Goal: Task Accomplishment & Management: Manage account settings

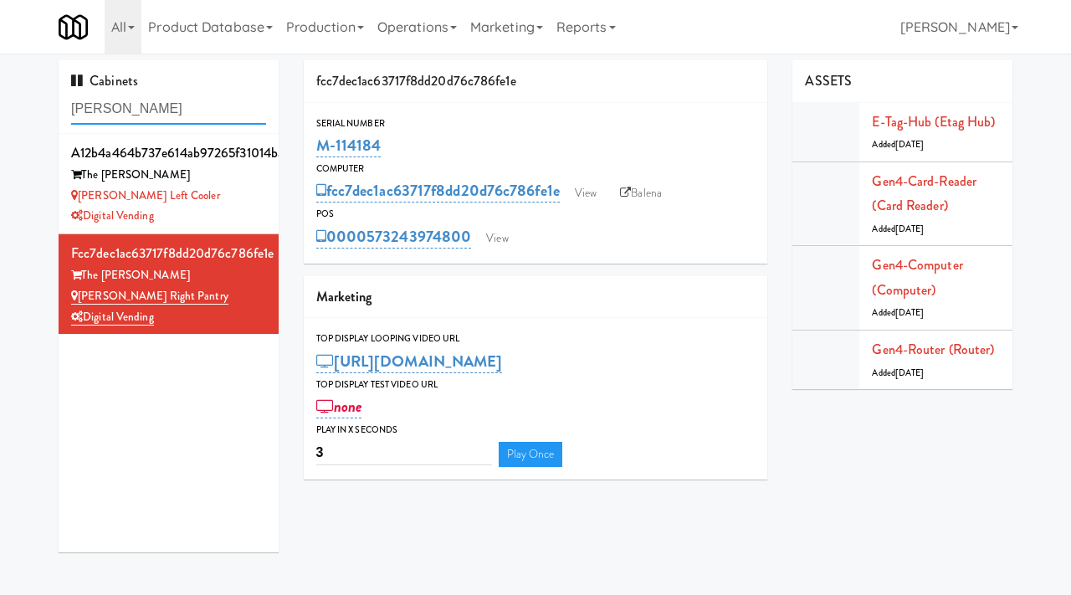
click at [177, 118] on input "lindley" at bounding box center [168, 109] width 195 height 31
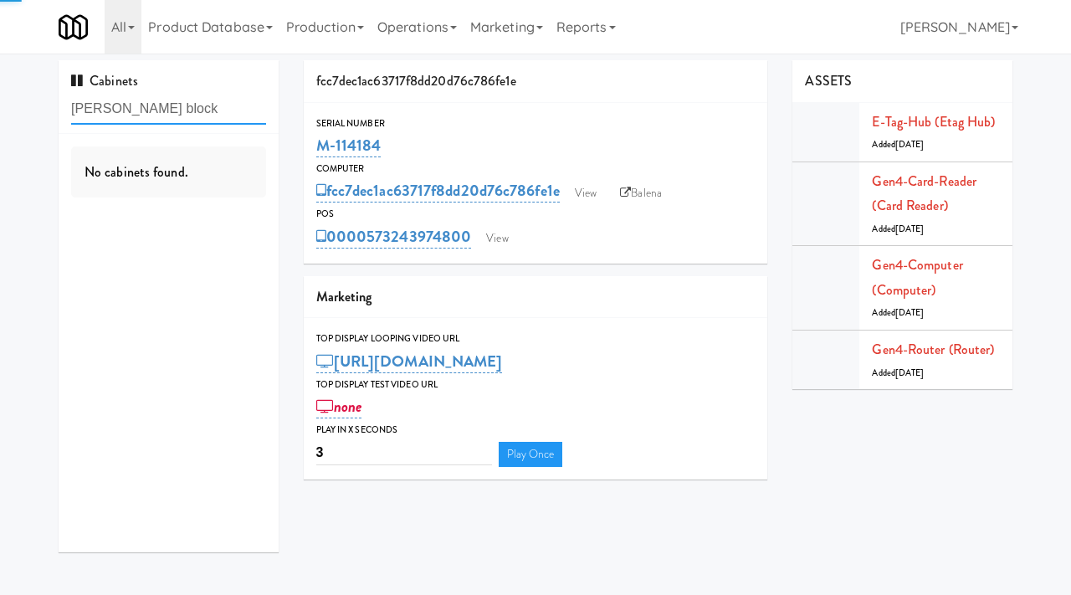
type input "baker block"
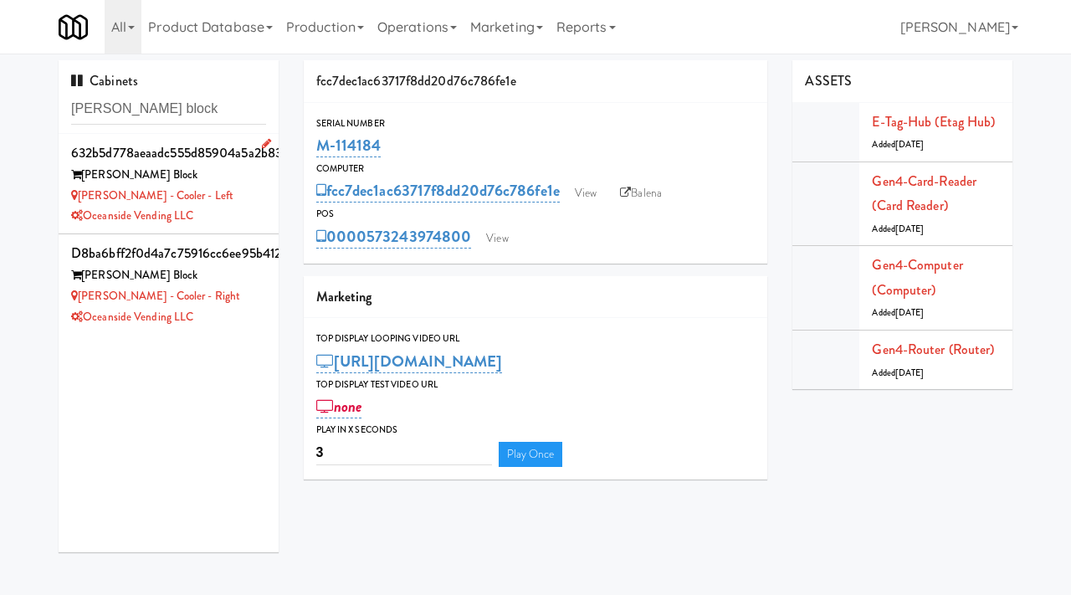
click at [240, 210] on div "Oceanside Vending LLC" at bounding box center [168, 216] width 195 height 21
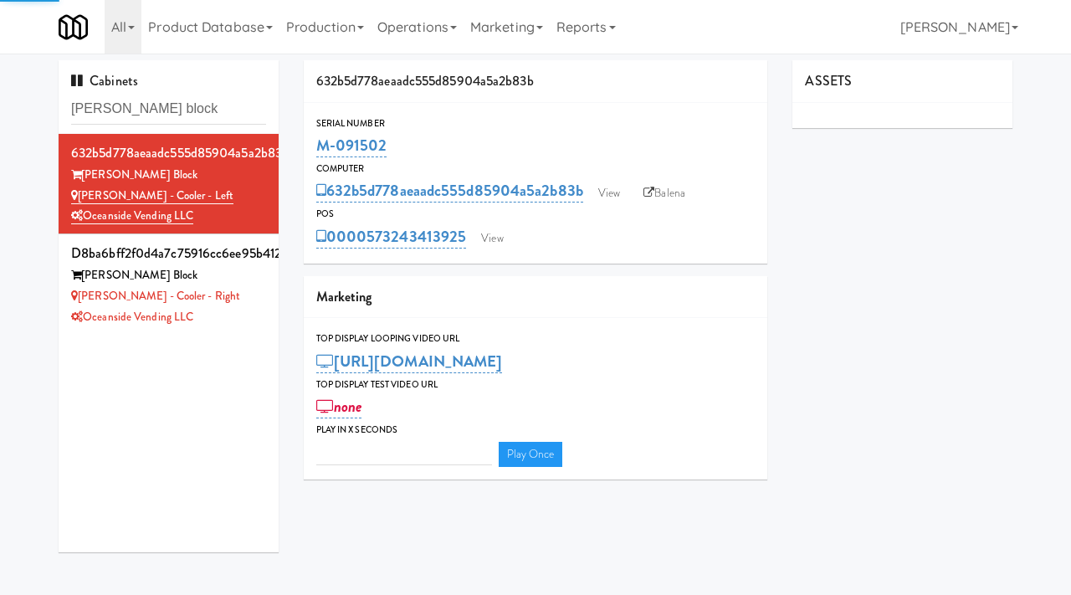
type input "3"
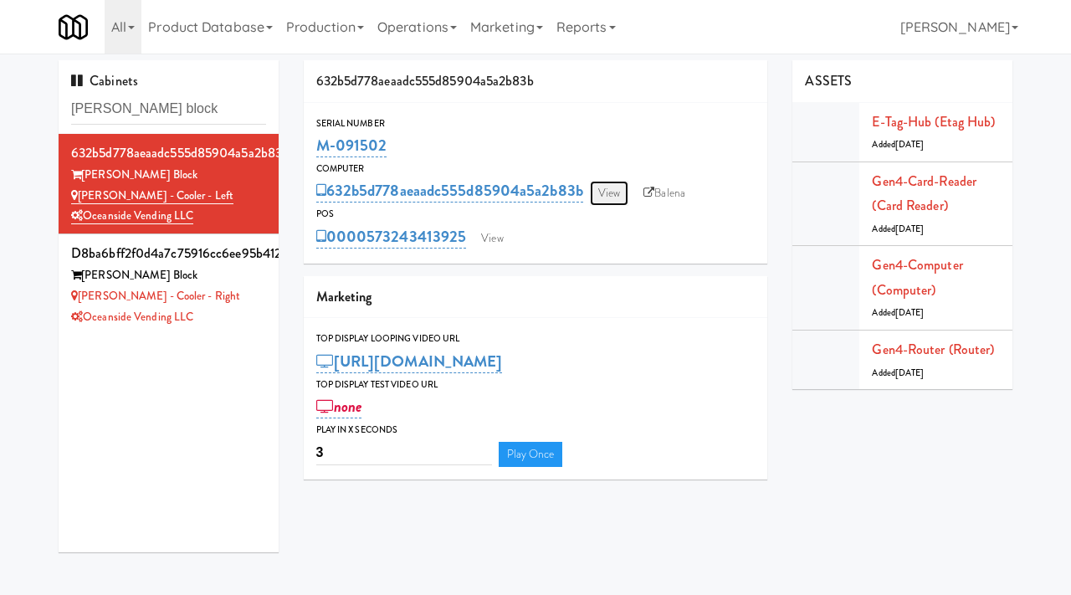
click at [616, 196] on link "View" at bounding box center [609, 193] width 38 height 25
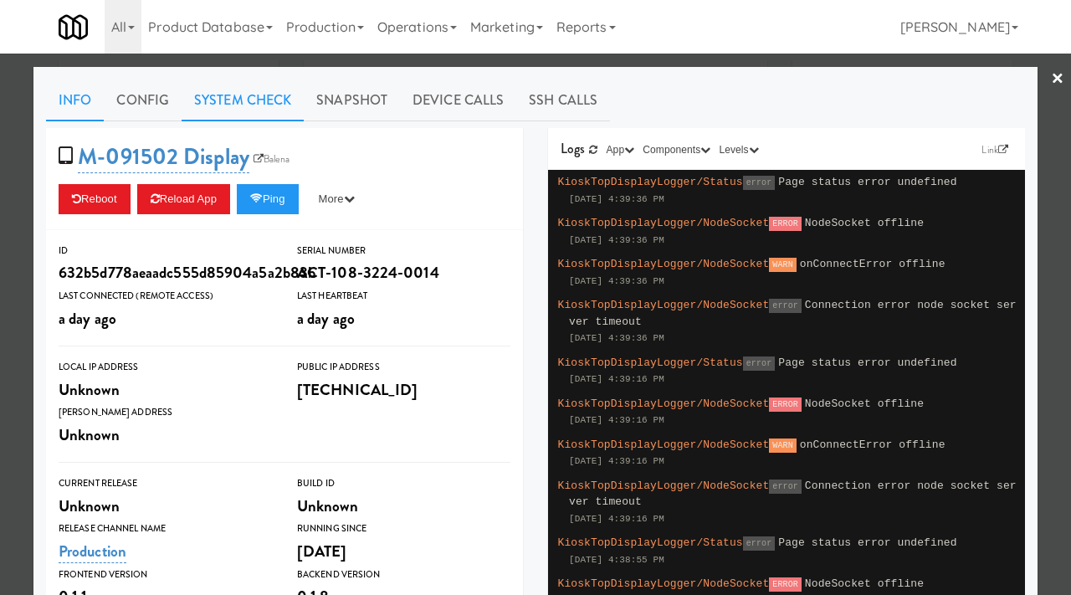
click at [264, 90] on link "System Check" at bounding box center [243, 101] width 122 height 42
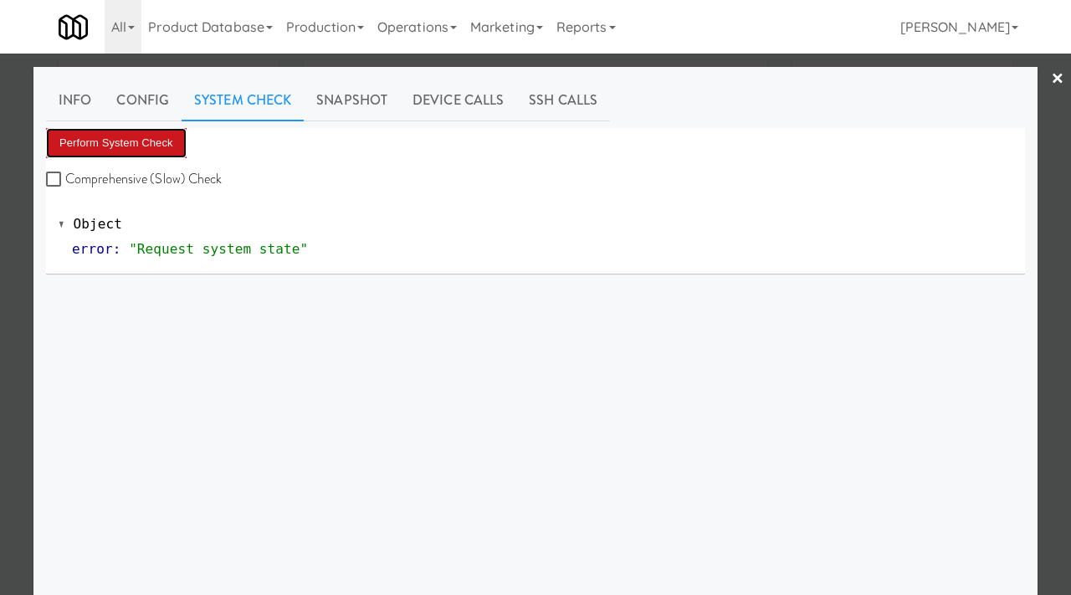
click at [137, 146] on button "Perform System Check" at bounding box center [116, 143] width 141 height 30
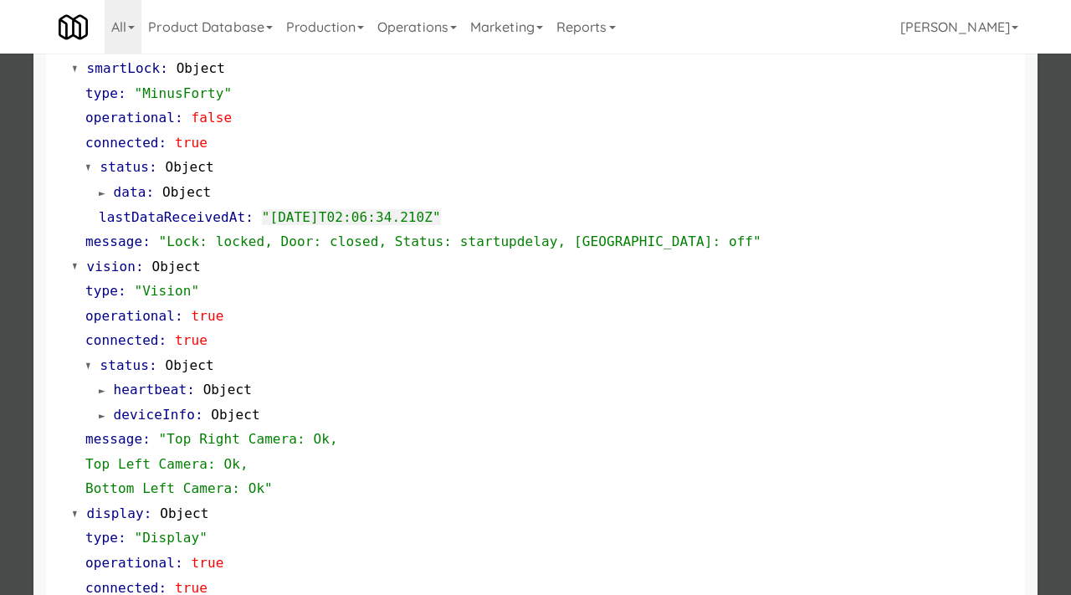
scroll to position [290, 0]
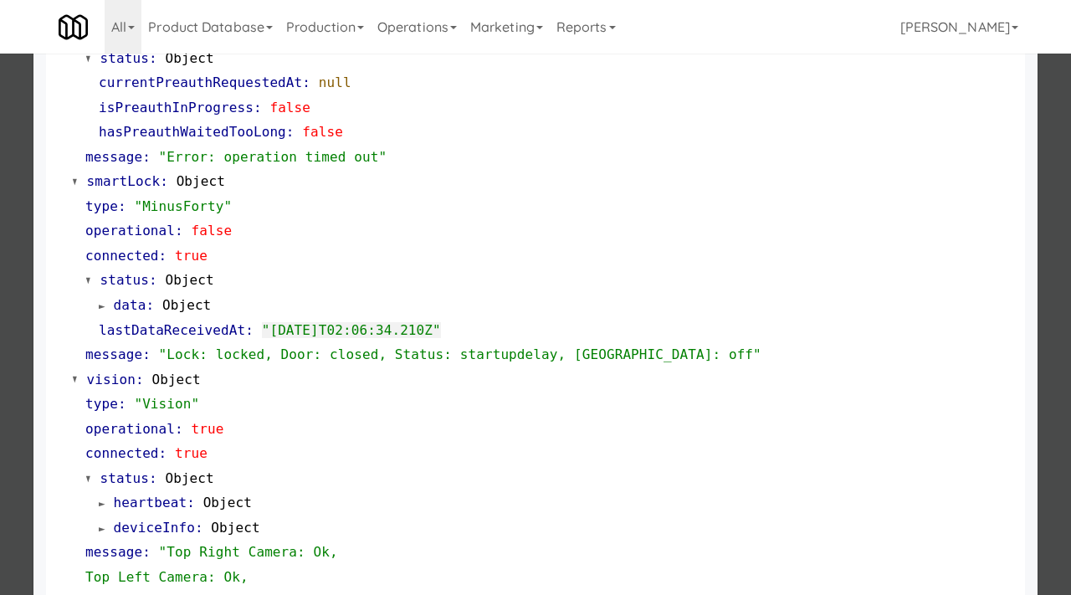
click at [0, 409] on div at bounding box center [535, 297] width 1071 height 595
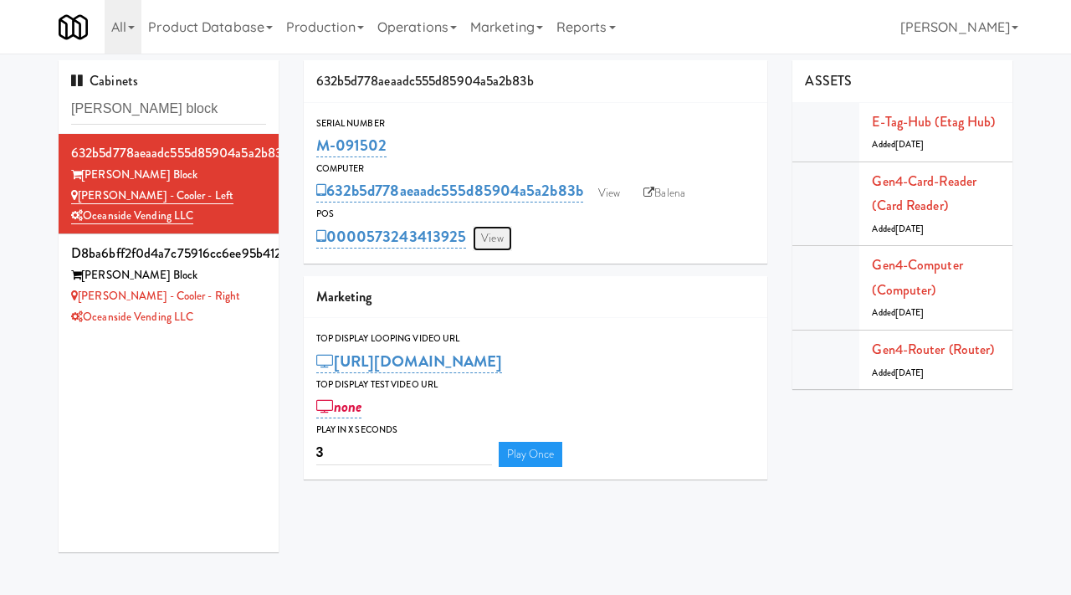
click at [494, 243] on link "View" at bounding box center [492, 238] width 38 height 25
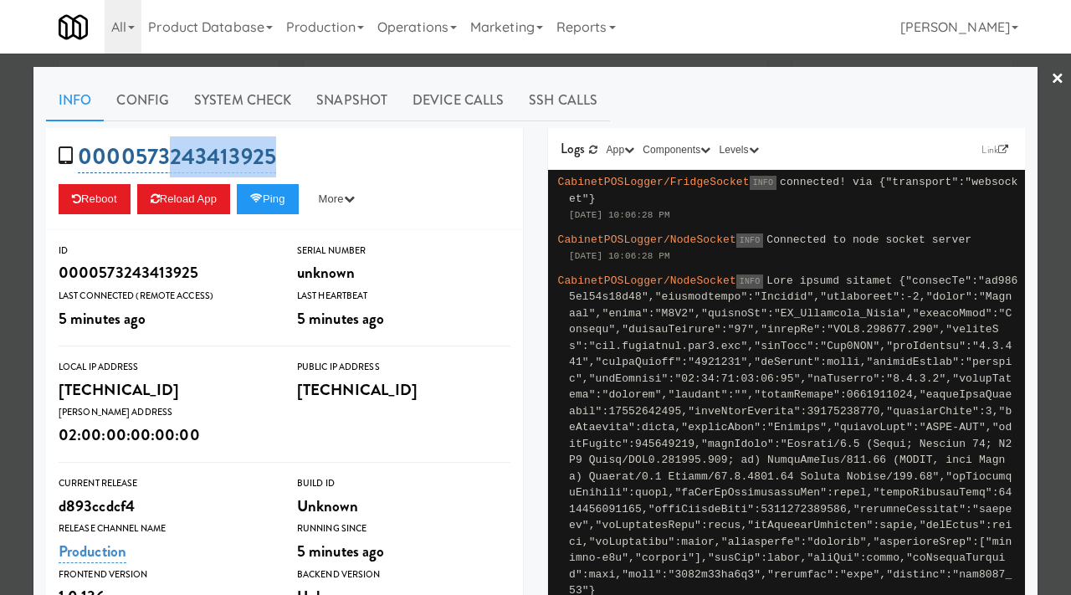
drag, startPoint x: 287, startPoint y: 157, endPoint x: 168, endPoint y: 158, distance: 118.8
click at [168, 158] on div "0000573243413925 Reboot Reload App Ping More Ping Server Restart Server Force R…" at bounding box center [284, 179] width 477 height 102
click at [302, 151] on div "0000573243413925 Reboot Reload App Ping More Ping Server Restart Server Force R…" at bounding box center [284, 179] width 477 height 102
drag, startPoint x: 280, startPoint y: 156, endPoint x: 137, endPoint y: 155, distance: 143.1
click at [137, 155] on div "0000573243413925 Reboot Reload App Ping More Ping Server Restart Server Force R…" at bounding box center [284, 179] width 477 height 102
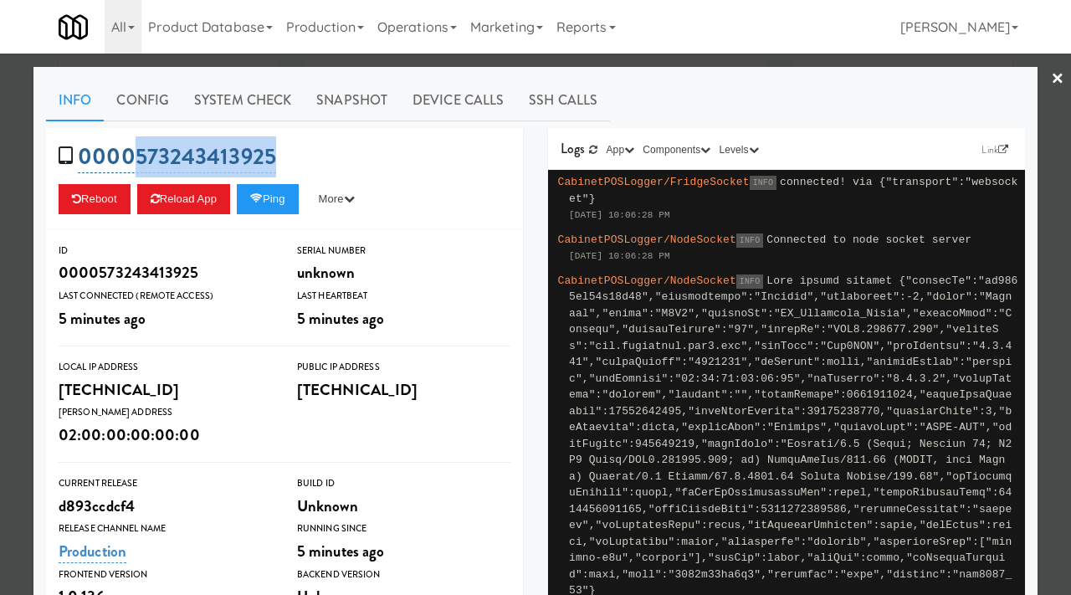
copy link "573243413925"
click at [0, 254] on div at bounding box center [535, 297] width 1071 height 595
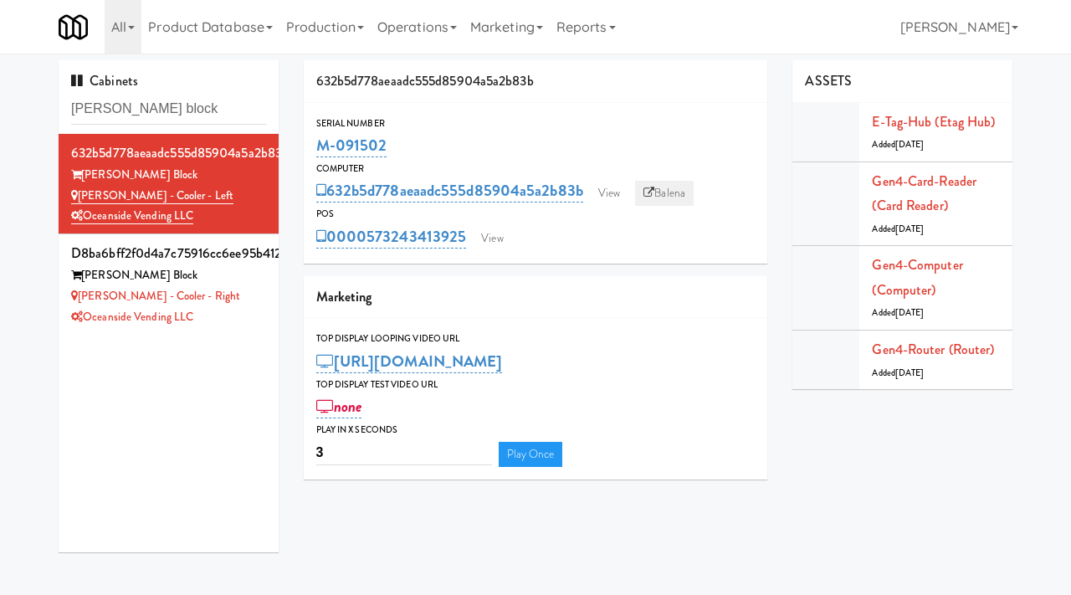
click at [659, 192] on link "Balena" at bounding box center [664, 193] width 59 height 25
click at [623, 193] on link "View" at bounding box center [609, 193] width 38 height 25
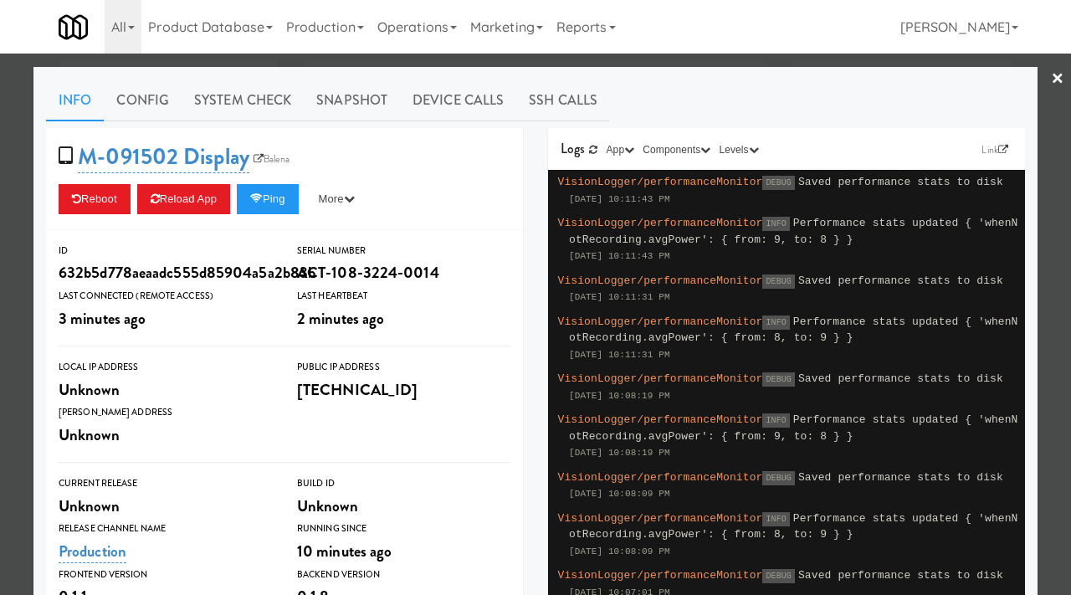
click at [0, 353] on div at bounding box center [535, 297] width 1071 height 595
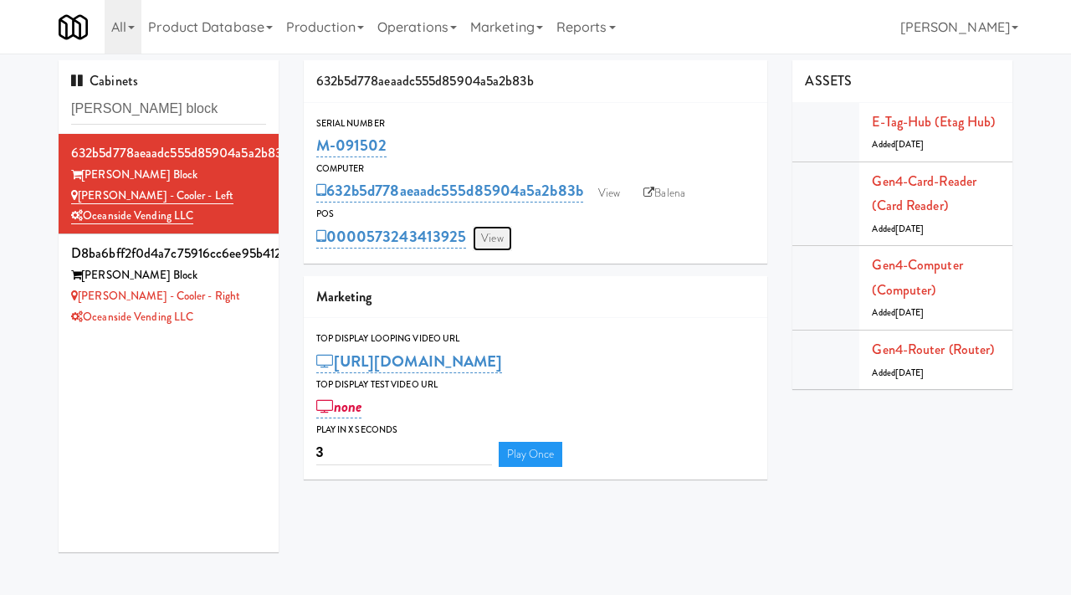
click at [486, 229] on link "View" at bounding box center [492, 238] width 38 height 25
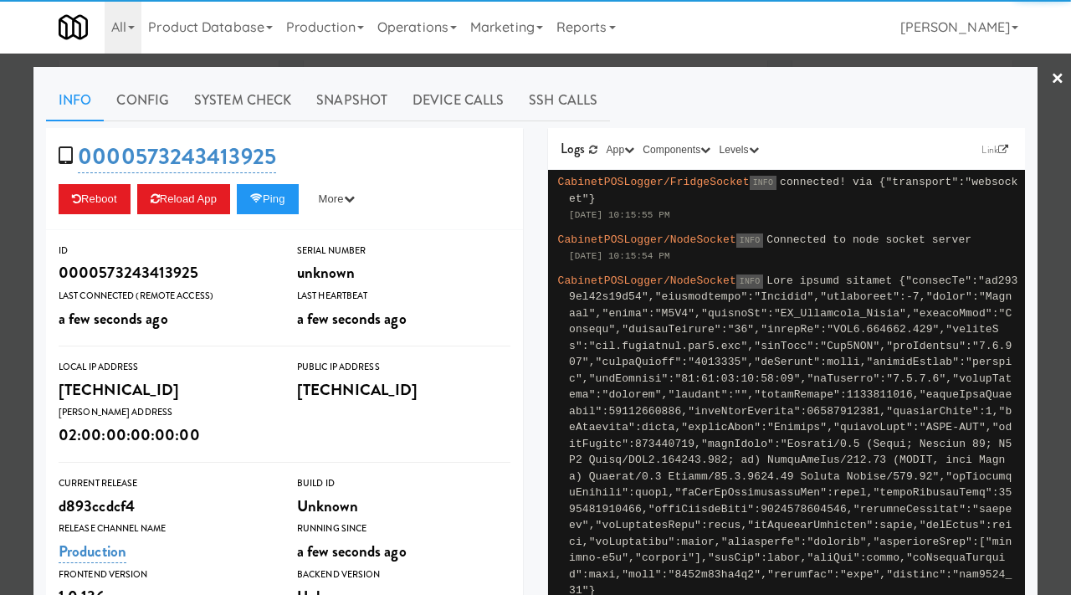
scroll to position [398, 0]
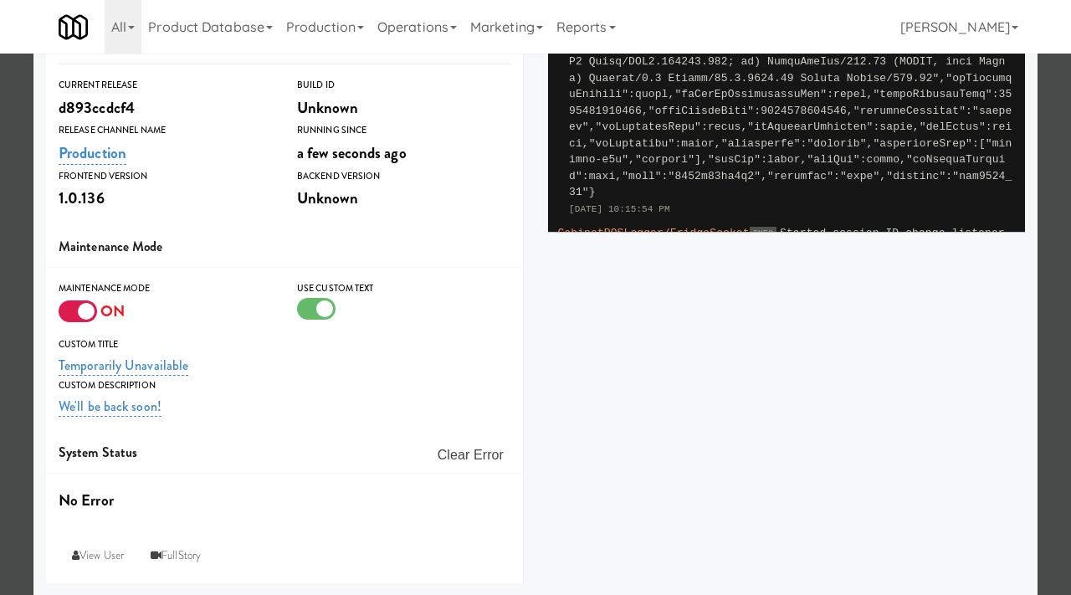
click at [93, 325] on div "ON" at bounding box center [165, 311] width 213 height 29
click at [80, 312] on div at bounding box center [78, 311] width 38 height 22
click at [0, 0] on input "checkbox" at bounding box center [0, 0] width 0 height 0
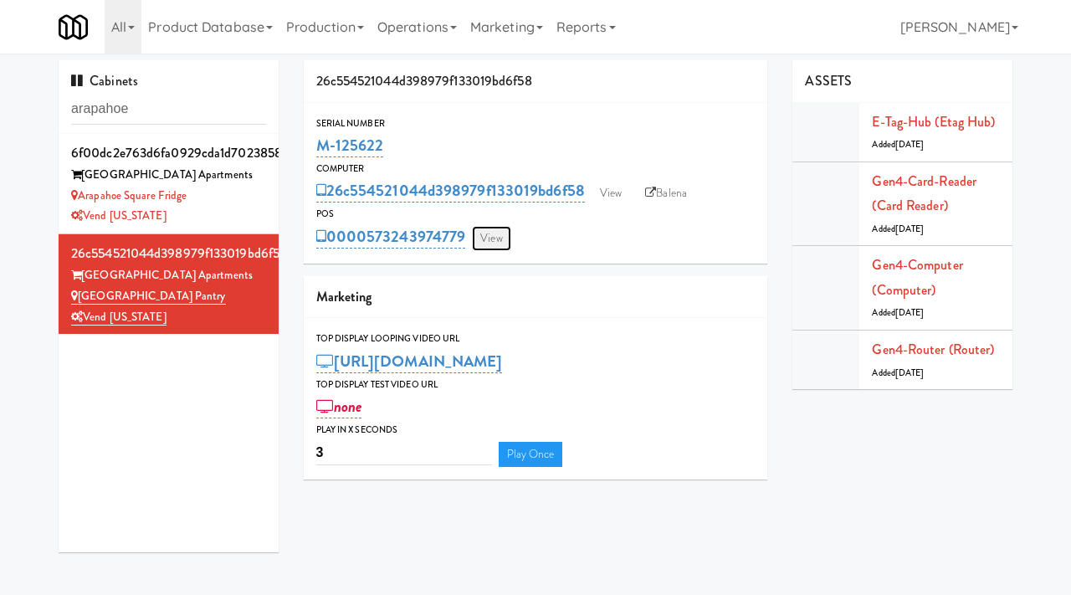
click at [496, 239] on link "View" at bounding box center [491, 238] width 38 height 25
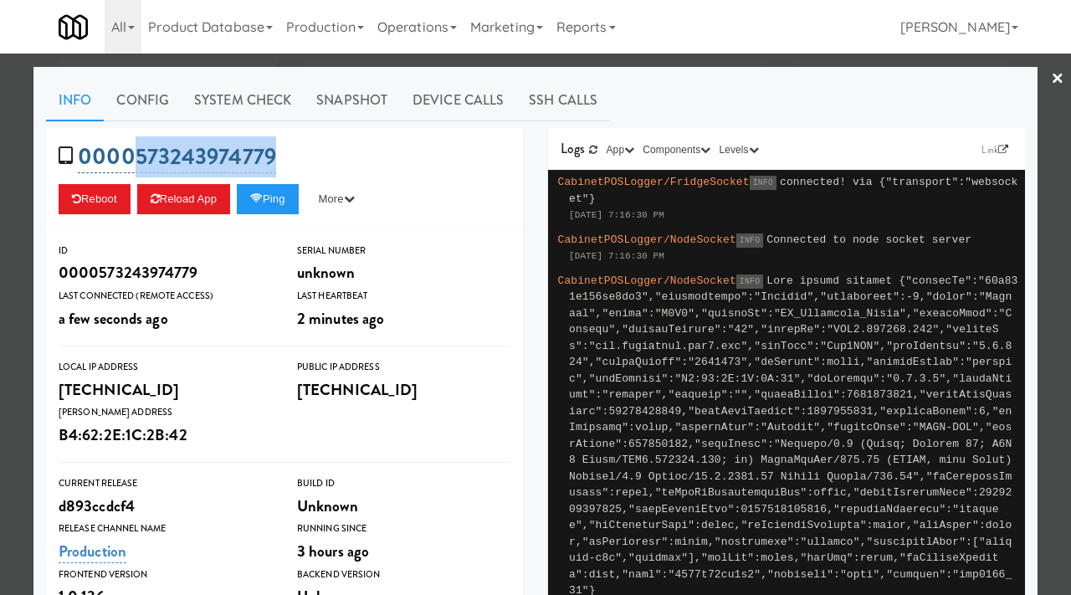
drag, startPoint x: 295, startPoint y: 149, endPoint x: 137, endPoint y: 162, distance: 158.7
click at [137, 162] on div "0000573243974779 Reboot Reload App Ping More Ping Server Restart Server Force R…" at bounding box center [284, 179] width 477 height 102
copy link "573243974779"
click at [0, 392] on div at bounding box center [535, 297] width 1071 height 595
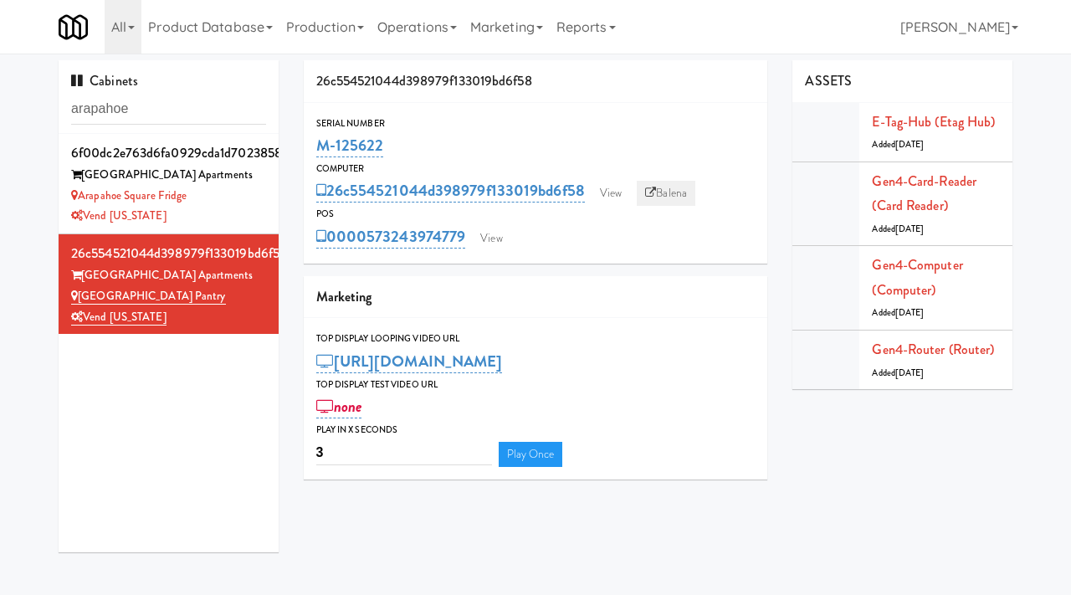
click at [669, 184] on link "Balena" at bounding box center [666, 193] width 59 height 25
click at [619, 184] on link "View" at bounding box center [611, 193] width 38 height 25
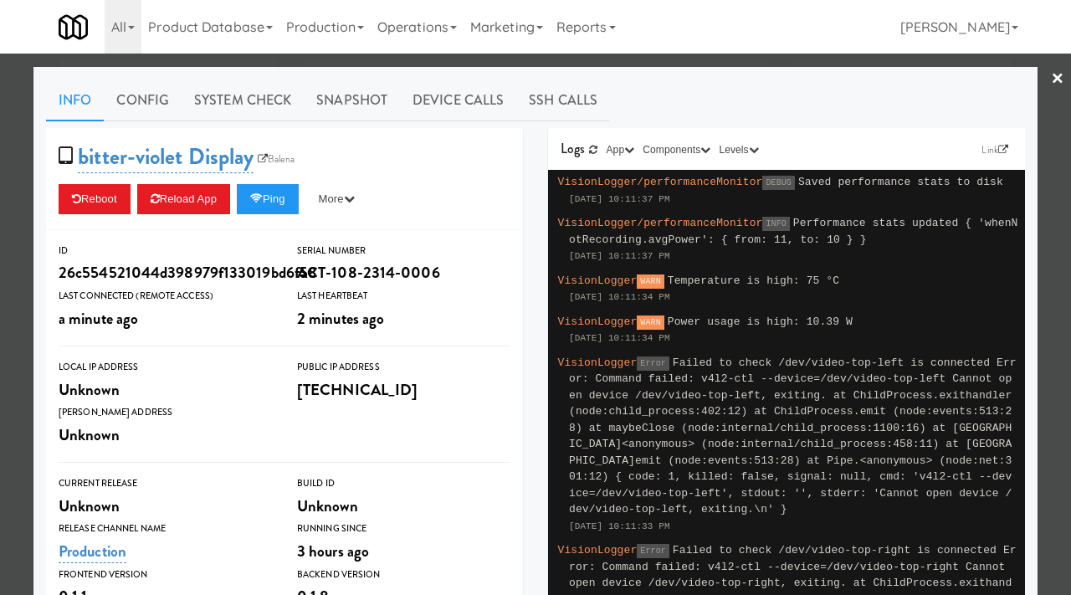
click at [423, 59] on div at bounding box center [535, 297] width 1071 height 595
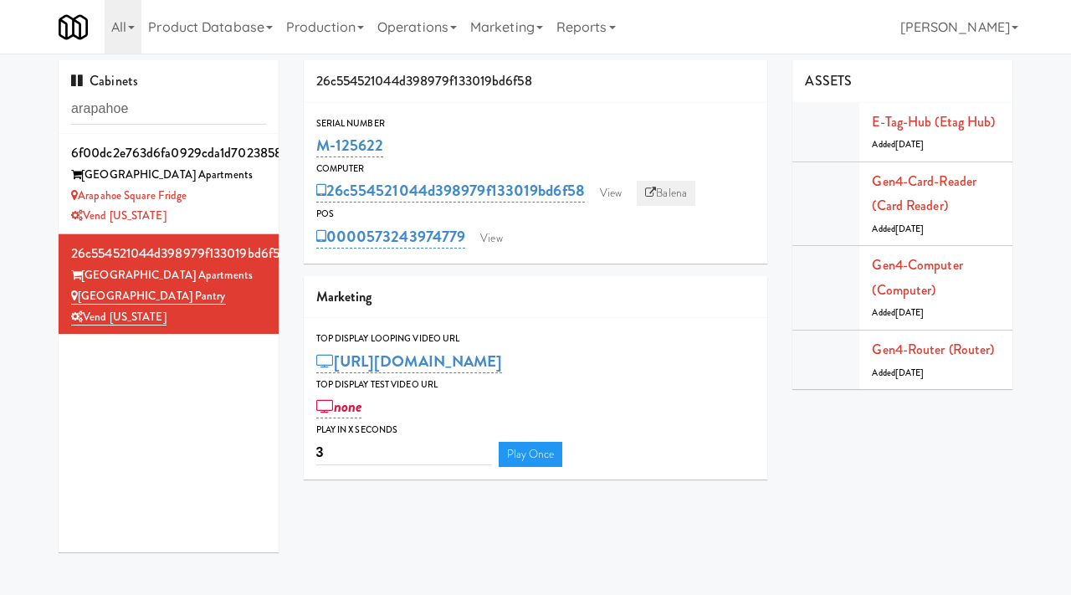
click at [650, 188] on icon at bounding box center [650, 192] width 11 height 11
click at [606, 193] on link "View" at bounding box center [611, 193] width 38 height 25
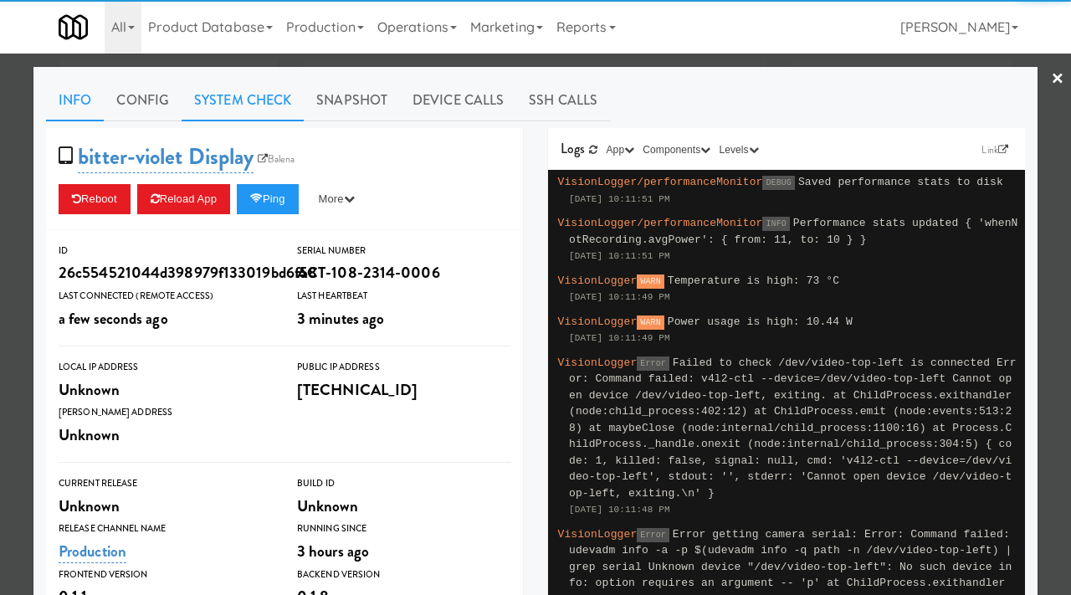
click at [233, 105] on link "System Check" at bounding box center [243, 101] width 122 height 42
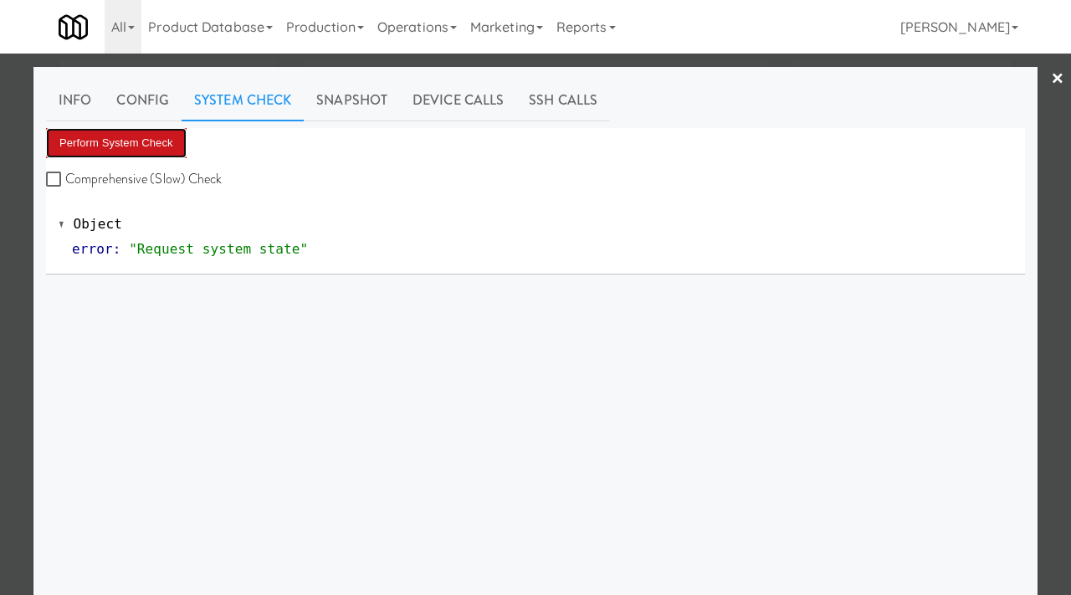
click at [115, 156] on button "Perform System Check" at bounding box center [116, 143] width 141 height 30
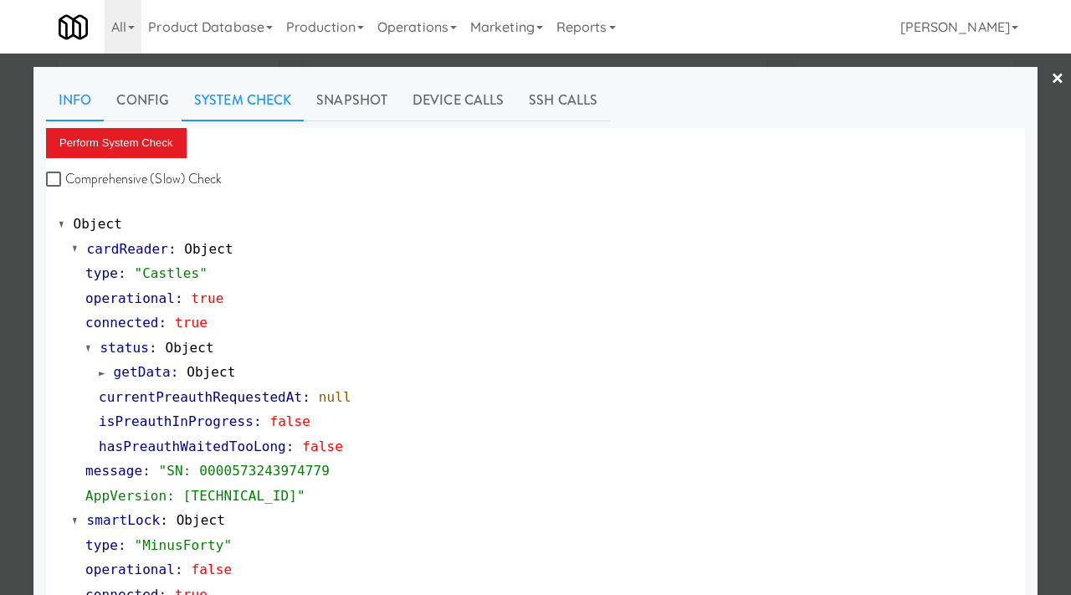
click at [62, 97] on link "Info" at bounding box center [75, 101] width 58 height 42
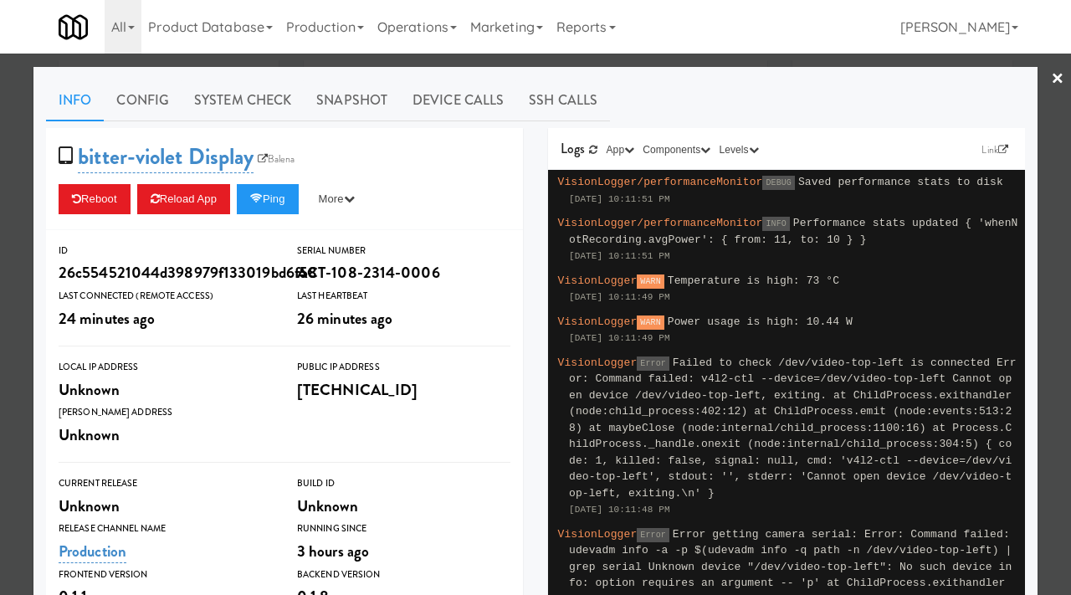
click at [0, 198] on div at bounding box center [535, 297] width 1071 height 595
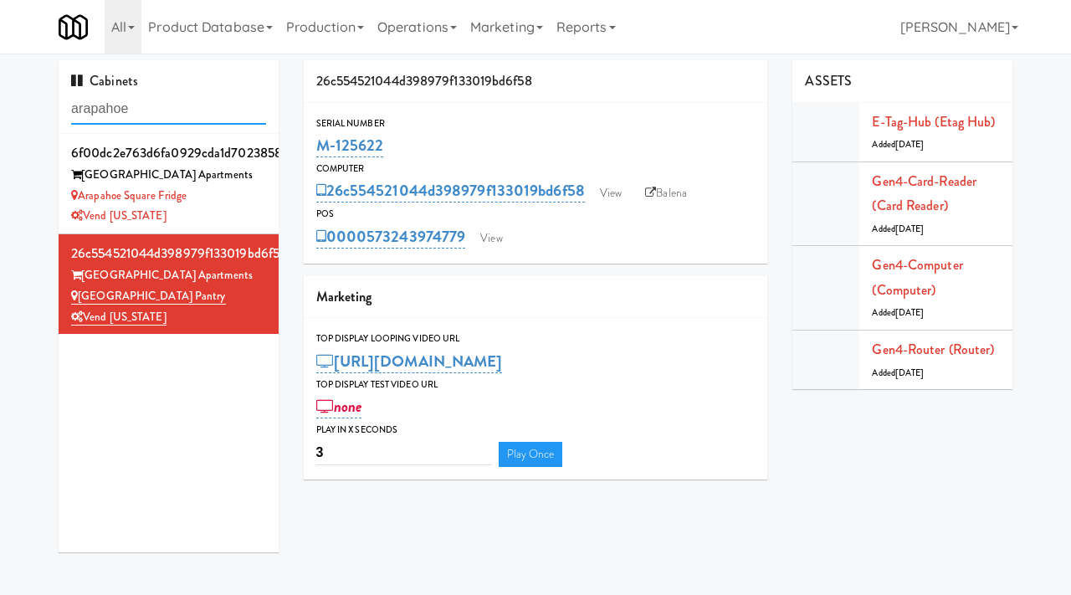
drag, startPoint x: 169, startPoint y: 106, endPoint x: 34, endPoint y: 107, distance: 134.7
click at [34, 107] on div "Cabinets arapahoe 6f00dc2e763d6fa0929cda1d70238586 Arapahoe Square Apartments A…" at bounding box center [535, 312] width 1071 height 505
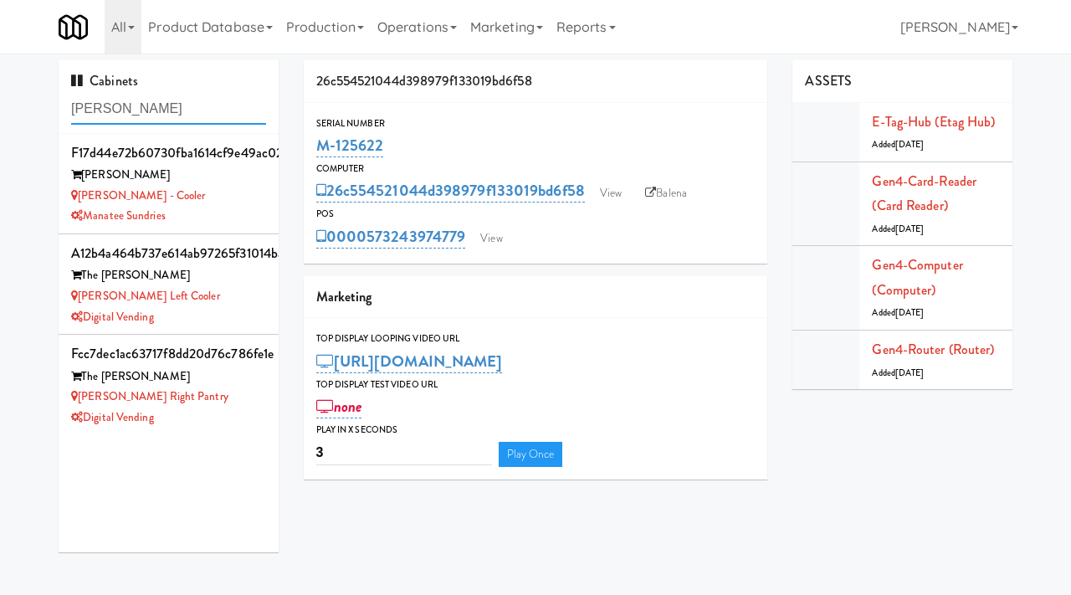
type input "lindley"
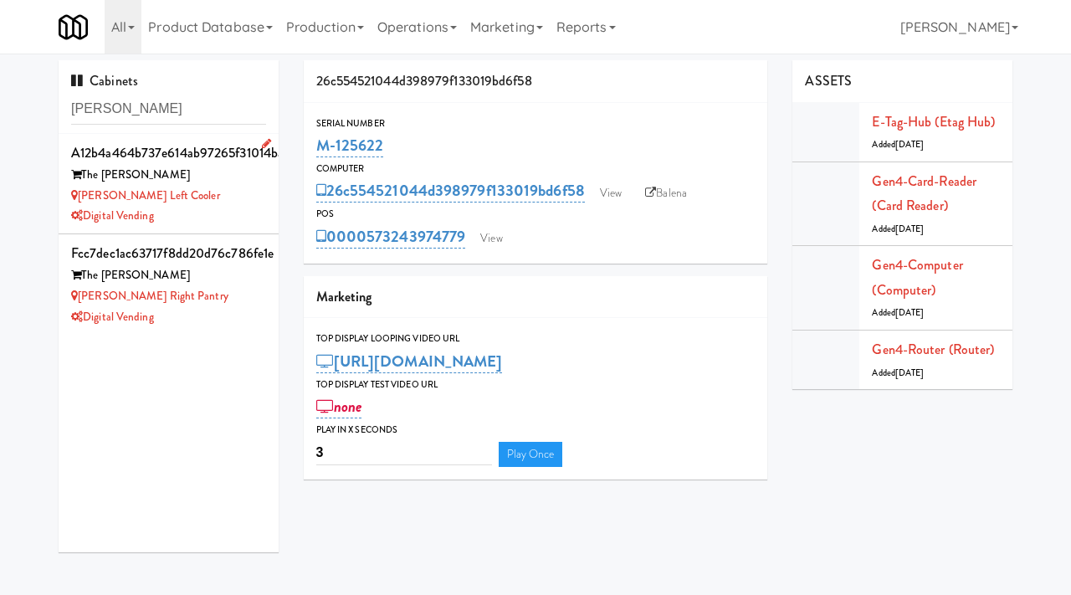
click at [232, 208] on div "Digital Vending" at bounding box center [168, 216] width 195 height 21
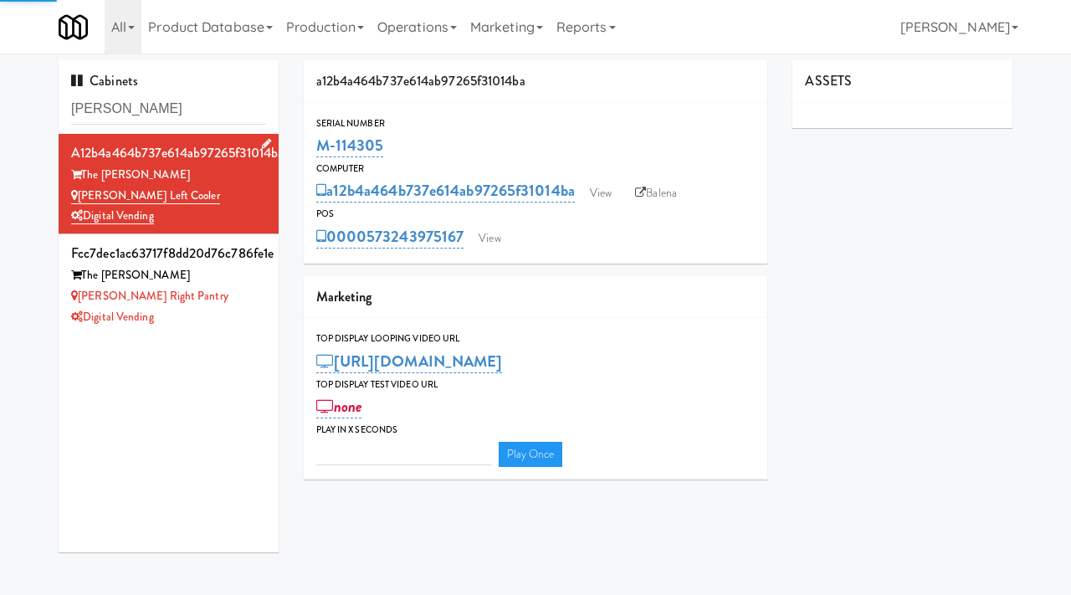
type input "3"
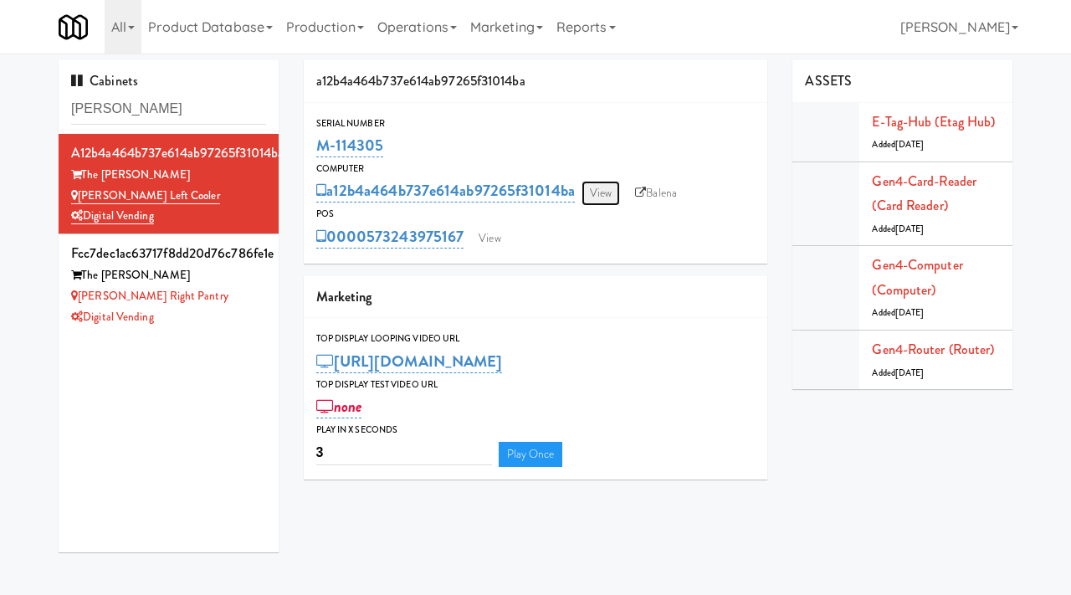
click at [600, 192] on link "View" at bounding box center [601, 193] width 38 height 25
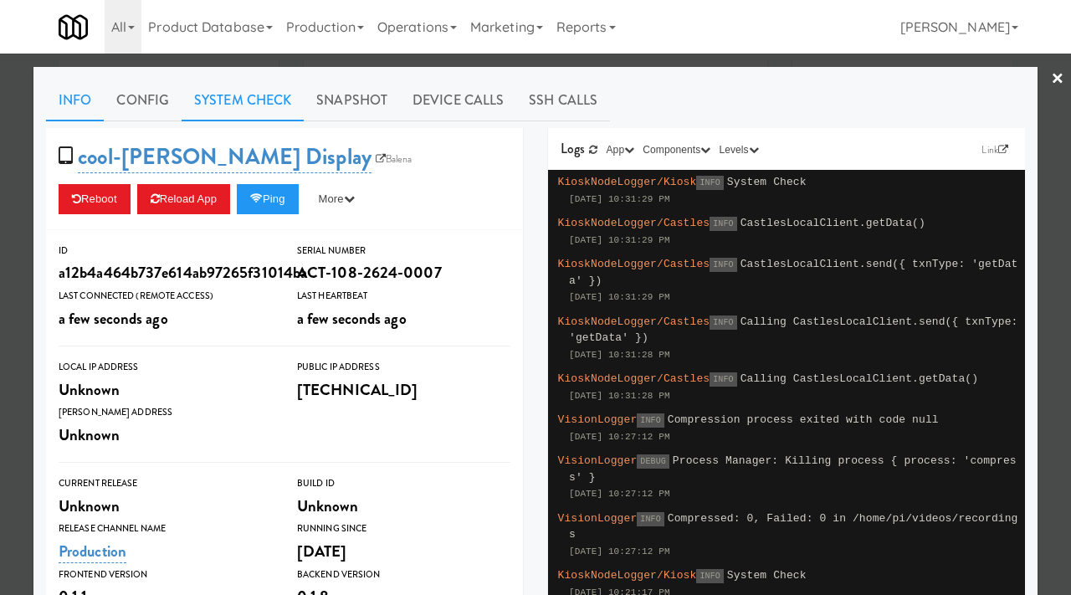
click at [218, 102] on link "System Check" at bounding box center [243, 101] width 122 height 42
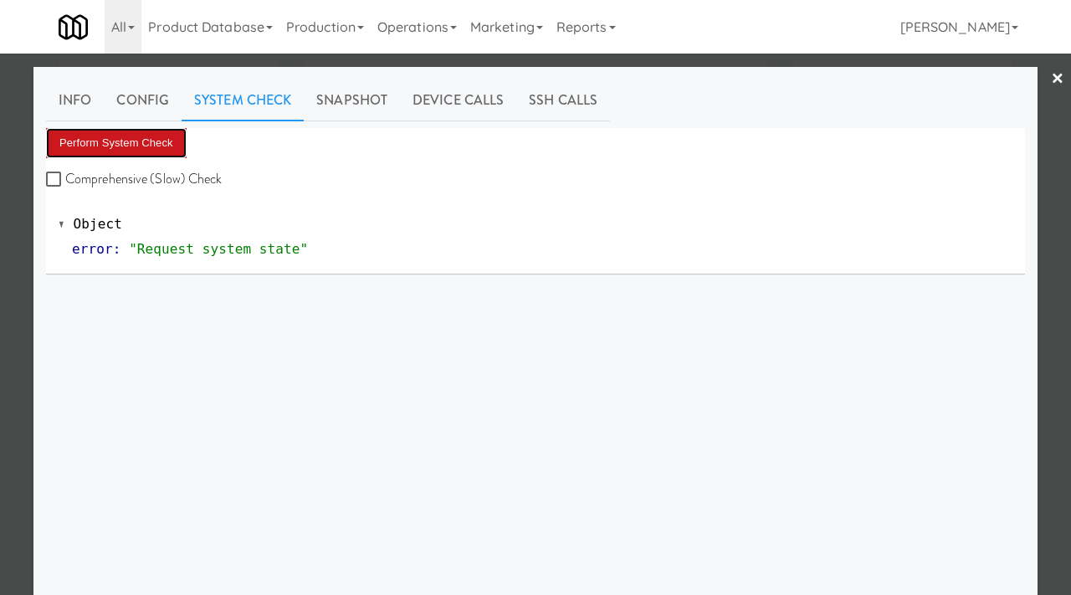
click at [100, 149] on button "Perform System Check" at bounding box center [116, 143] width 141 height 30
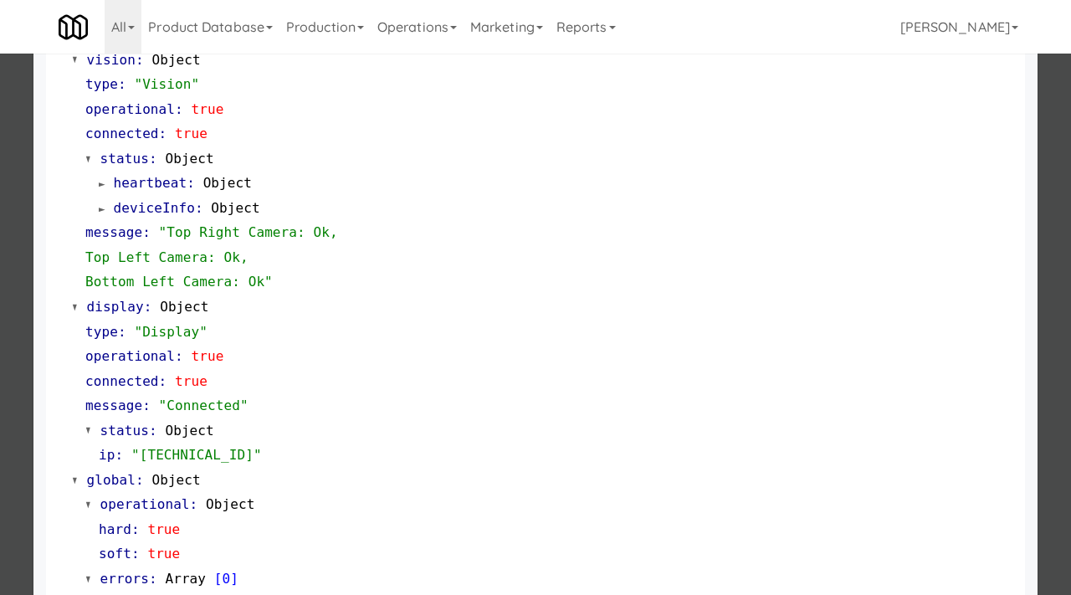
scroll to position [674, 0]
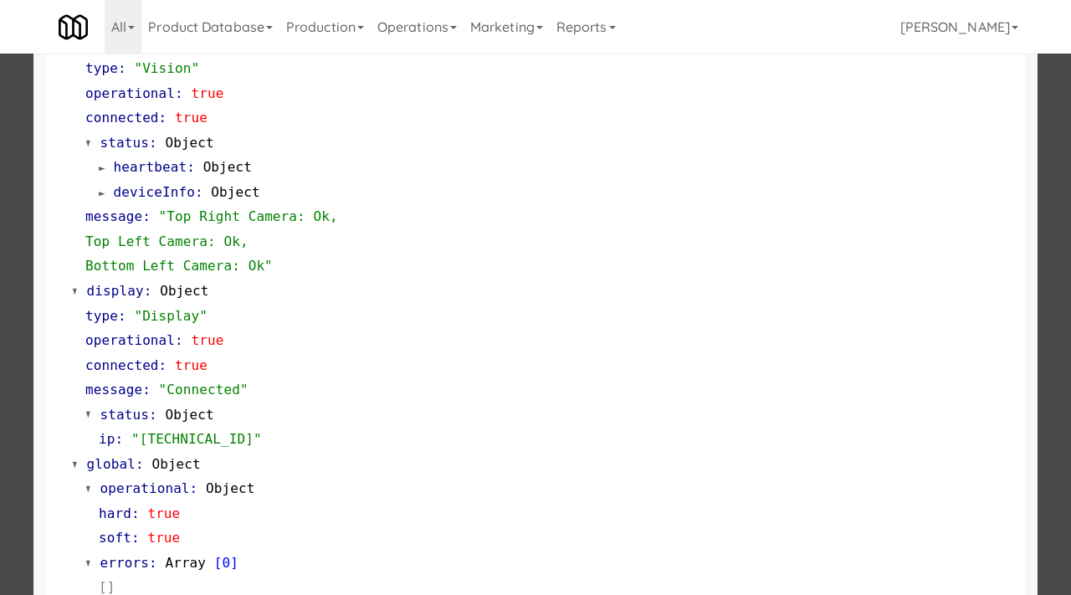
click at [0, 368] on div at bounding box center [535, 297] width 1071 height 595
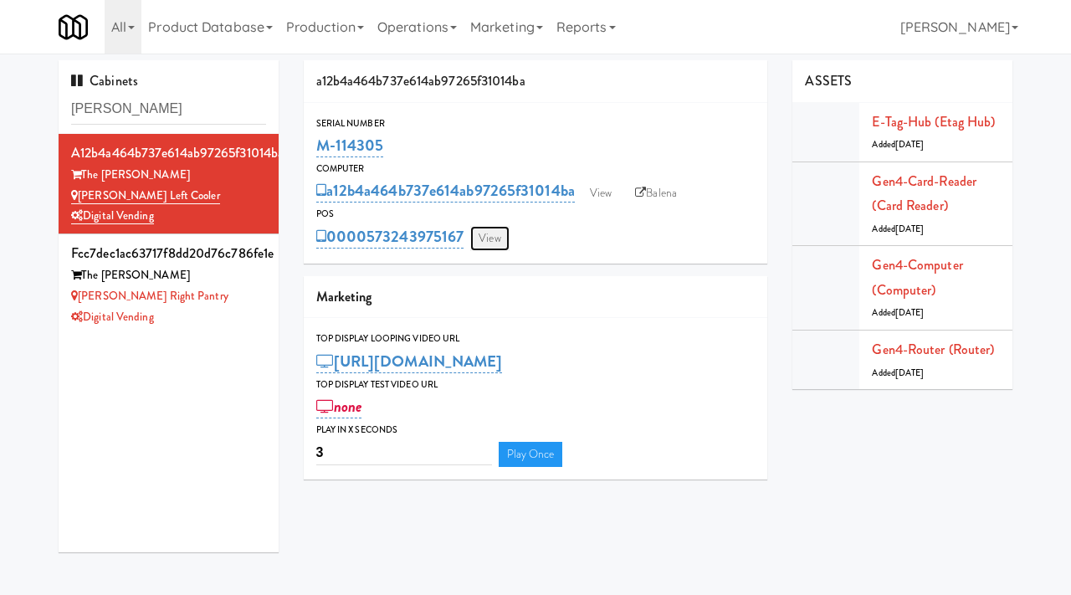
click at [500, 239] on link "View" at bounding box center [489, 238] width 38 height 25
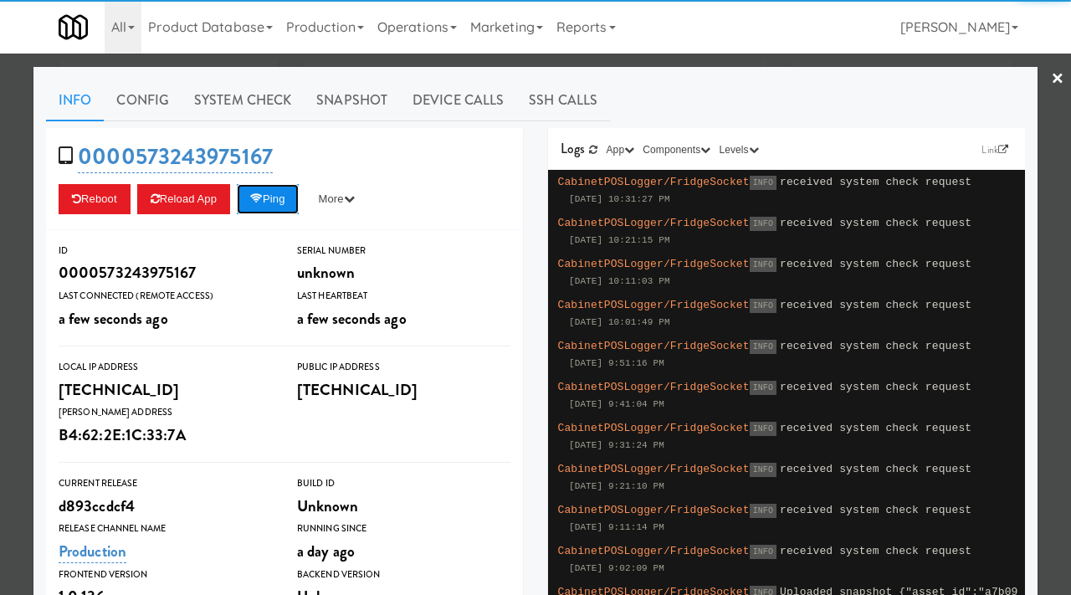
click at [287, 193] on button "Ping" at bounding box center [268, 199] width 62 height 30
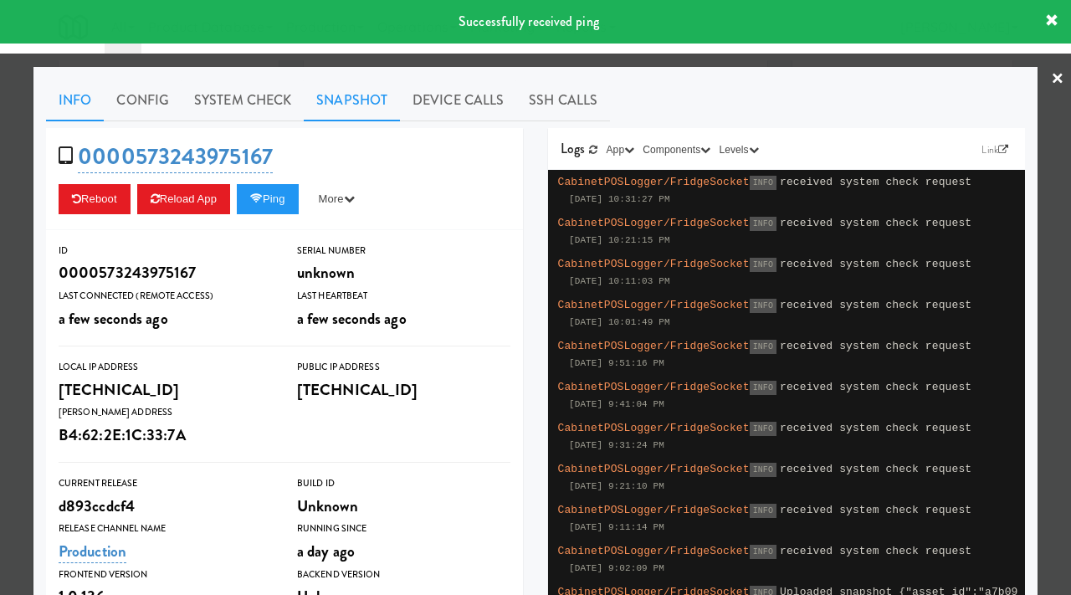
click at [341, 103] on link "Snapshot" at bounding box center [352, 101] width 96 height 42
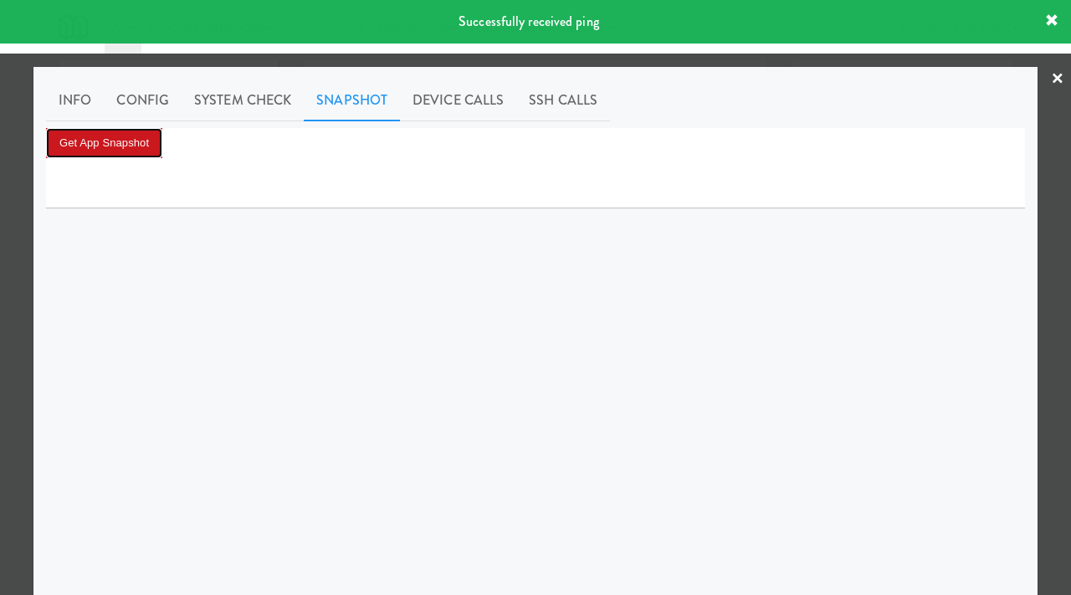
click at [102, 150] on button "Get App Snapshot" at bounding box center [104, 143] width 116 height 30
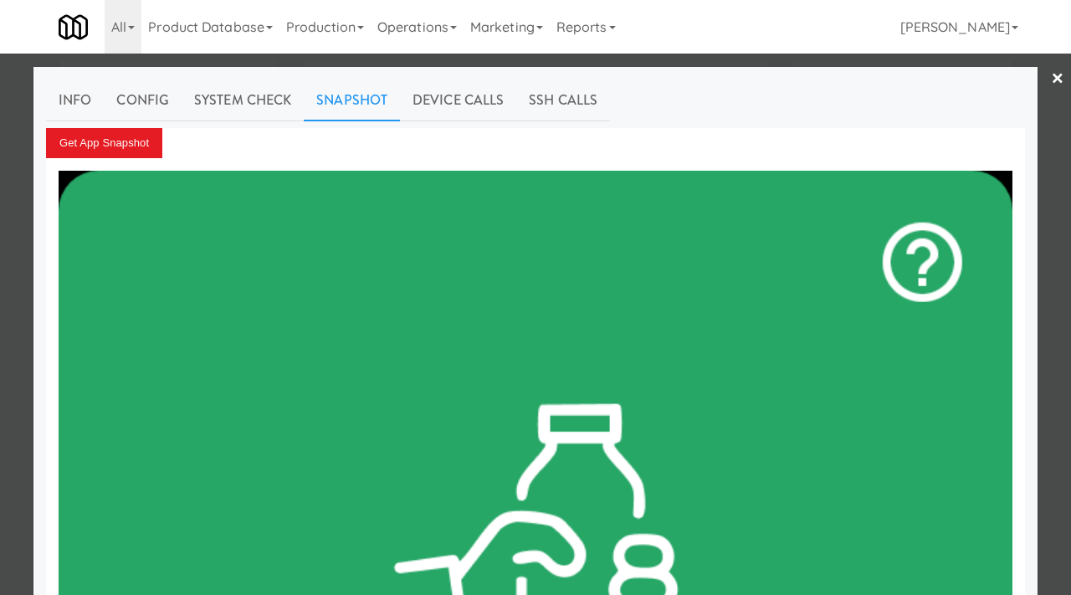
click at [0, 353] on div at bounding box center [535, 297] width 1071 height 595
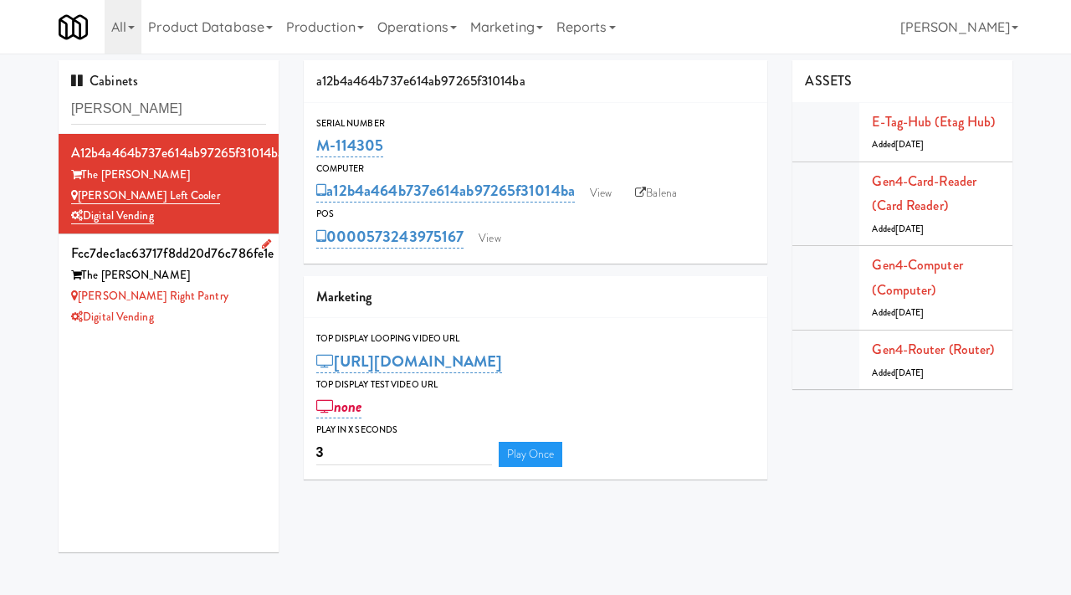
click at [258, 287] on div "Lindley Right Pantry" at bounding box center [168, 296] width 195 height 21
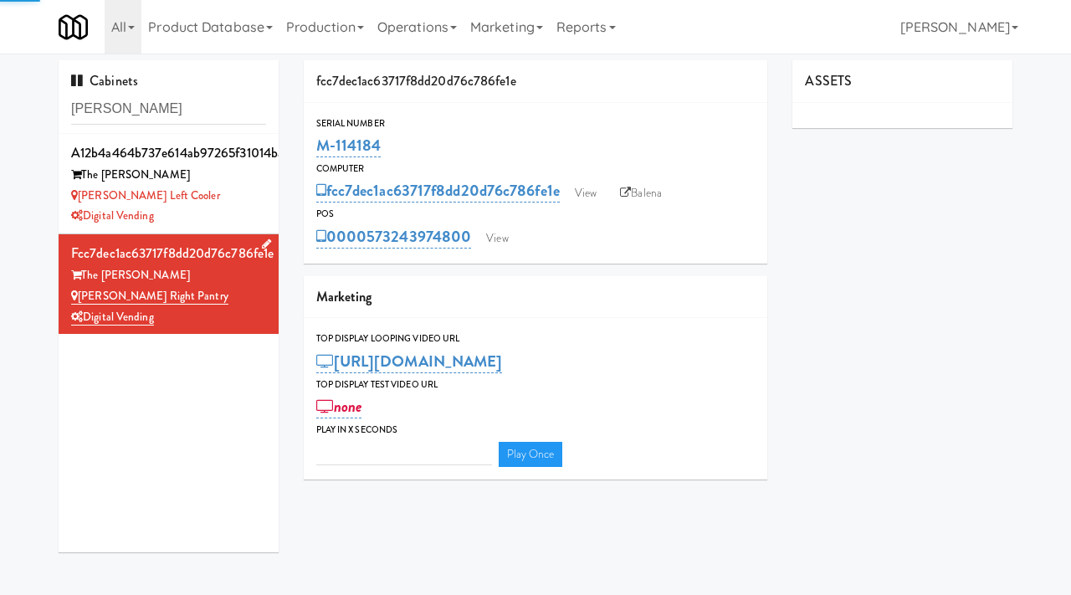
type input "3"
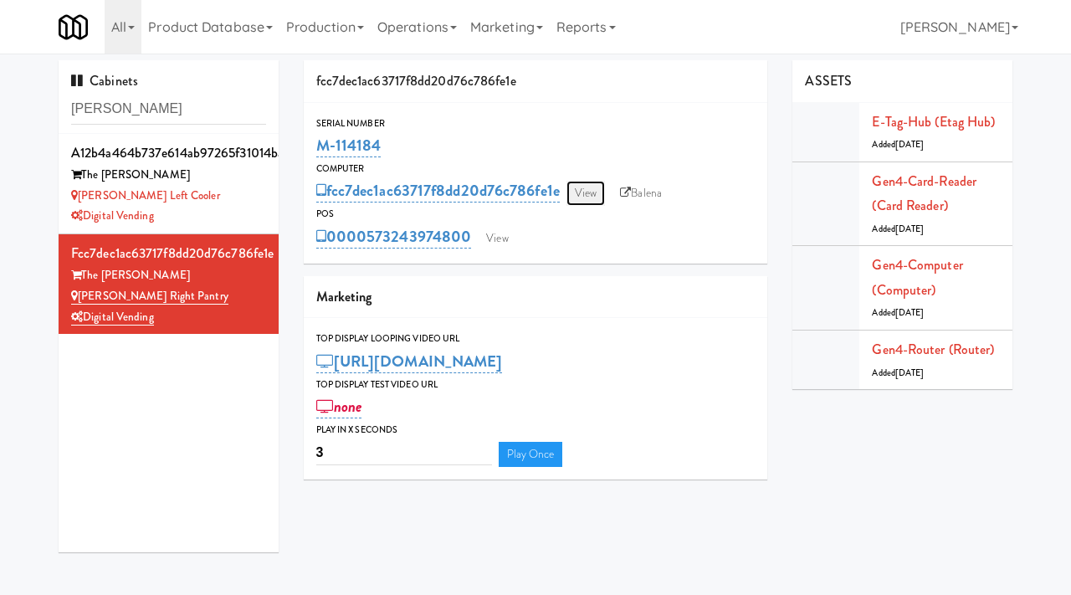
click at [588, 187] on link "View" at bounding box center [586, 193] width 38 height 25
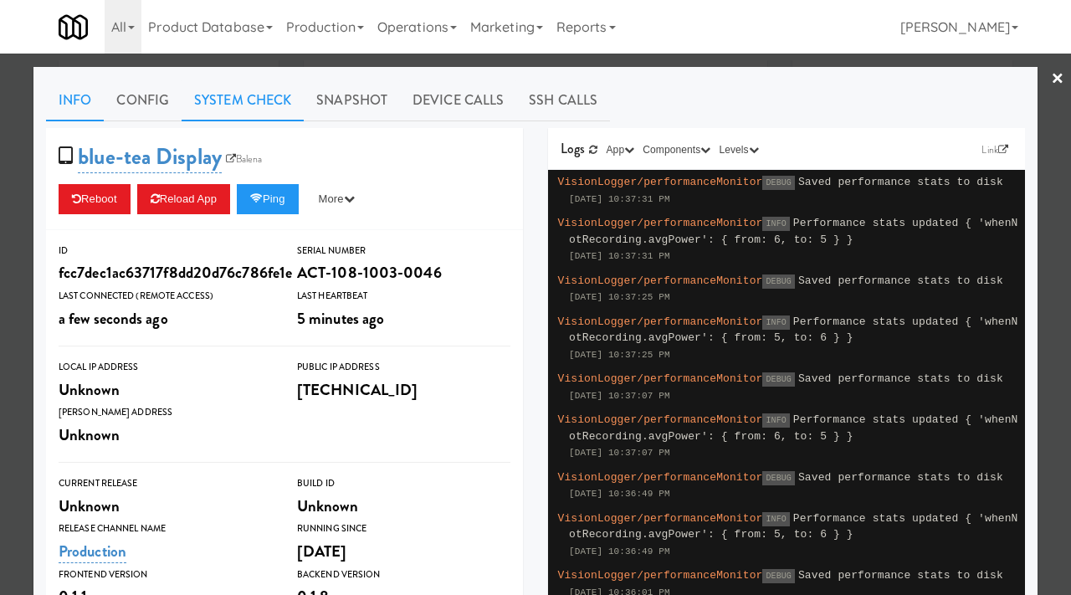
click at [231, 103] on link "System Check" at bounding box center [243, 101] width 122 height 42
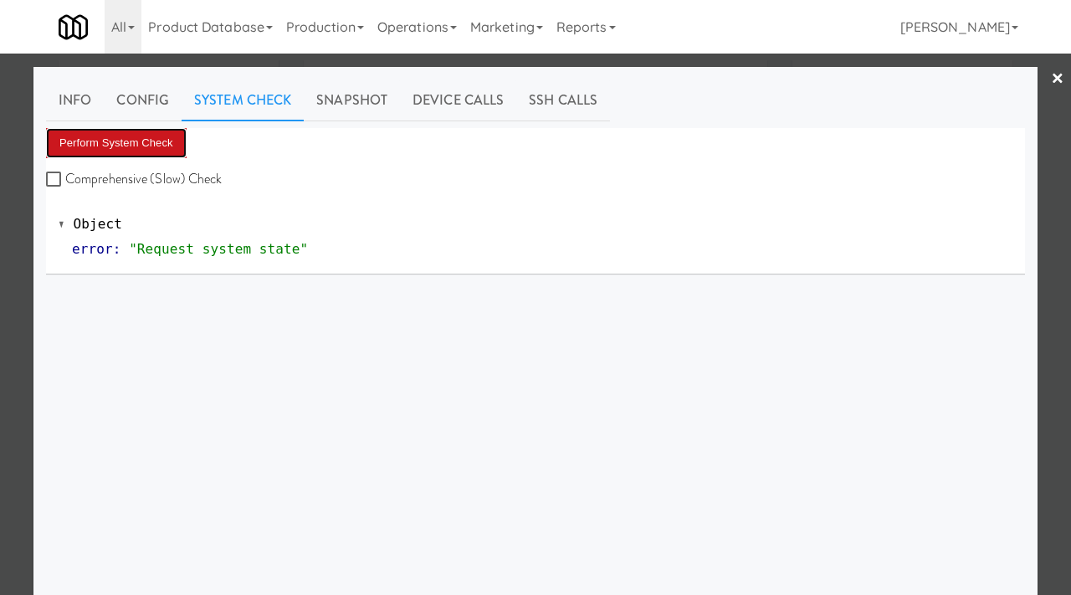
click at [127, 149] on button "Perform System Check" at bounding box center [116, 143] width 141 height 30
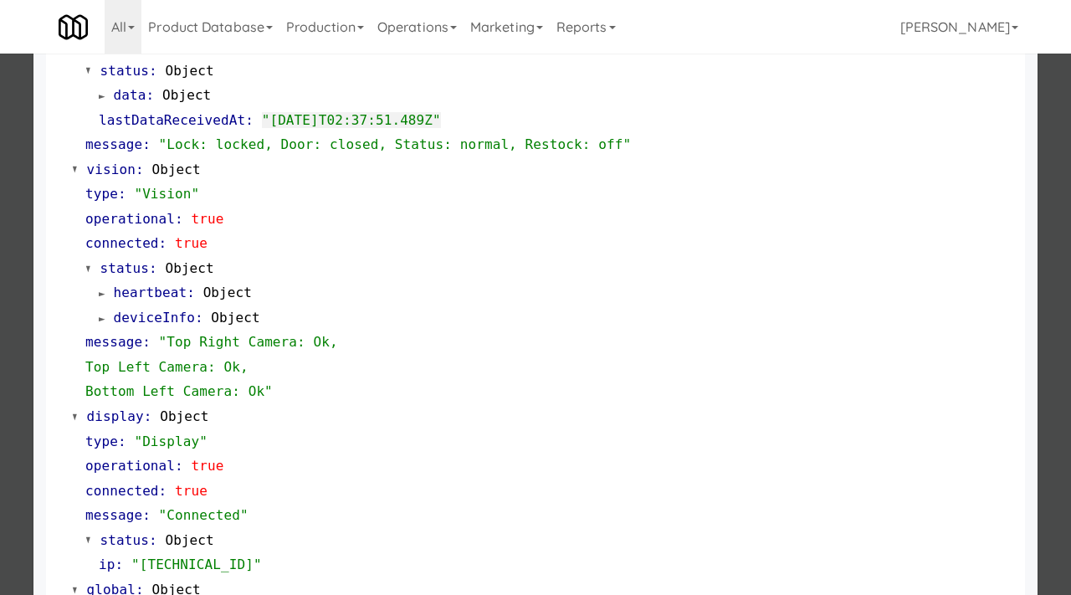
scroll to position [705, 0]
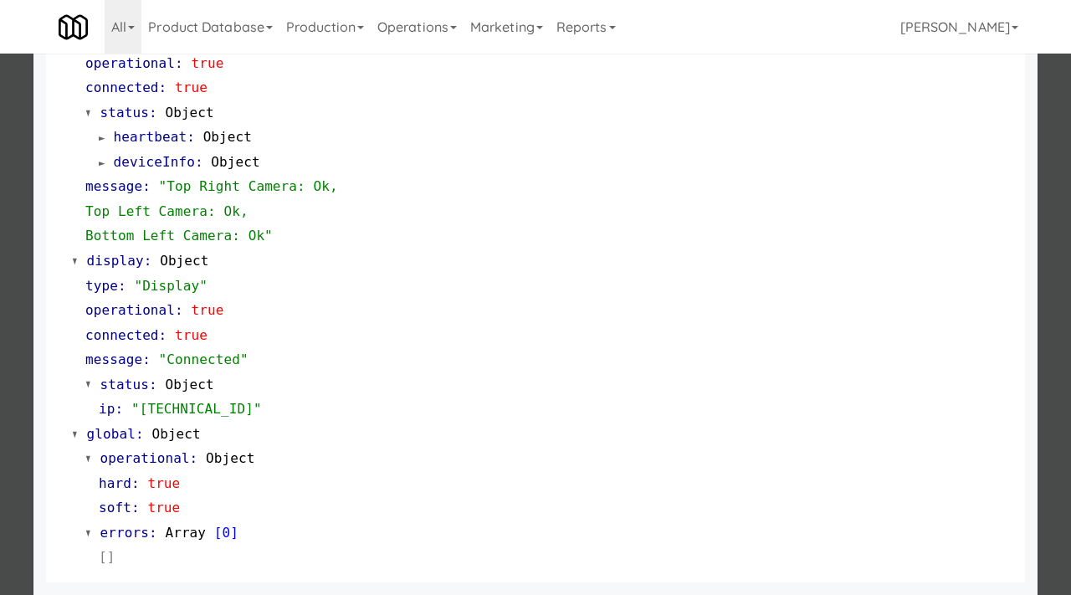
click at [0, 387] on div at bounding box center [535, 297] width 1071 height 595
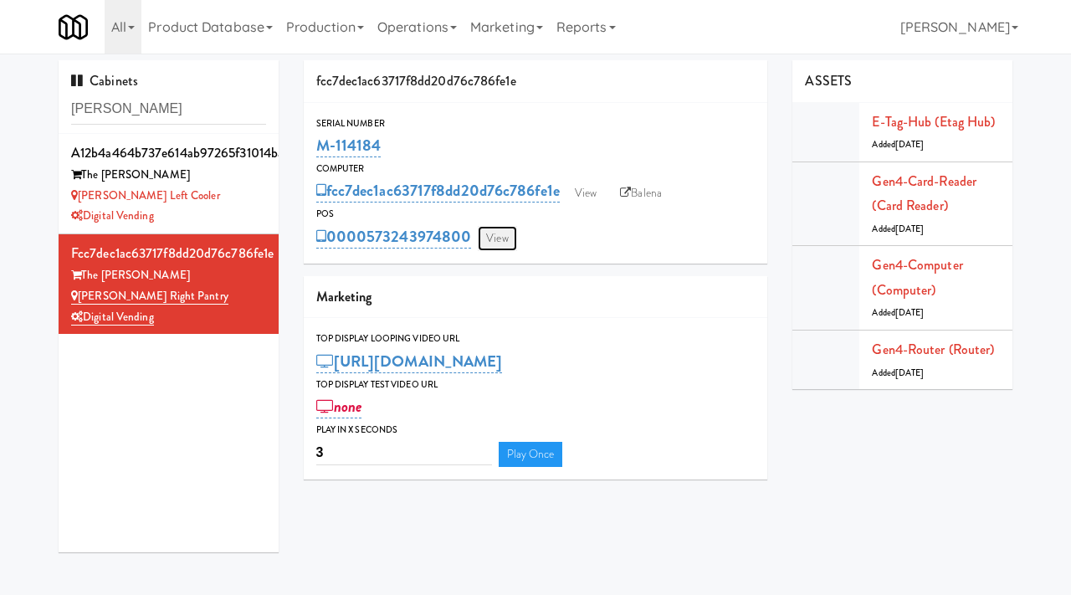
click at [490, 233] on link "View" at bounding box center [497, 238] width 38 height 25
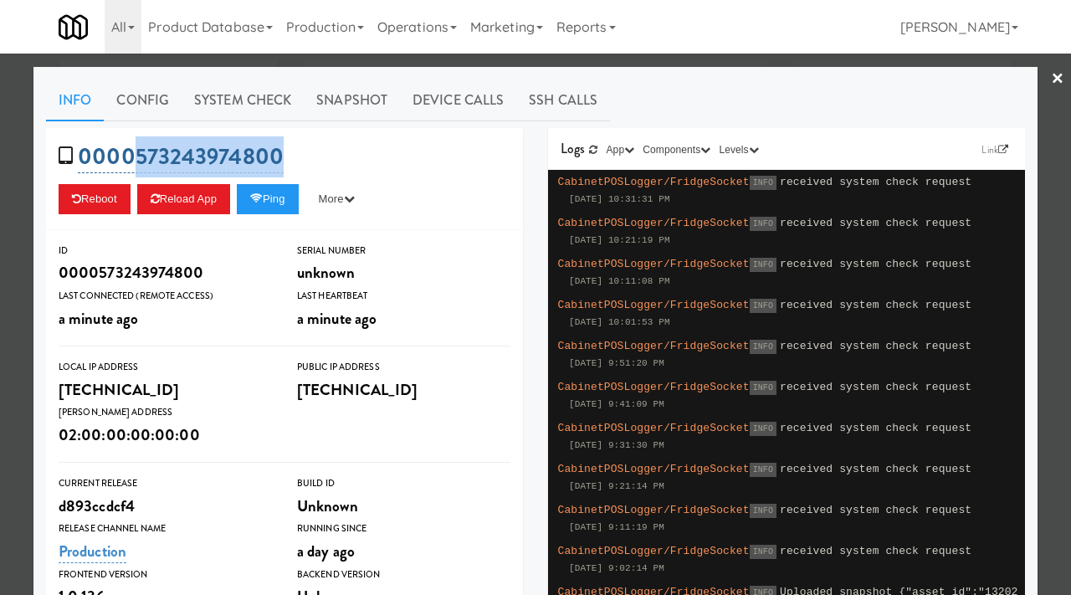
drag, startPoint x: 305, startPoint y: 155, endPoint x: 137, endPoint y: 157, distance: 167.4
click at [137, 157] on div "0000573243974800 Reboot Reload App Ping More Ping Server Restart Server Force R…" at bounding box center [284, 179] width 477 height 102
copy link "573243974800"
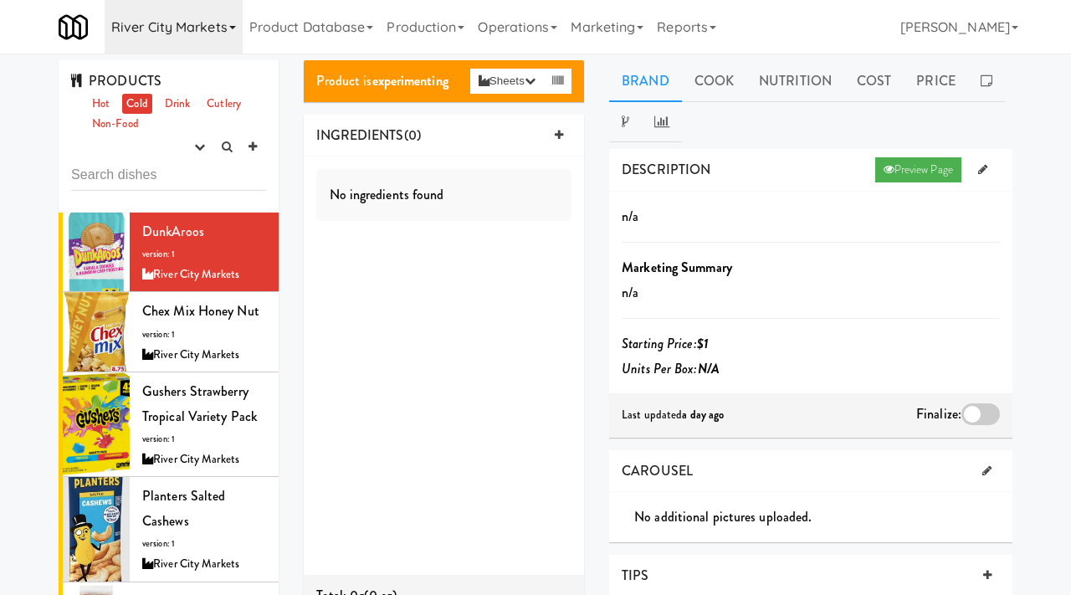
click at [175, 13] on link "River City Markets" at bounding box center [174, 27] width 138 height 54
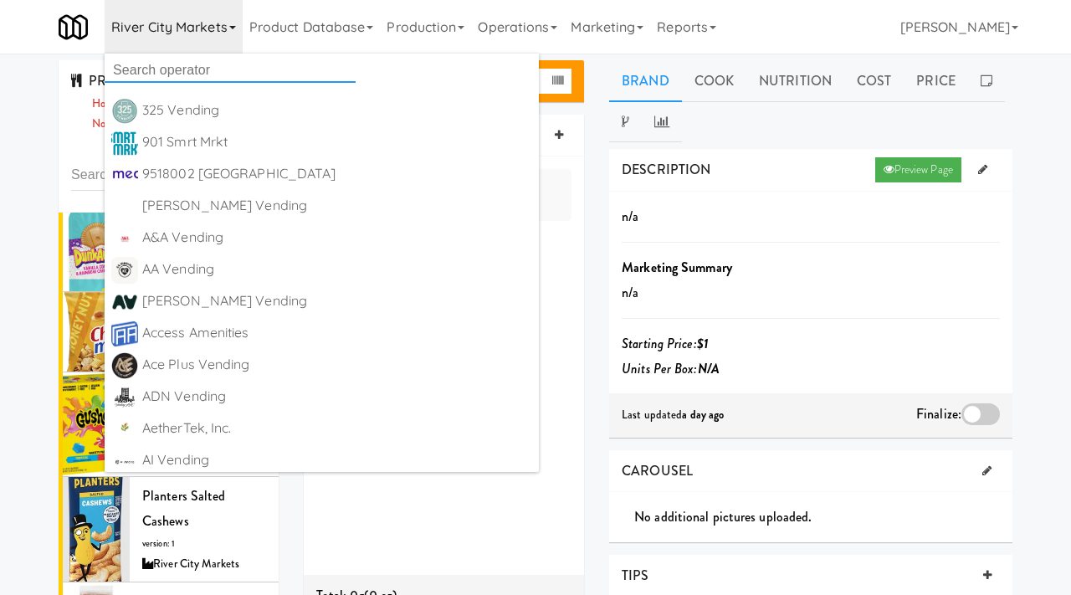
click at [180, 64] on input "text" at bounding box center [230, 70] width 251 height 25
type input "mountain"
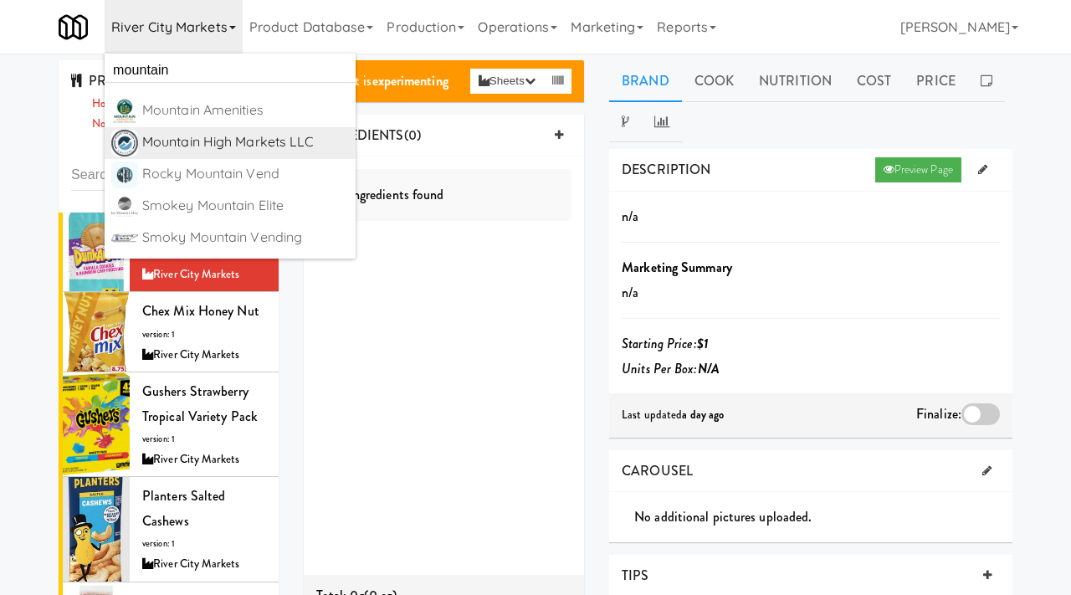
click at [216, 135] on div "Mountain High Markets LLC" at bounding box center [245, 142] width 207 height 25
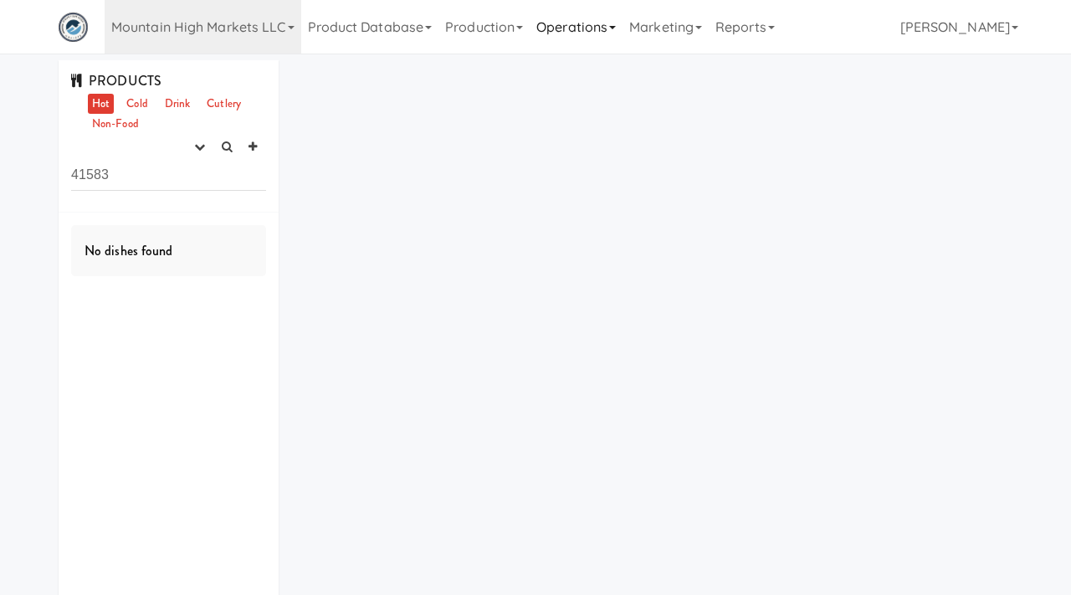
click at [587, 33] on link "Operations" at bounding box center [576, 27] width 93 height 54
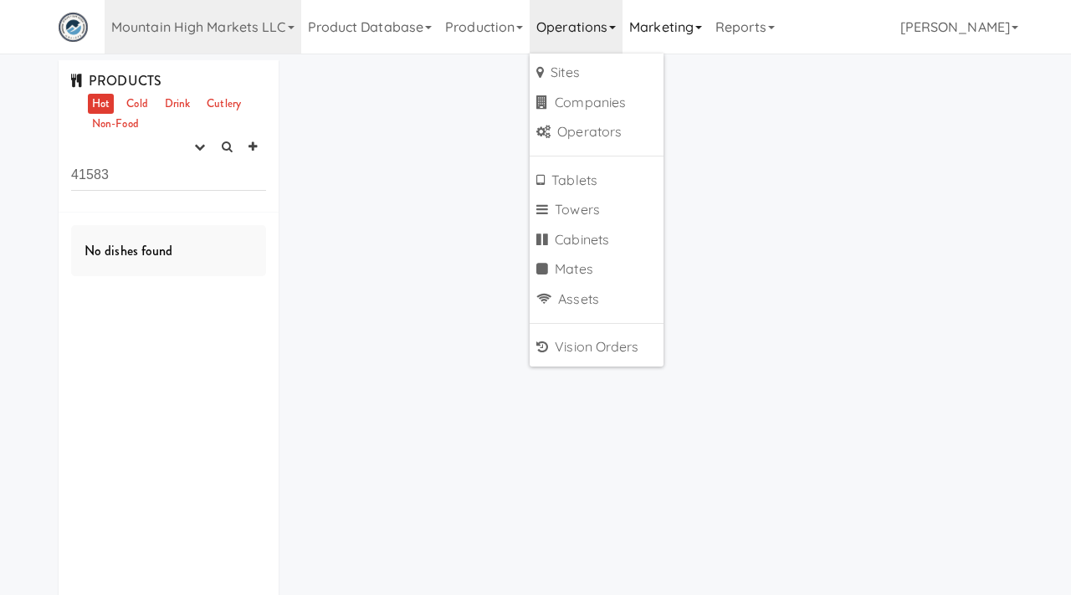
click at [672, 33] on link "Marketing" at bounding box center [666, 27] width 86 height 54
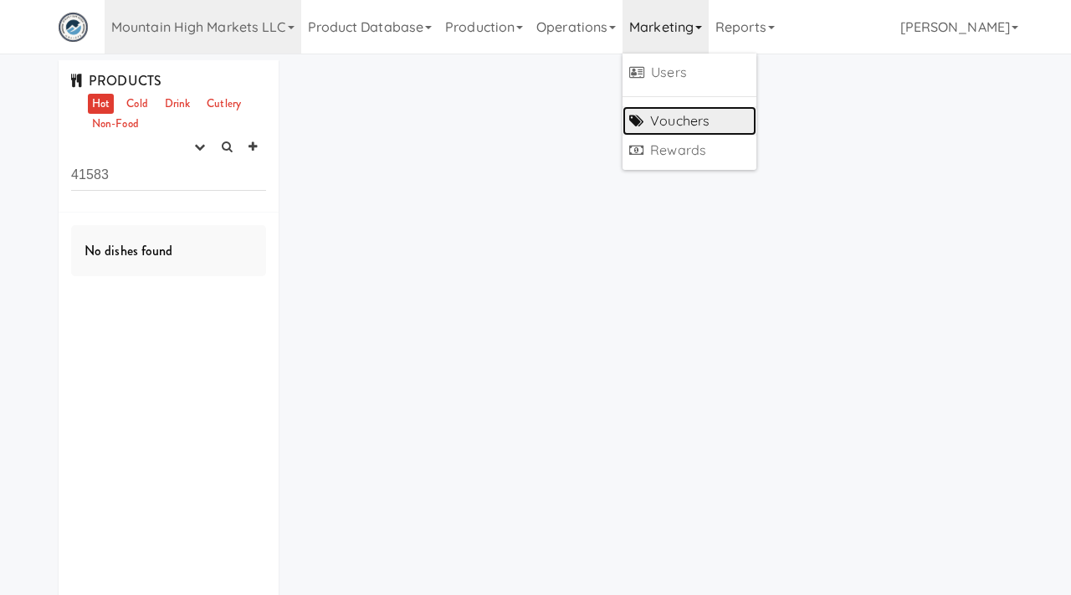
click at [662, 121] on link "Vouchers" at bounding box center [690, 121] width 134 height 30
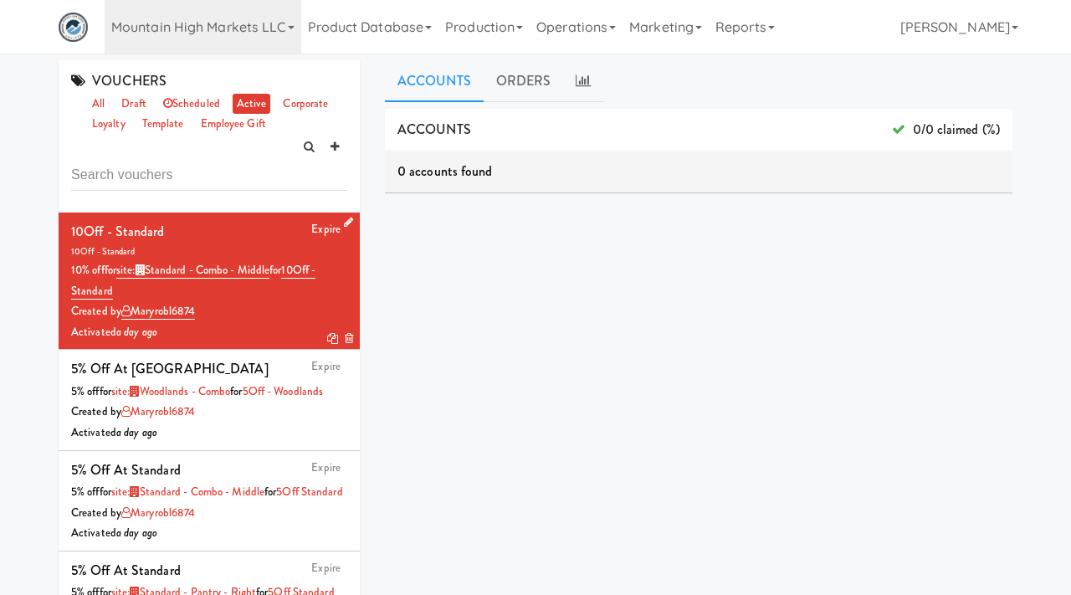
click at [331, 337] on icon at bounding box center [332, 338] width 11 height 11
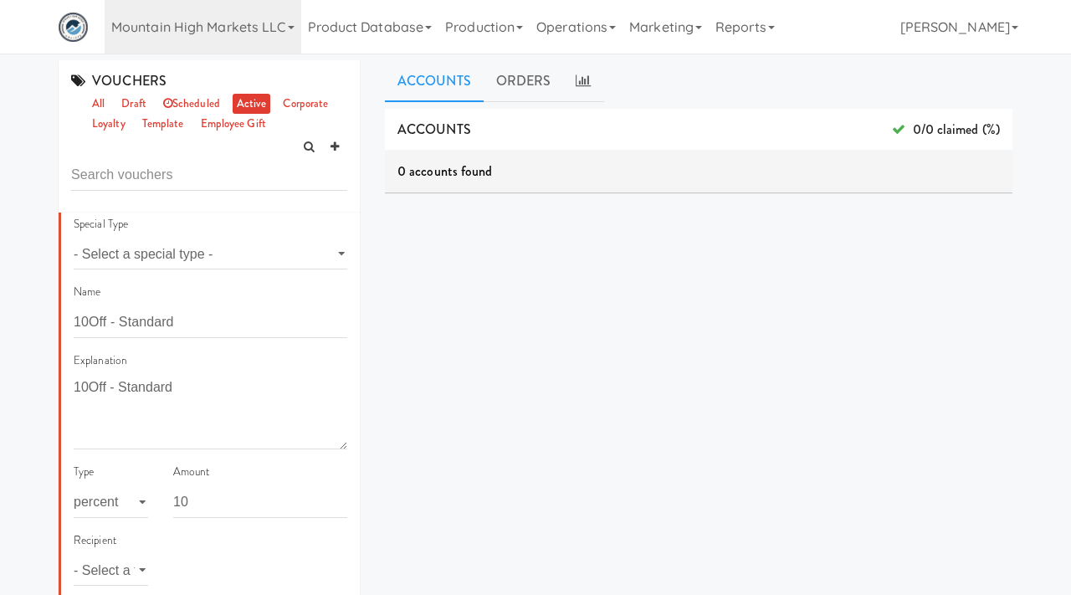
scroll to position [46, 0]
drag, startPoint x: 189, startPoint y: 320, endPoint x: 74, endPoint y: 306, distance: 115.4
click at [74, 306] on input "10Off - Standard" at bounding box center [211, 320] width 274 height 31
paste input "Elara"
type input "10Off - Elara"
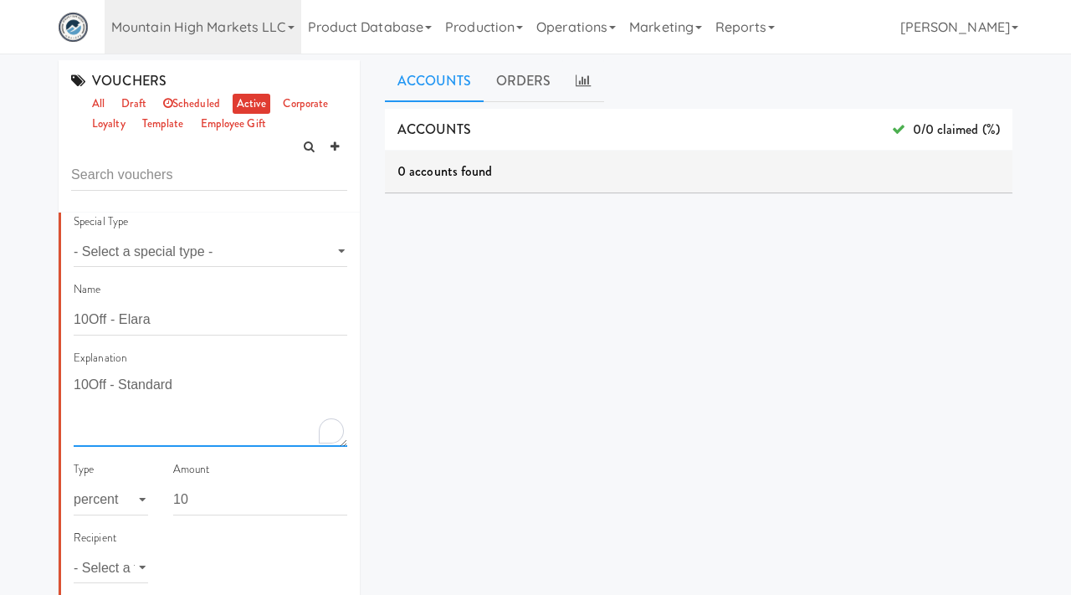
drag, startPoint x: 188, startPoint y: 392, endPoint x: 51, endPoint y: 391, distance: 137.2
click at [51, 391] on div "VOUCHERS all draft scheduled active corporate loyalty template employee gift Is…" at bounding box center [209, 393] width 326 height 667
paste textarea "Elara"
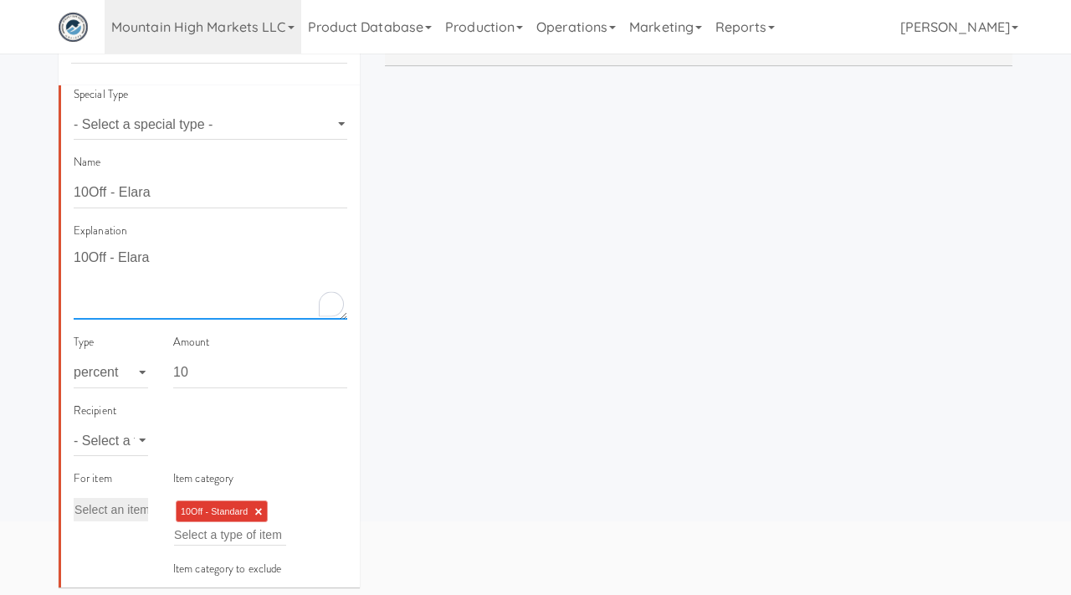
scroll to position [141, 0]
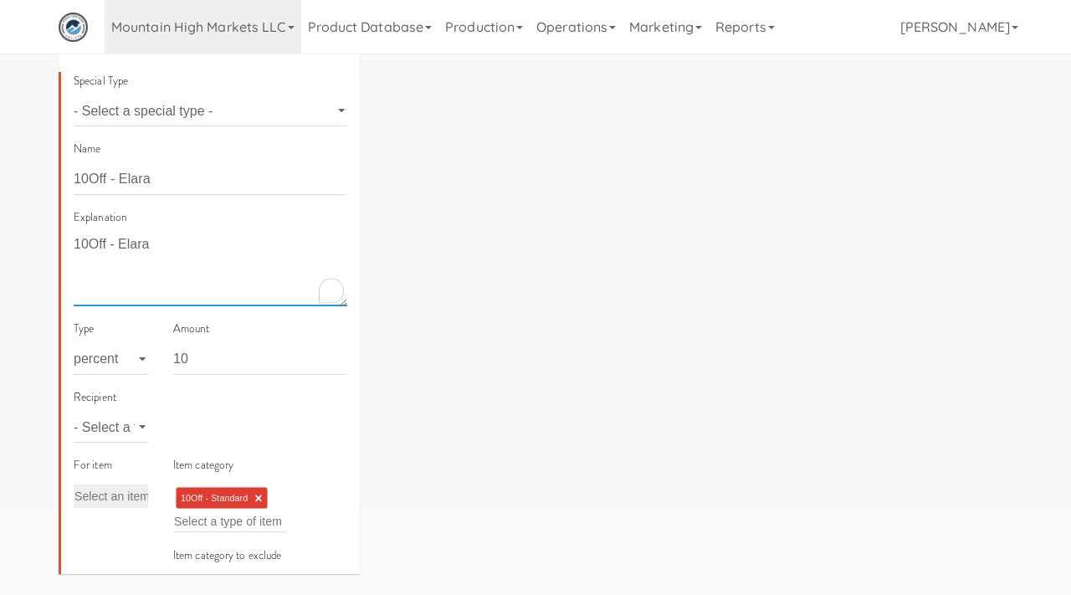
type textarea "10Off - Elara"
click at [258, 494] on link "×" at bounding box center [258, 498] width 8 height 14
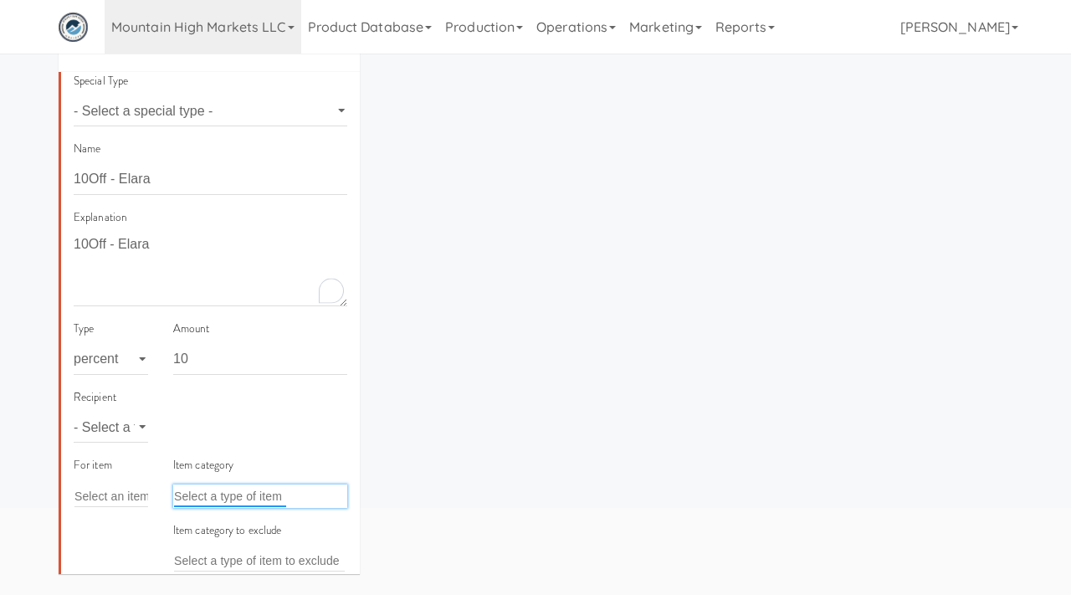
paste input "10Off - Elara"
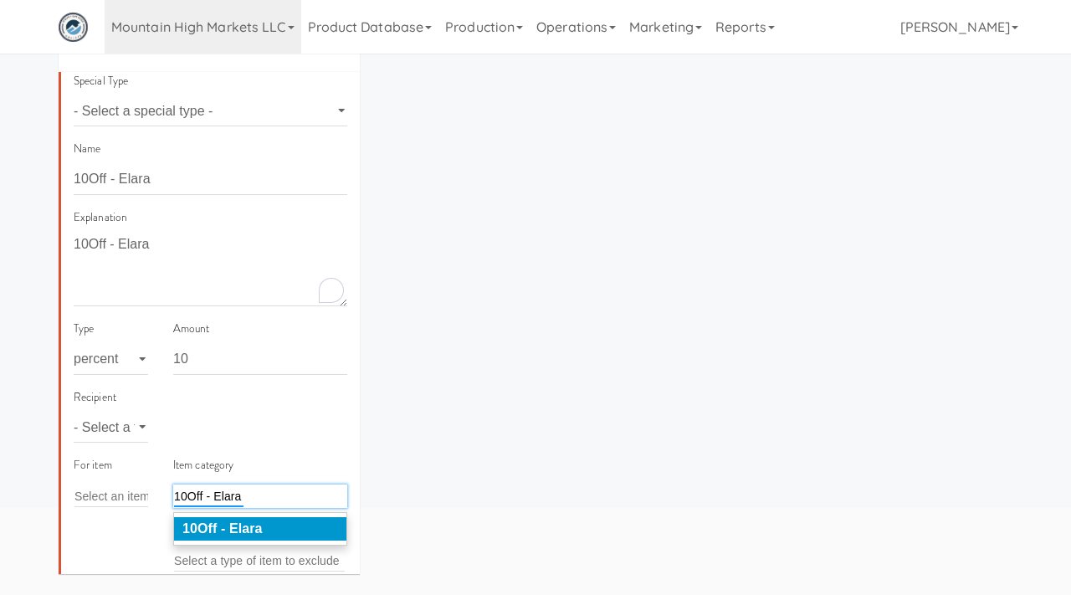
type input "10Off - Elara"
click at [221, 531] on em "10Off - Elara" at bounding box center [222, 528] width 80 height 14
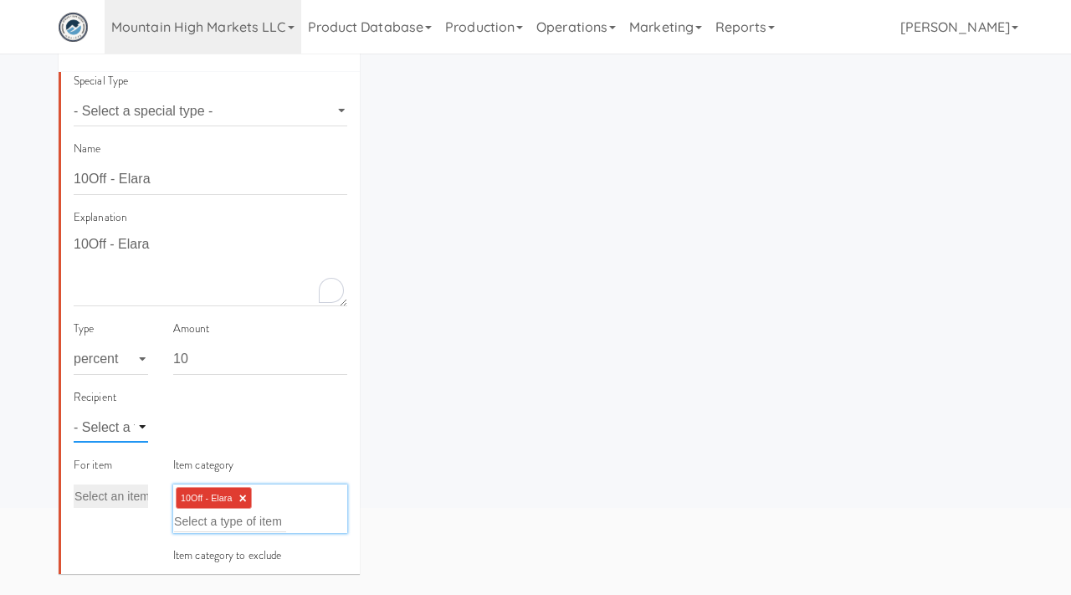
click at [120, 423] on select "- Select a type - user site company" at bounding box center [111, 427] width 74 height 31
select select "string:site"
click at [74, 412] on select "- Select a type - user site company" at bounding box center [111, 427] width 74 height 31
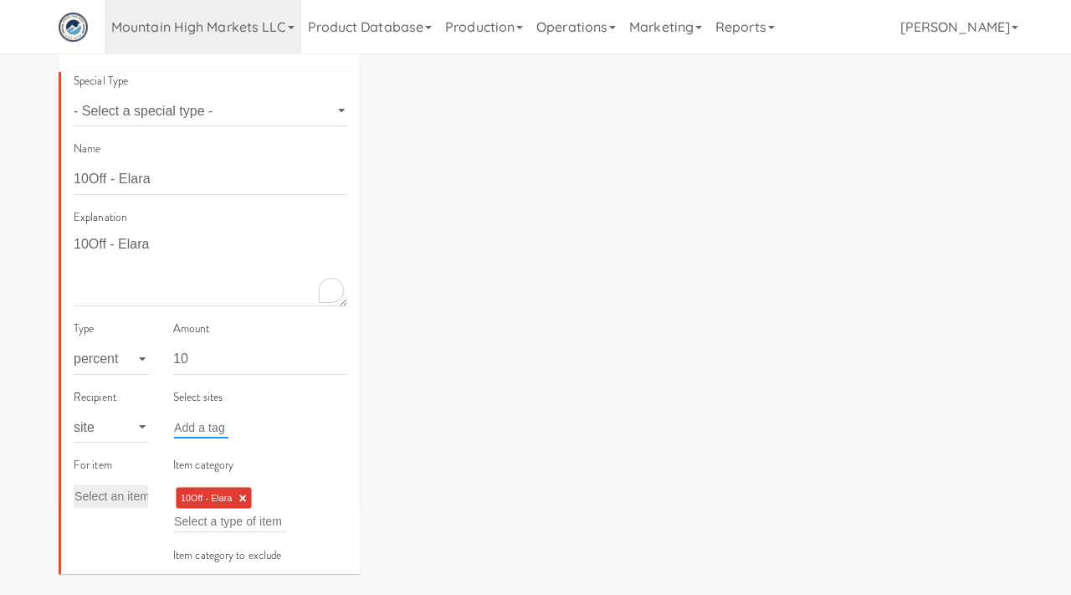
click at [200, 428] on input "text" at bounding box center [201, 428] width 54 height 22
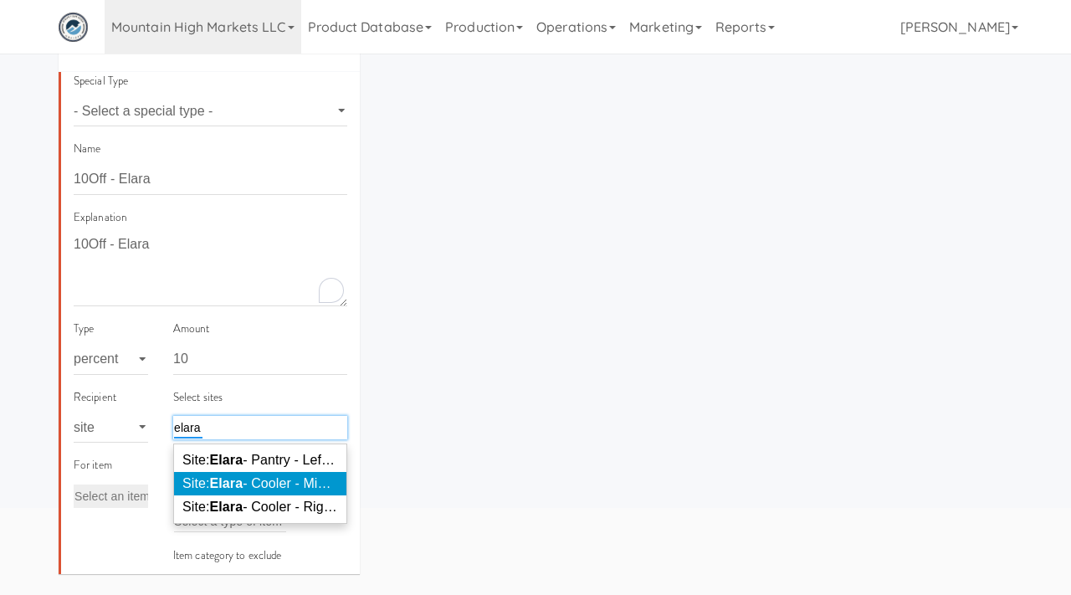
type input "elara"
click at [272, 481] on span "Site: Elara - Cooler - Middle ( ELARA 410)" at bounding box center [303, 483] width 243 height 14
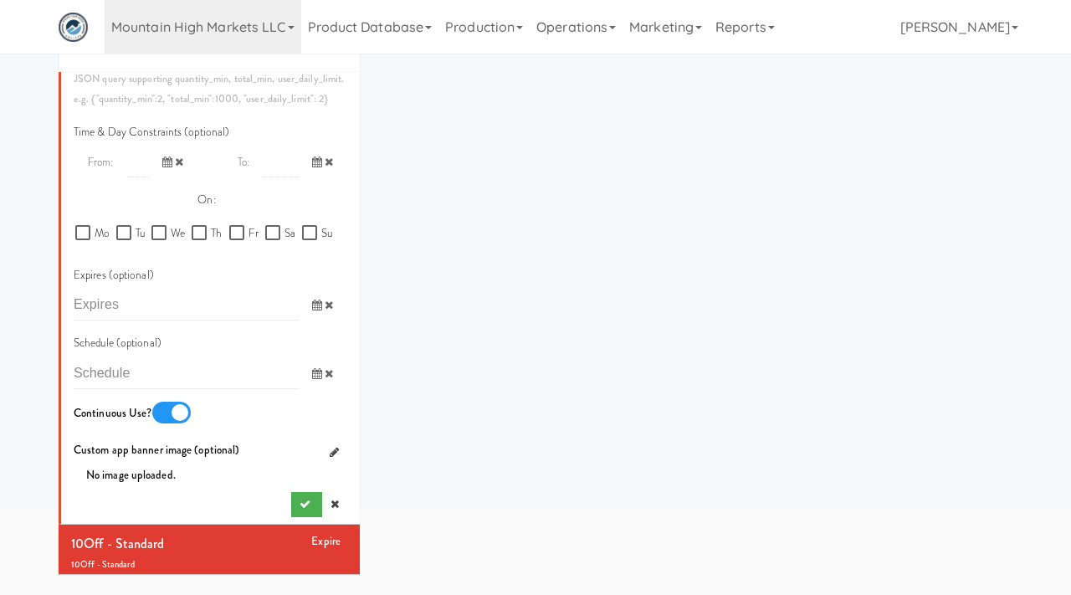
scroll to position [934, 0]
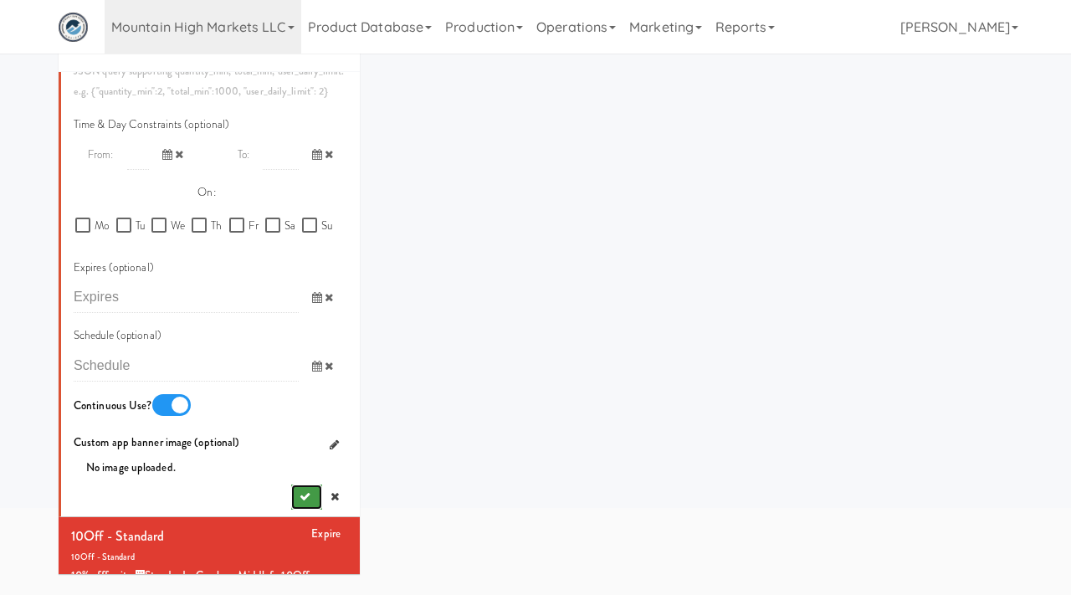
click at [300, 493] on icon "submit" at bounding box center [305, 496] width 11 height 11
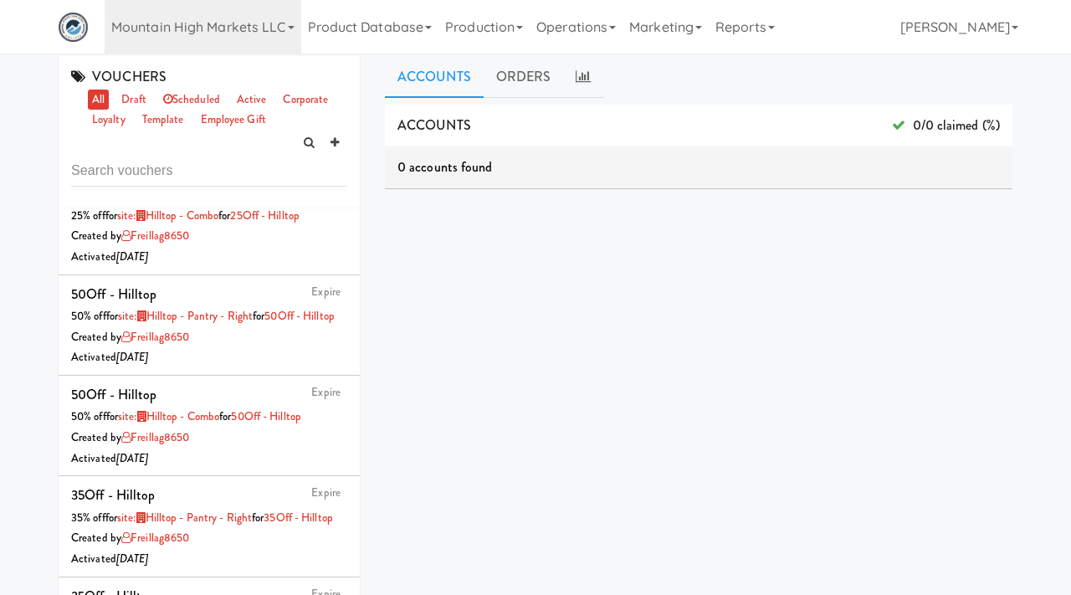
scroll to position [3136, 0]
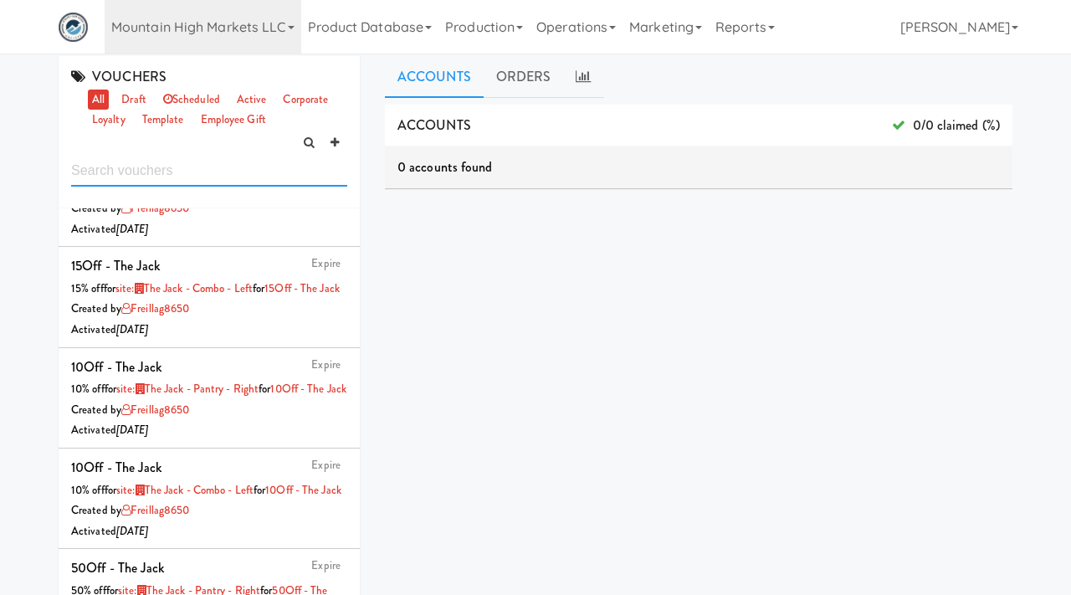
click at [123, 176] on input "text" at bounding box center [209, 171] width 276 height 31
paste input "10Off - Elara"
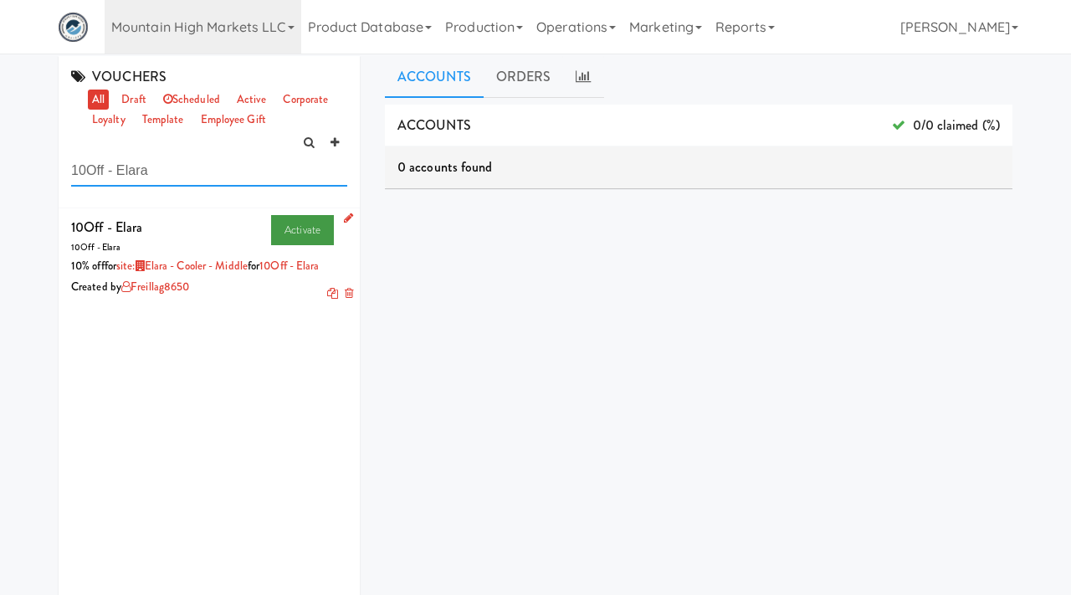
type input "10Off - Elara"
click at [297, 223] on link "Activate" at bounding box center [302, 230] width 63 height 30
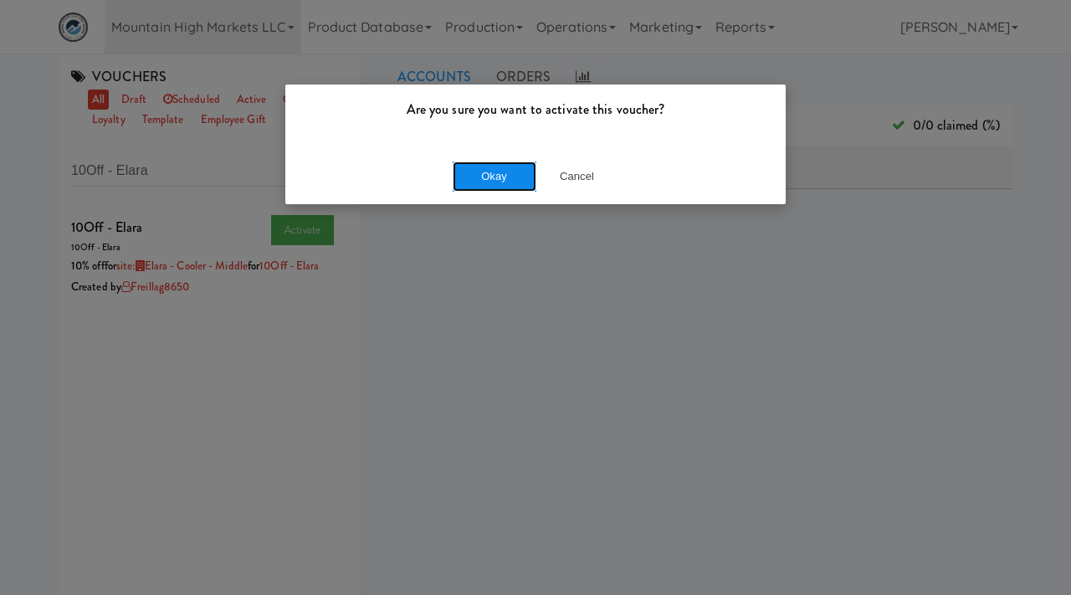
click at [474, 179] on button "Okay" at bounding box center [495, 177] width 84 height 30
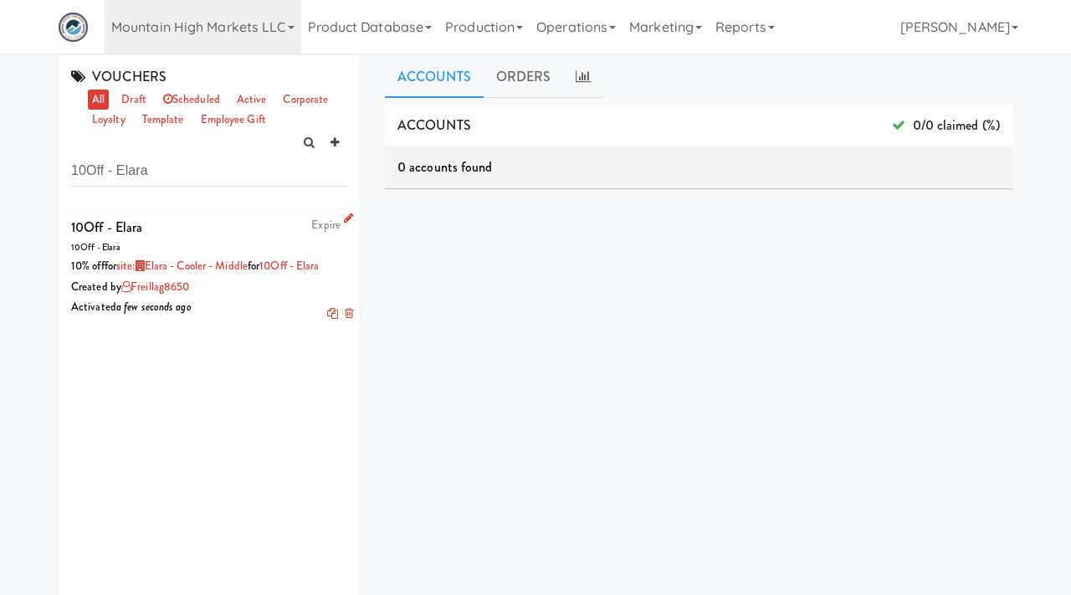
click at [332, 316] on icon at bounding box center [332, 313] width 11 height 11
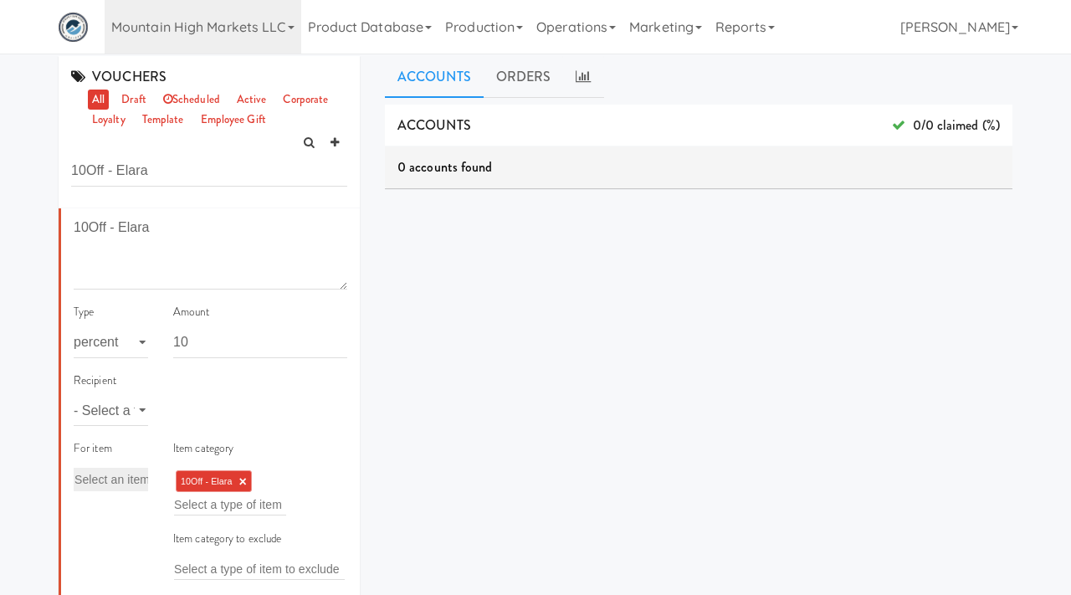
scroll to position [208, 0]
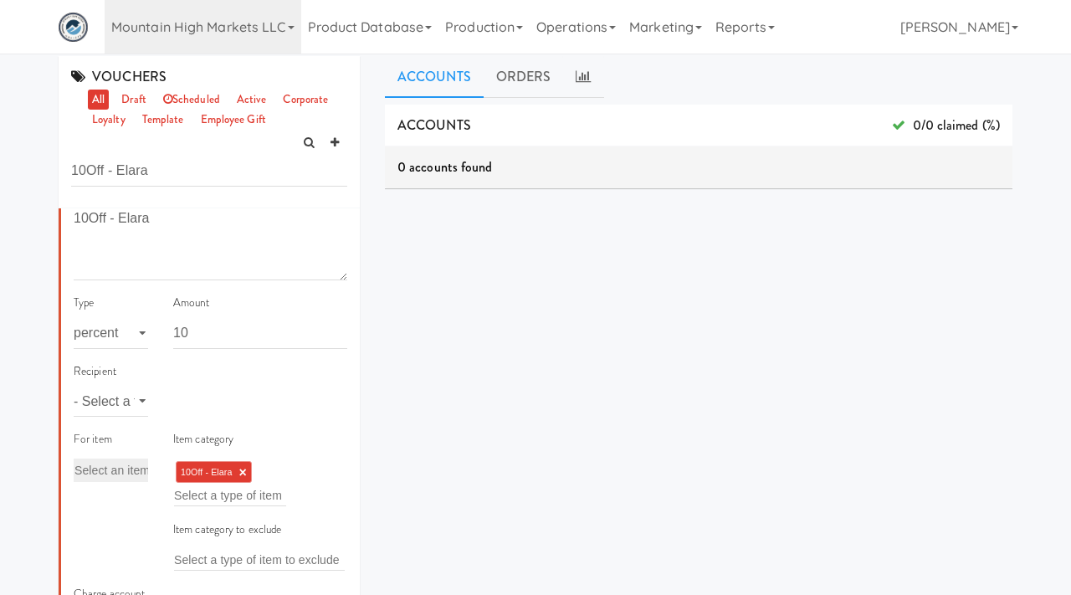
click at [242, 469] on link "×" at bounding box center [243, 472] width 8 height 14
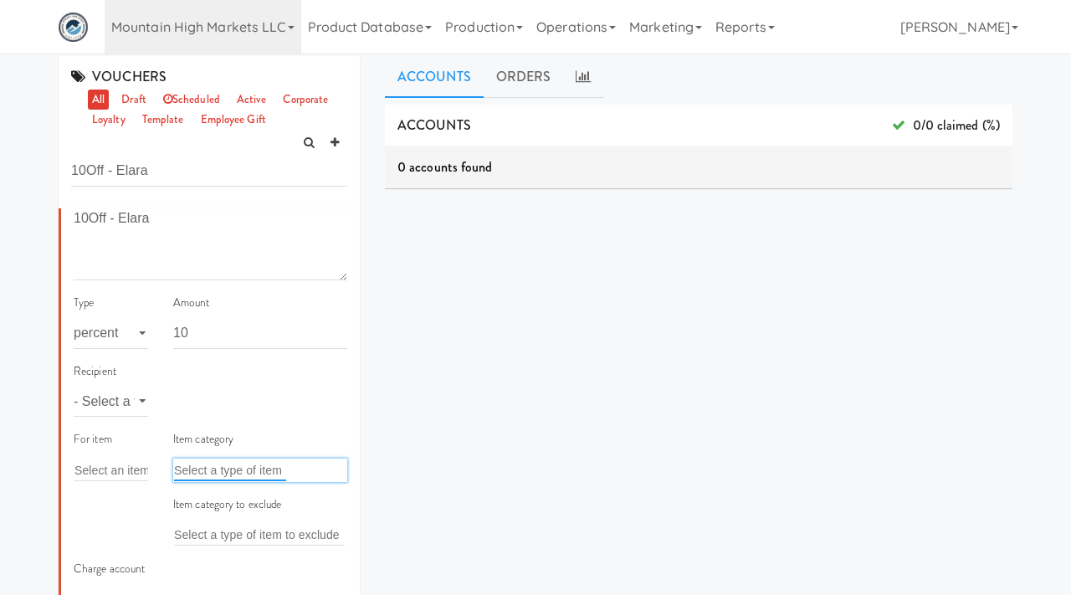
click at [223, 470] on input "text" at bounding box center [230, 470] width 112 height 22
paste input "10Off - Elara"
type input "110Off - Elara"
paste input "10Off - Elara"
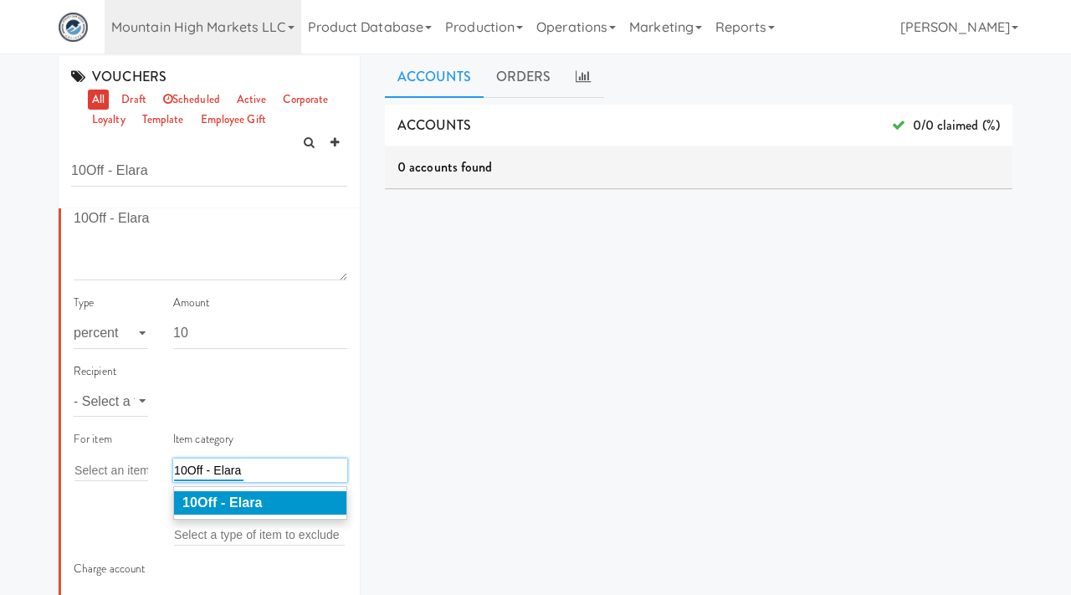
type input "10Off - Elara"
click at [245, 506] on em "10Off - Elara" at bounding box center [222, 502] width 80 height 14
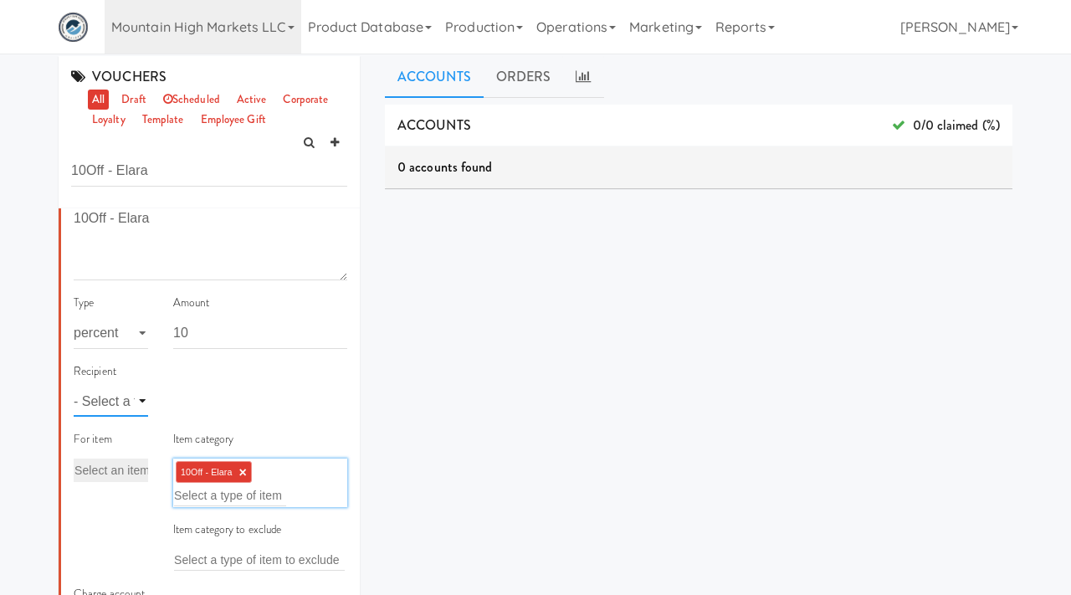
click at [136, 404] on select "- Select a type - user site company" at bounding box center [111, 401] width 74 height 31
select select "string:site"
click at [74, 386] on select "- Select a type - user site company" at bounding box center [111, 401] width 74 height 31
click at [207, 408] on input "text" at bounding box center [201, 402] width 54 height 22
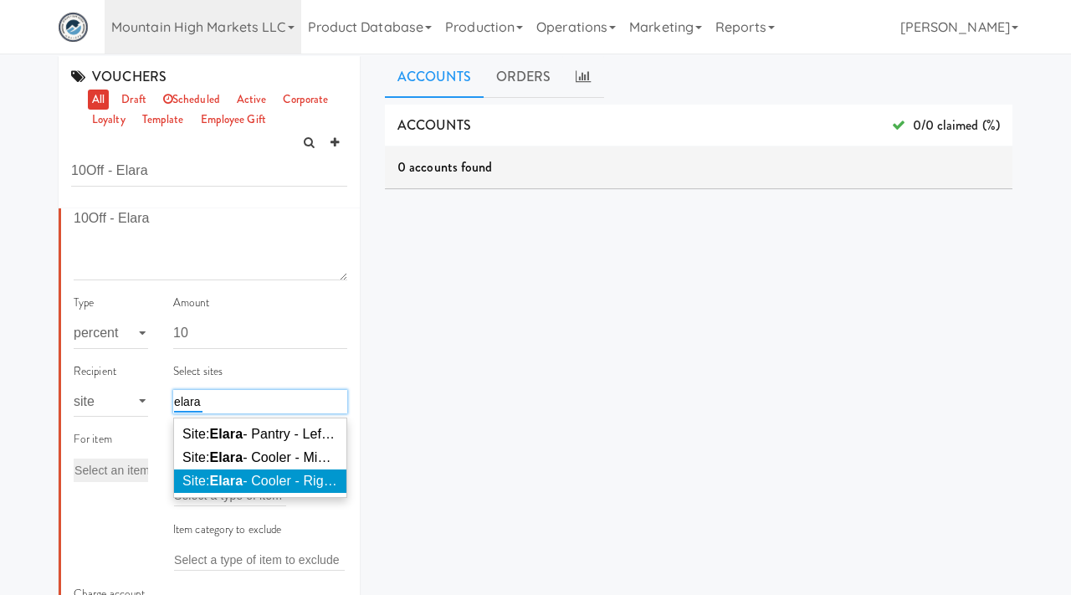
type input "elara"
click at [246, 479] on span "Site: Elara - Cooler - Right ( ELARA 868)" at bounding box center [299, 481] width 234 height 14
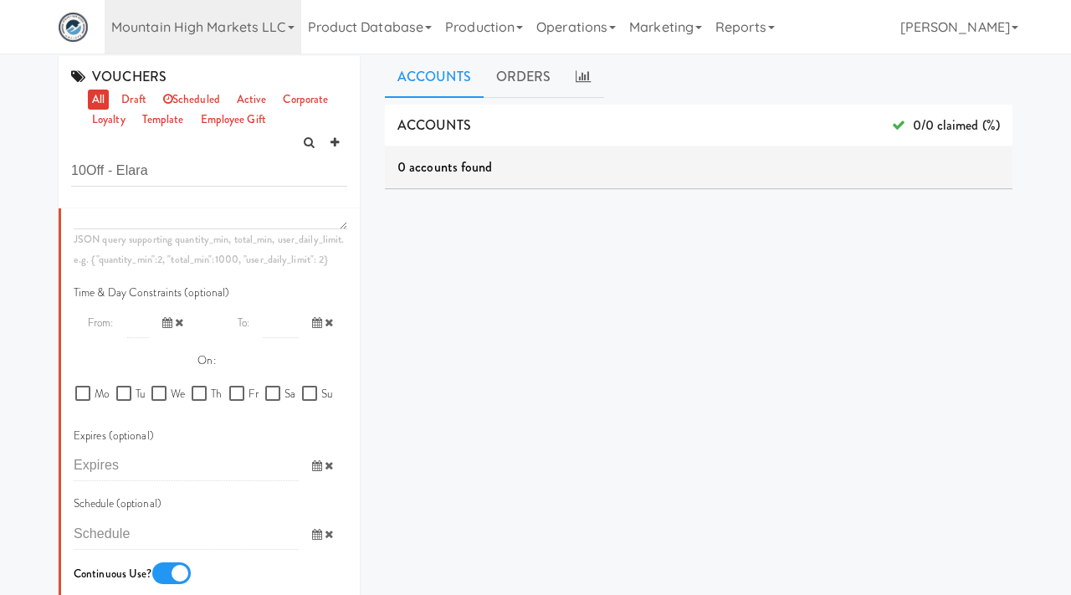
scroll to position [994, 0]
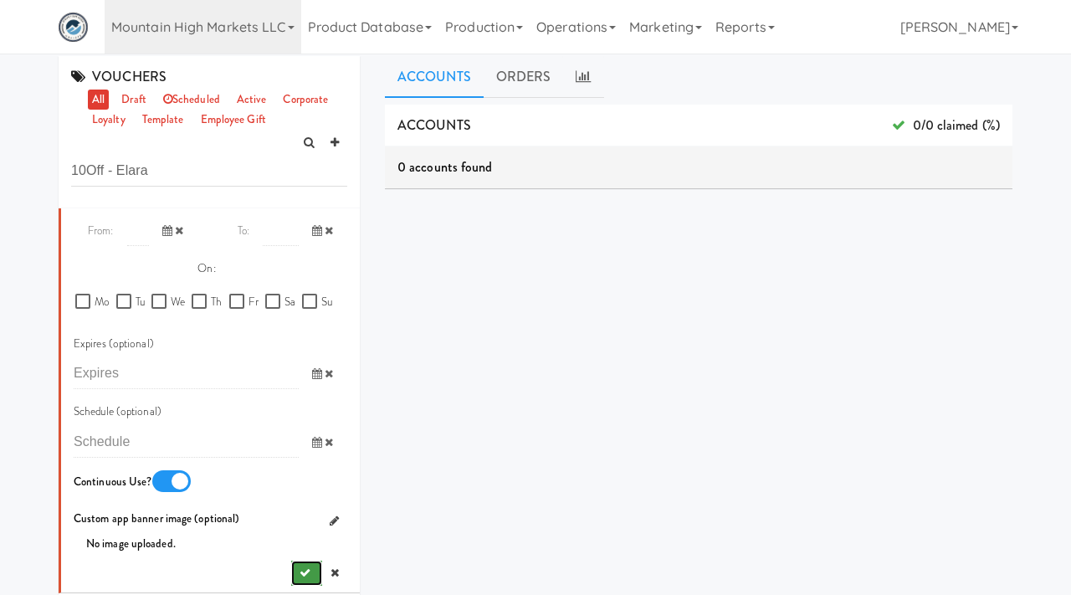
click at [300, 576] on icon "submit" at bounding box center [305, 572] width 11 height 11
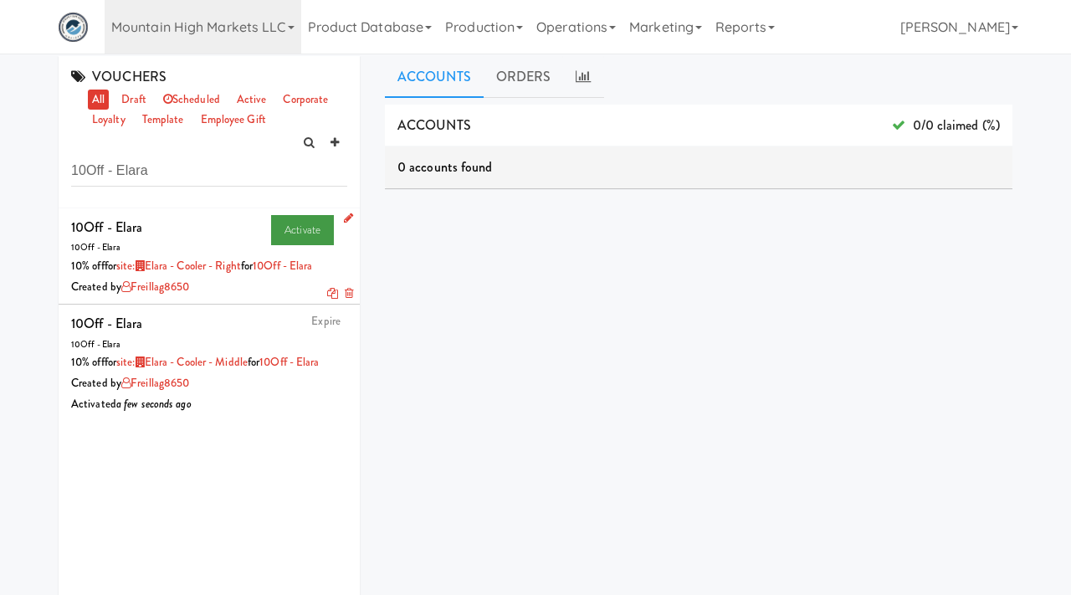
click at [293, 240] on link "Activate" at bounding box center [302, 230] width 63 height 30
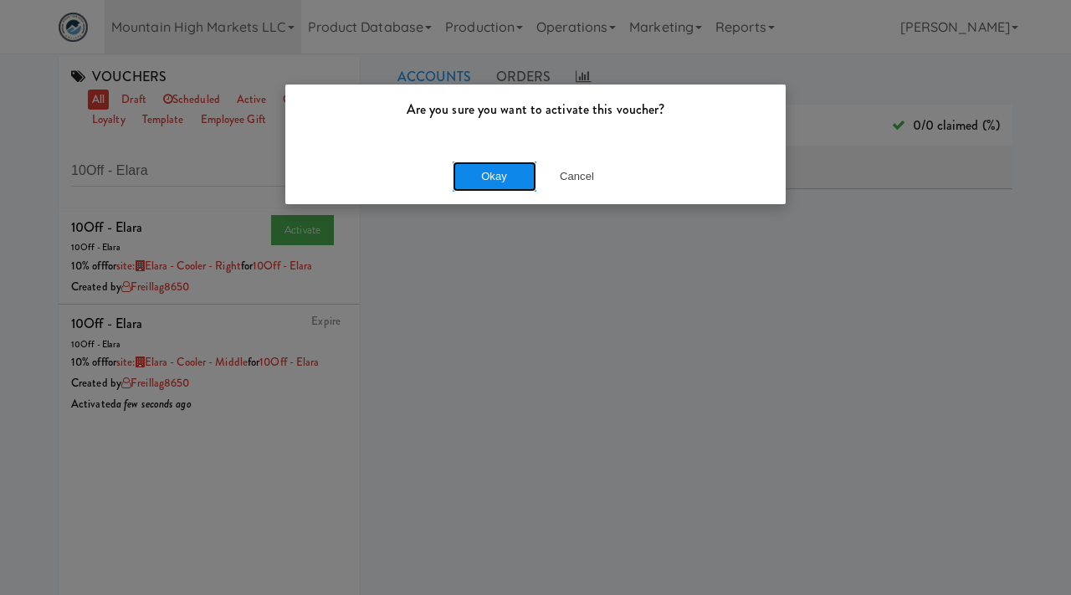
click at [482, 169] on button "Okay" at bounding box center [495, 177] width 84 height 30
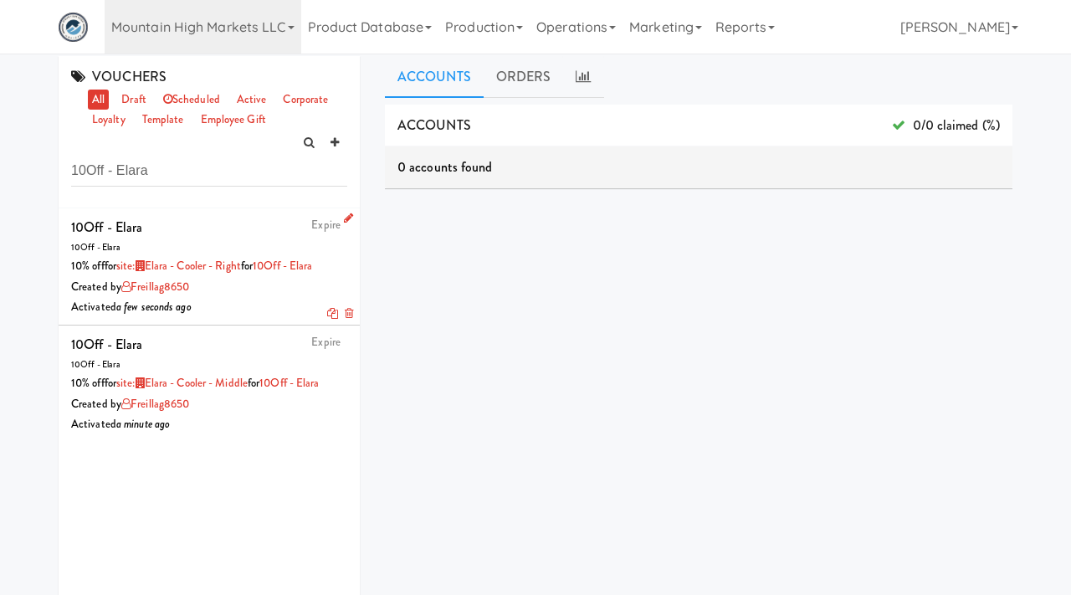
click at [331, 312] on icon at bounding box center [332, 313] width 11 height 11
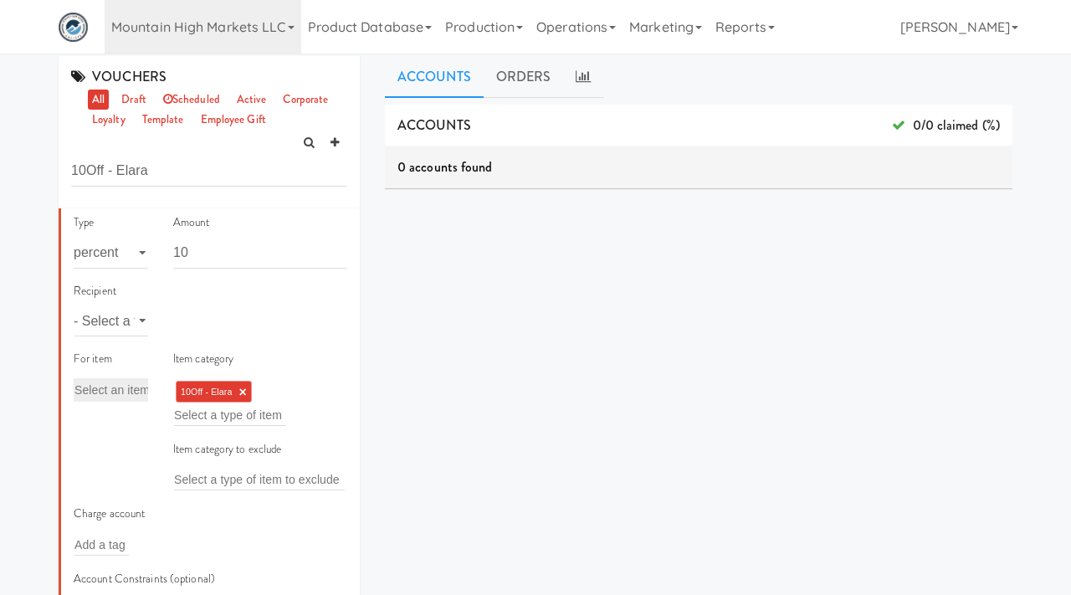
scroll to position [289, 0]
click at [132, 318] on select "- Select a type - user site company" at bounding box center [111, 320] width 74 height 31
select select "string:site"
click at [74, 305] on select "- Select a type - user site company" at bounding box center [111, 320] width 74 height 31
click at [203, 331] on input "text" at bounding box center [201, 321] width 54 height 22
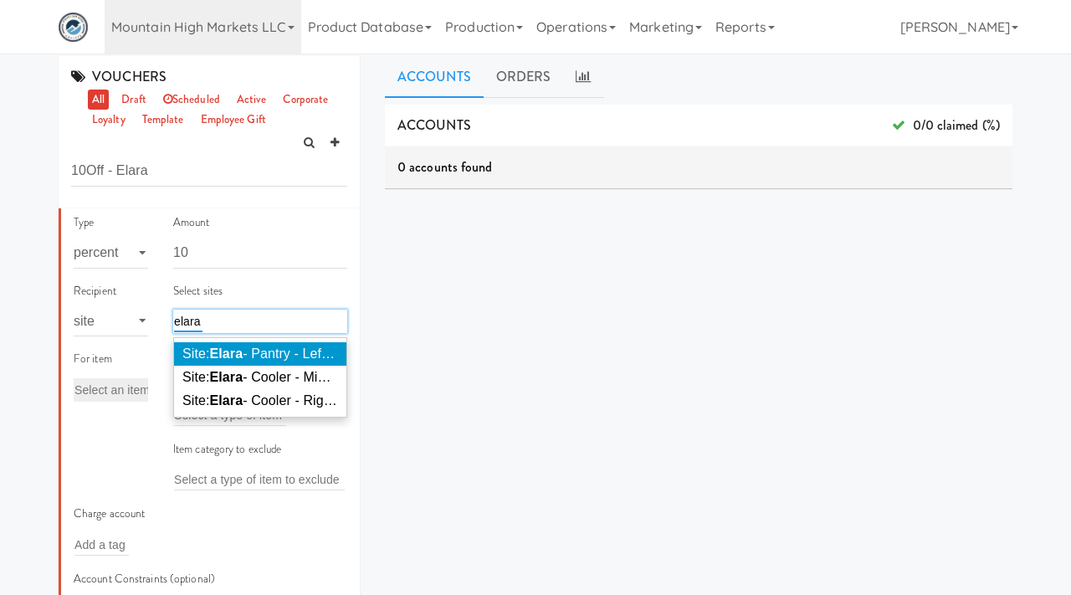
type input "elara"
click at [254, 349] on span "Site: Elara - Pantry - Left ( ELARA 675)" at bounding box center [294, 353] width 225 height 14
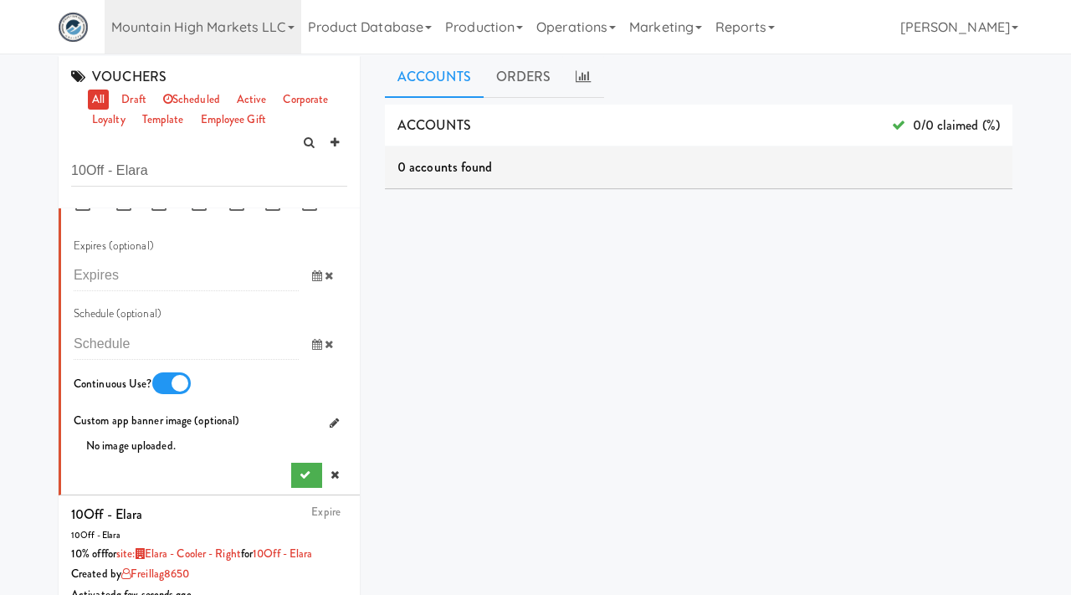
scroll to position [1111, 0]
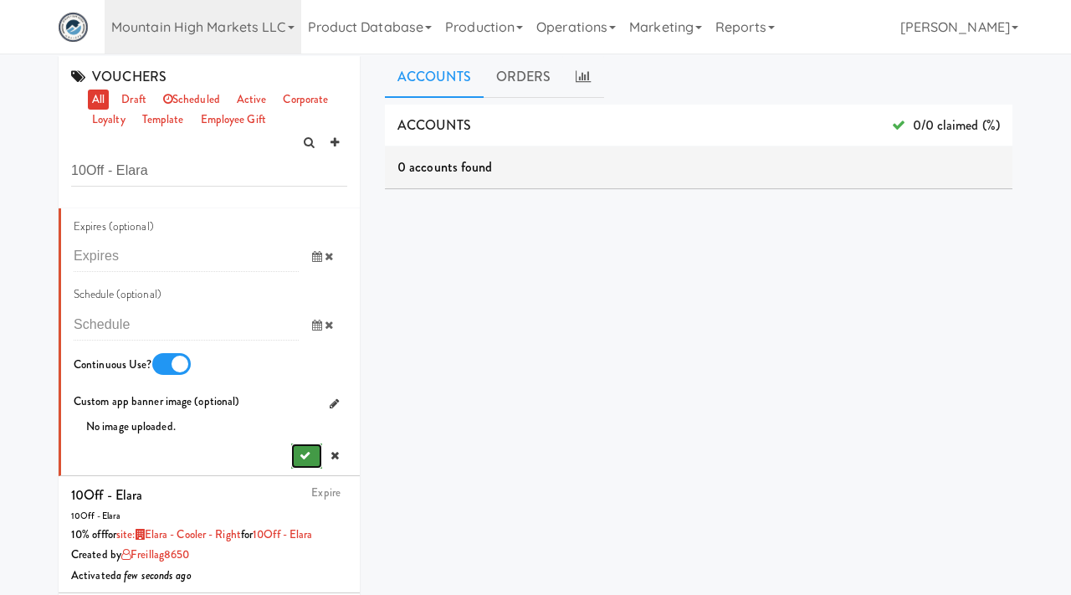
click at [301, 456] on icon "submit" at bounding box center [305, 455] width 11 height 11
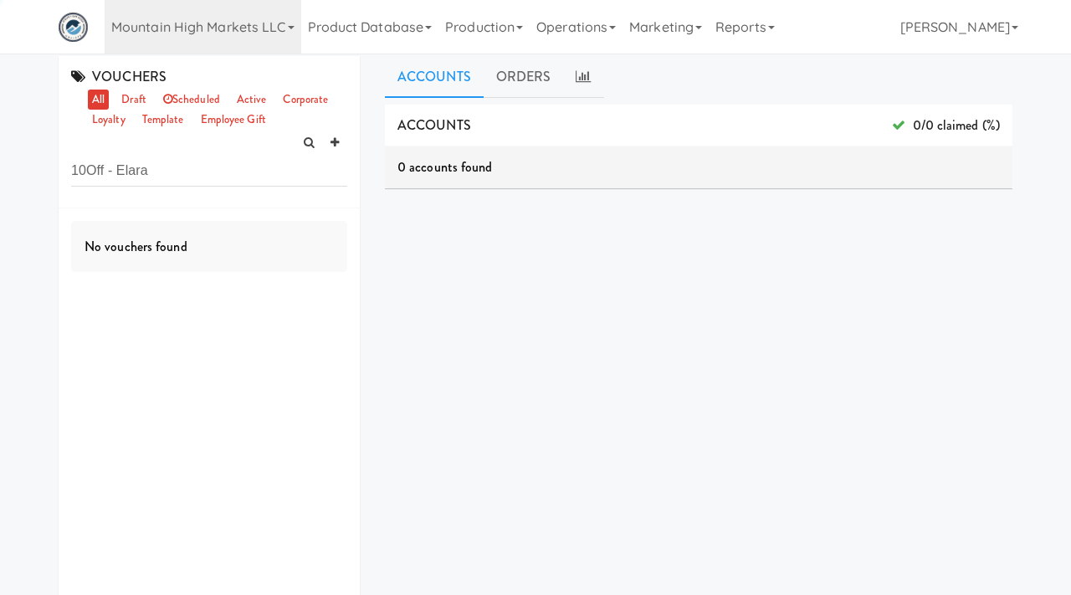
scroll to position [0, 0]
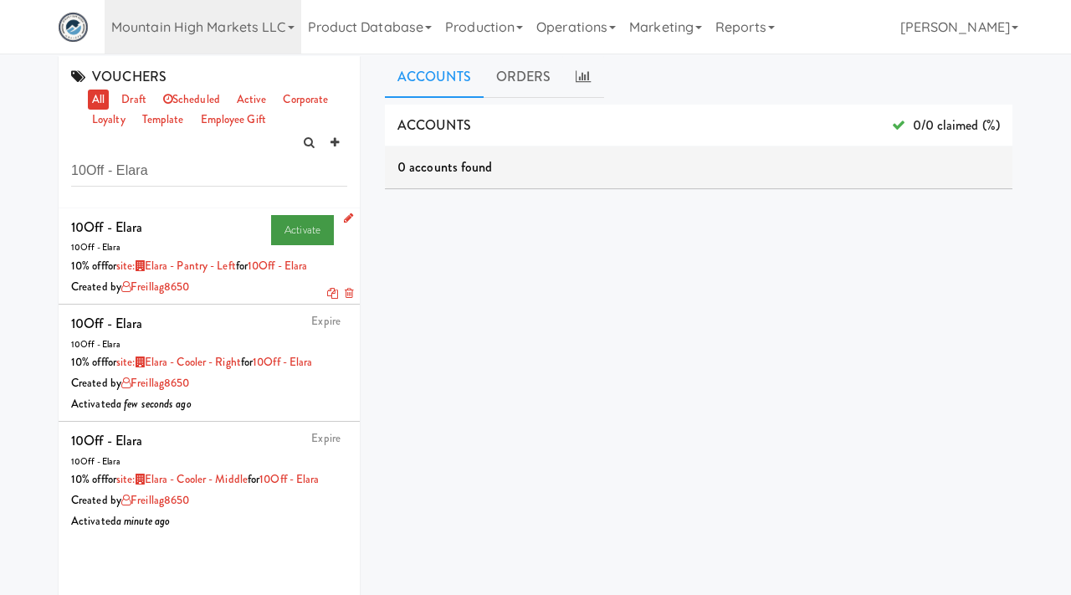
click at [307, 220] on link "Activate" at bounding box center [302, 230] width 63 height 30
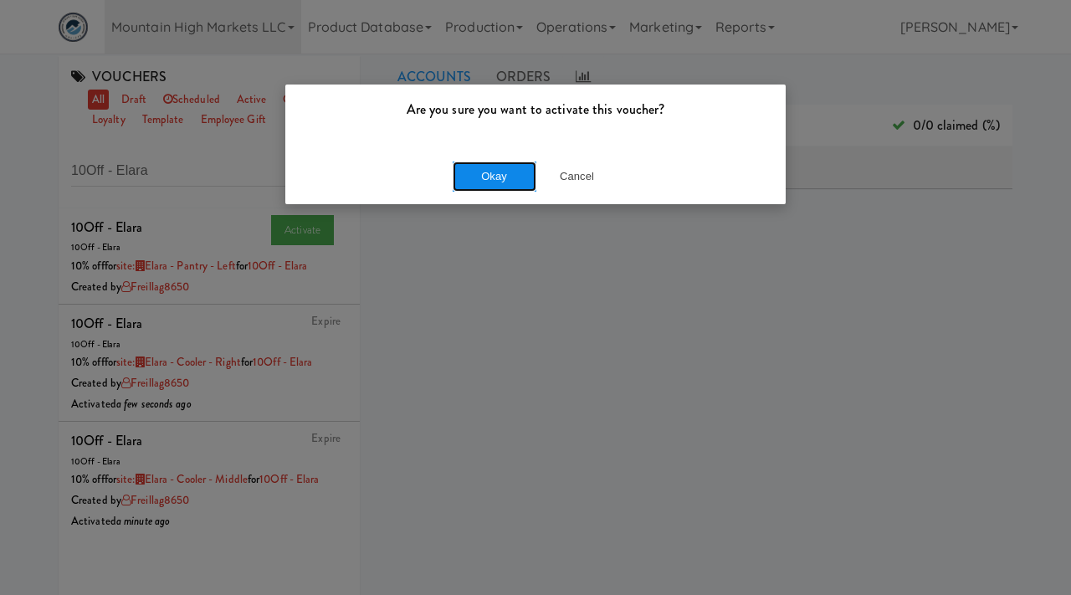
click at [475, 179] on button "Okay" at bounding box center [495, 177] width 84 height 30
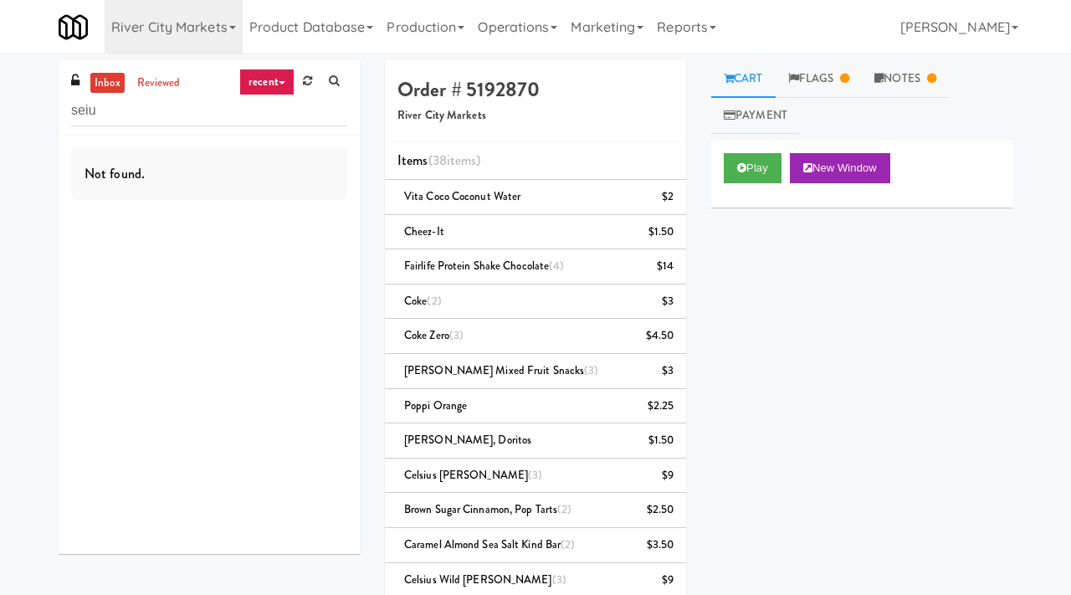
drag, startPoint x: 0, startPoint y: 0, endPoint x: 44, endPoint y: 126, distance: 133.1
type input "sei"
click at [169, 27] on link "River City Markets" at bounding box center [174, 27] width 138 height 54
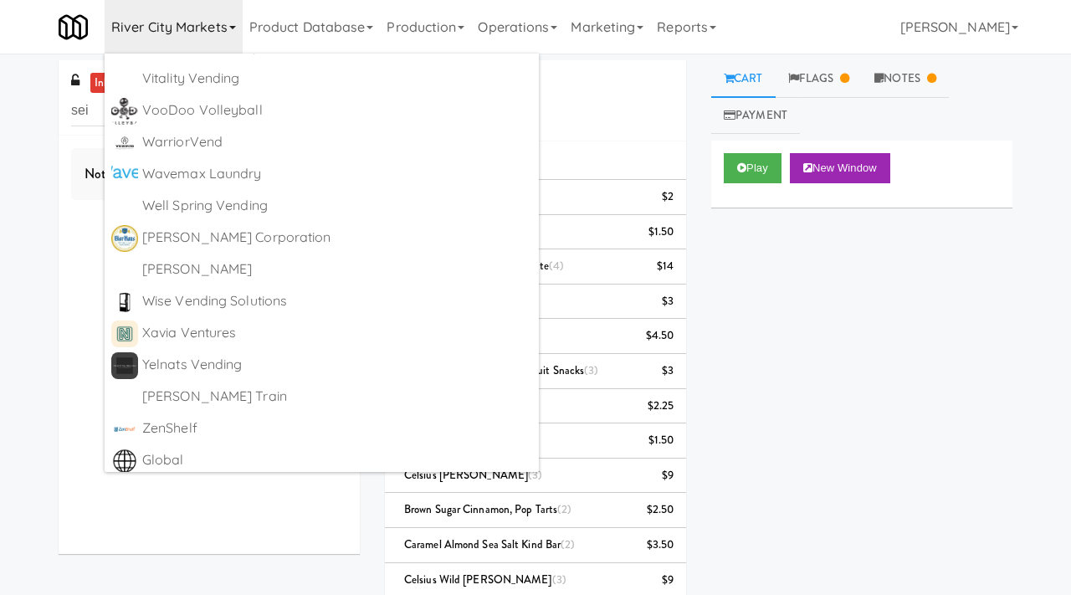
scroll to position [10153, 0]
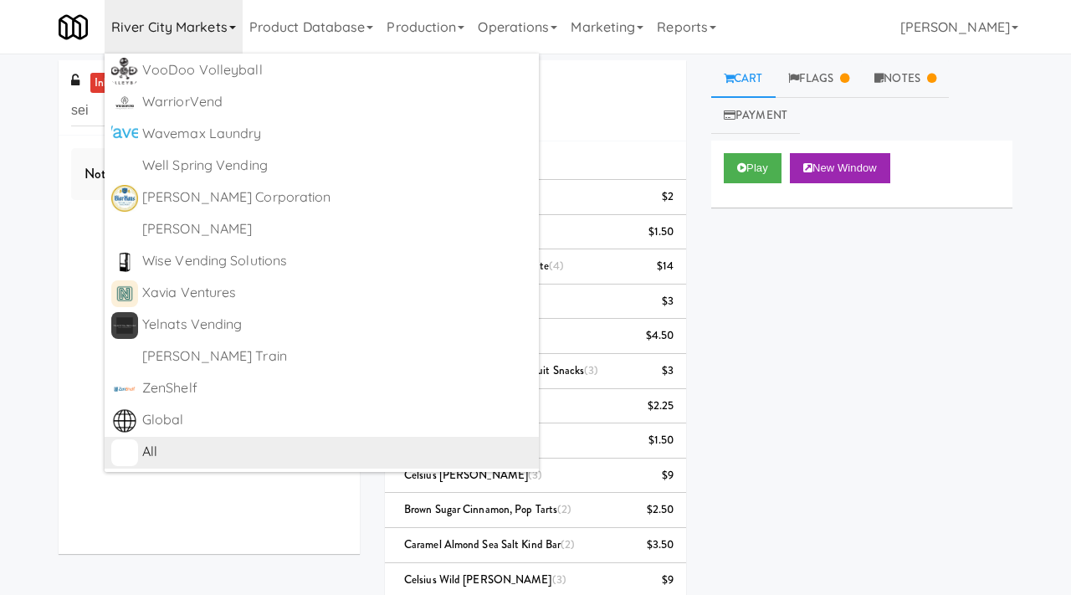
click at [160, 458] on div "All" at bounding box center [337, 451] width 390 height 25
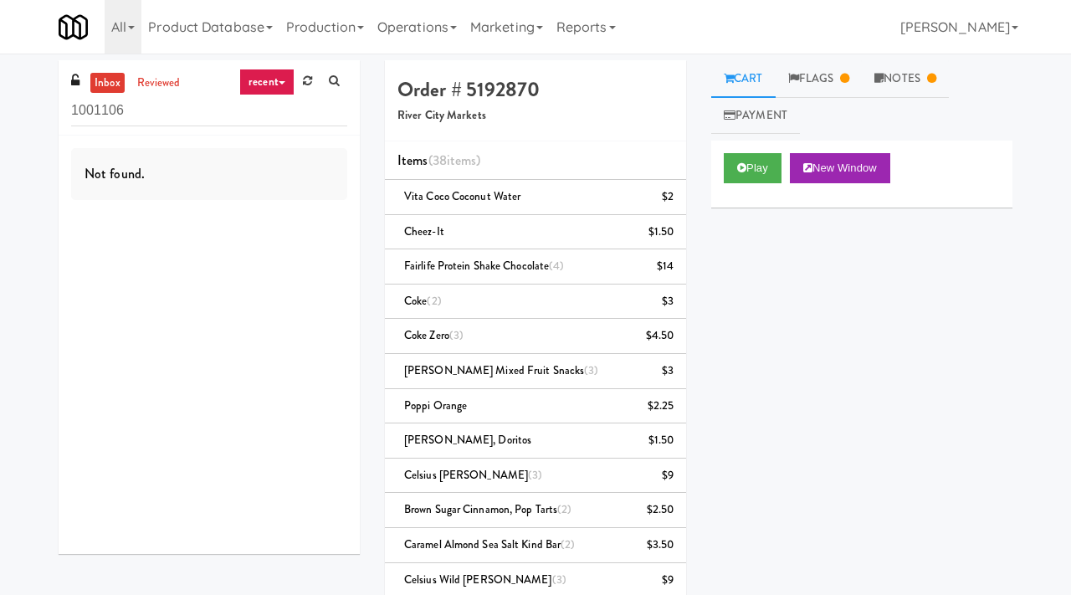
drag, startPoint x: 131, startPoint y: 112, endPoint x: 33, endPoint y: 115, distance: 97.9
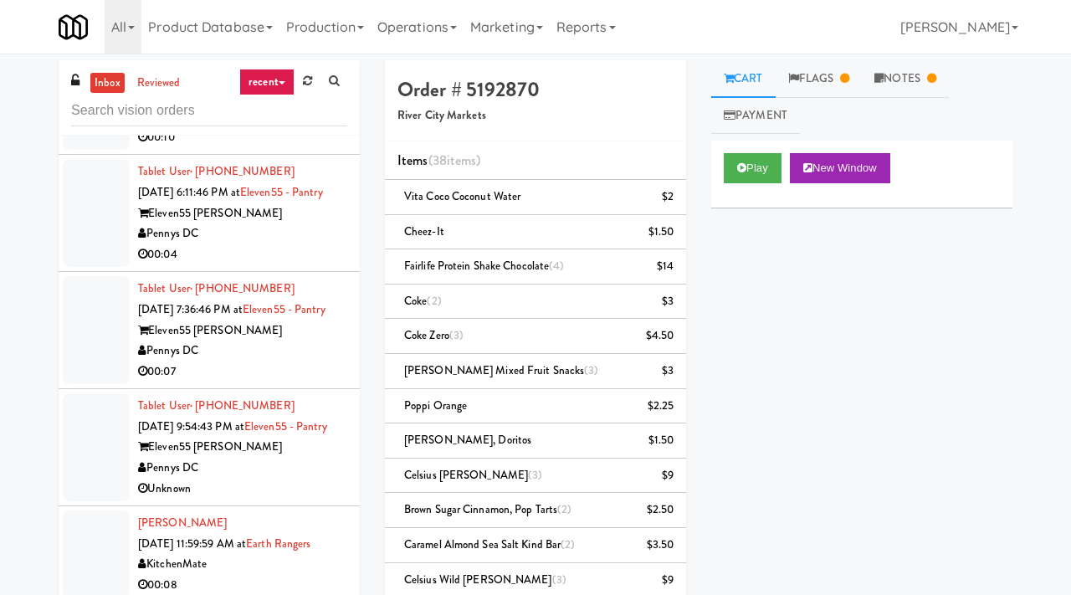
scroll to position [78, 0]
click at [295, 382] on div "00:07" at bounding box center [242, 371] width 209 height 21
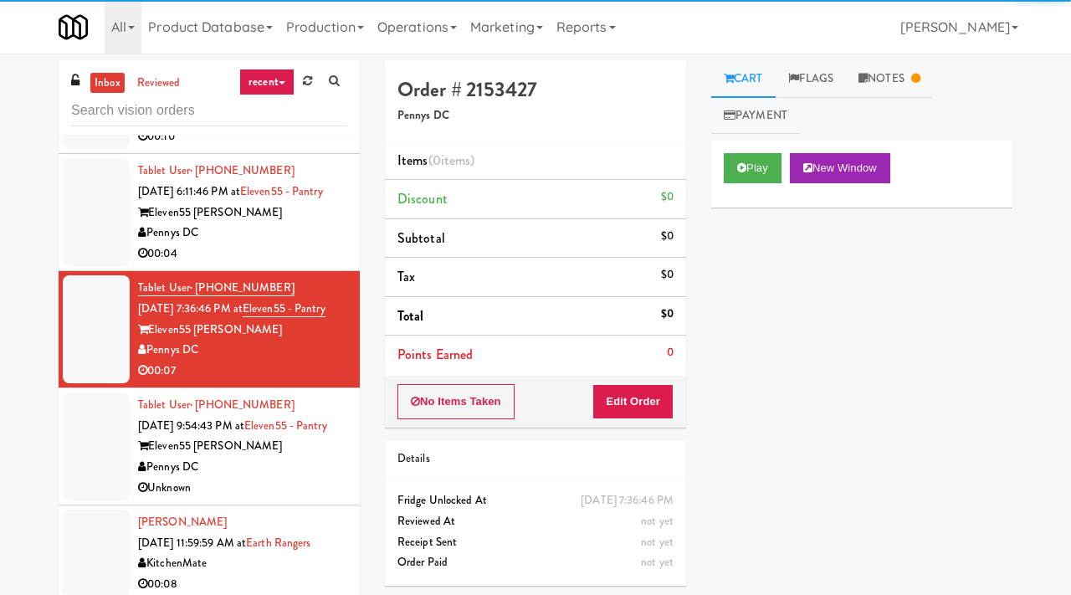
scroll to position [184, 0]
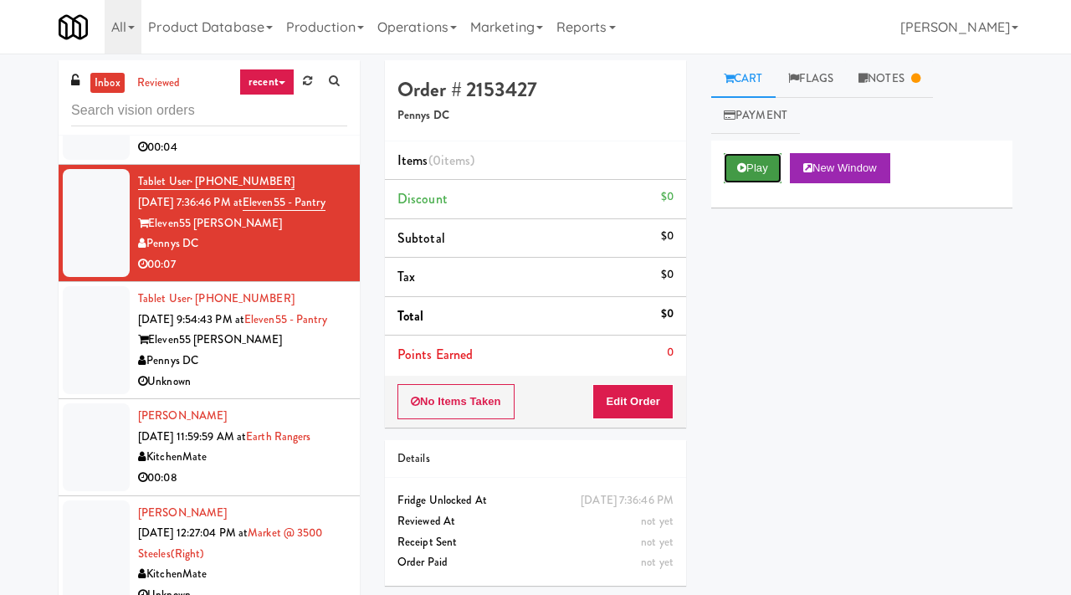
click at [749, 169] on button "Play" at bounding box center [753, 168] width 58 height 30
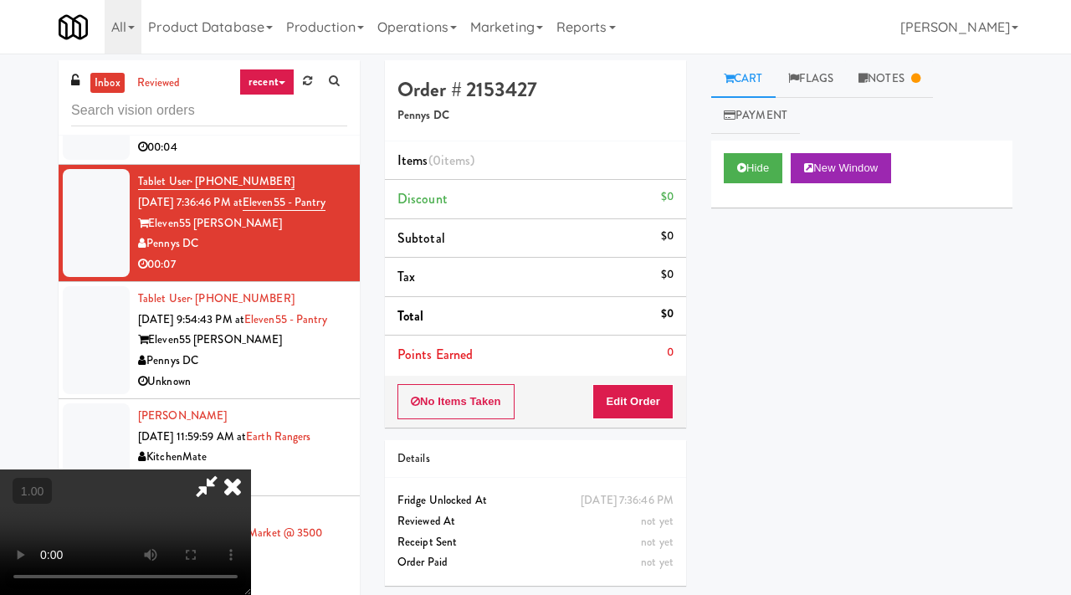
click at [226, 469] on icon at bounding box center [206, 485] width 38 height 33
click at [251, 469] on icon at bounding box center [232, 485] width 37 height 33
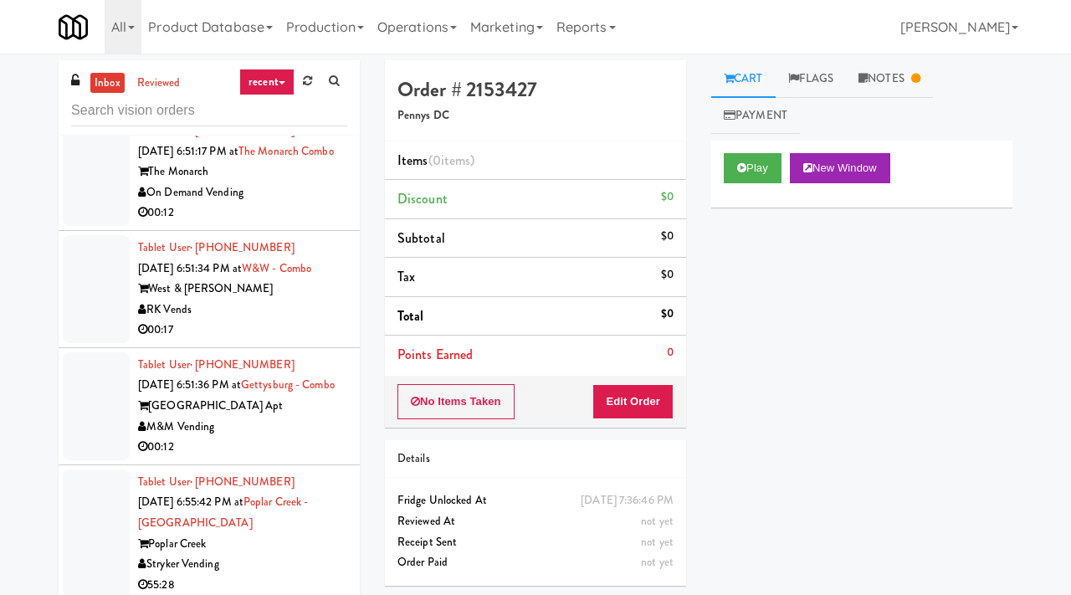
scroll to position [2400, 0]
click at [292, 299] on div "West & [PERSON_NAME]" at bounding box center [242, 288] width 209 height 21
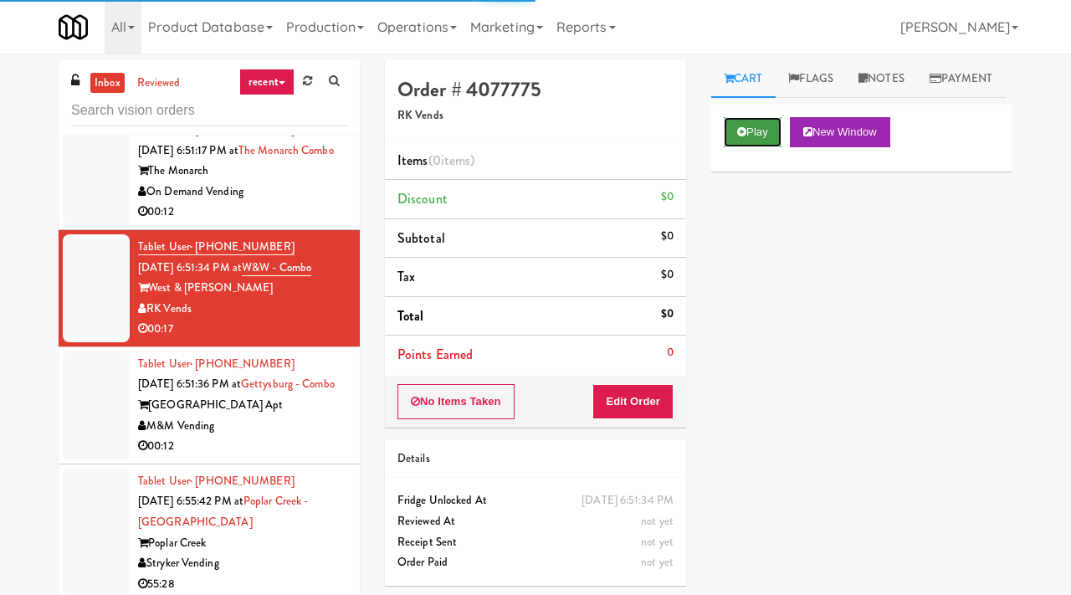
click at [737, 137] on icon at bounding box center [741, 131] width 9 height 11
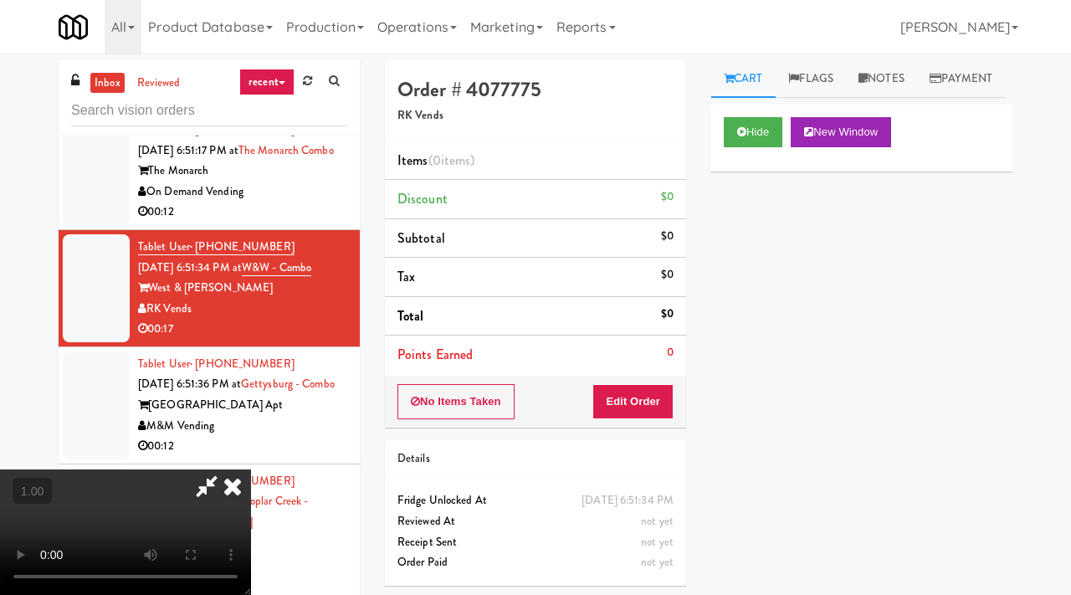
click at [233, 485] on icon at bounding box center [232, 485] width 37 height 33
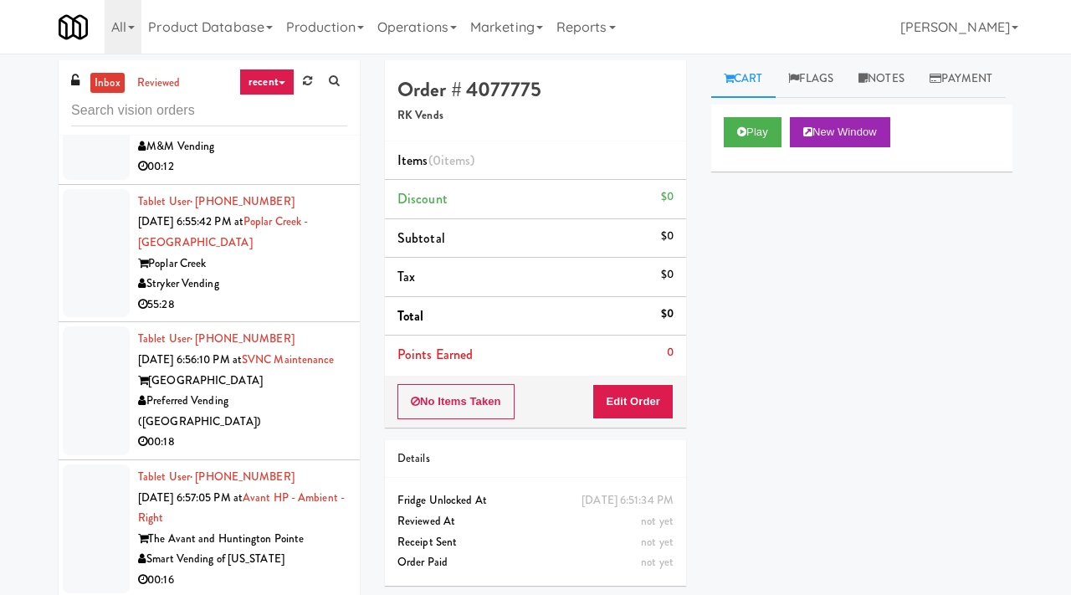
scroll to position [2685, 0]
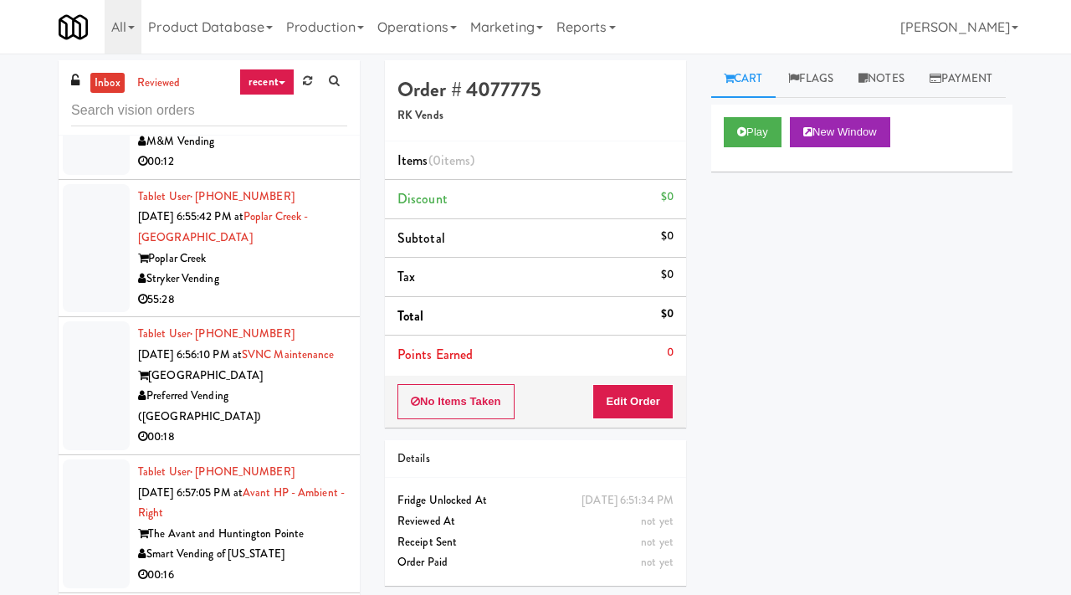
click at [295, 310] on div "Tablet User · (414) 881-1152 [DATE] 6:55:42 PM at [GEOGRAPHIC_DATA] - [GEOGRAPH…" at bounding box center [242, 249] width 209 height 124
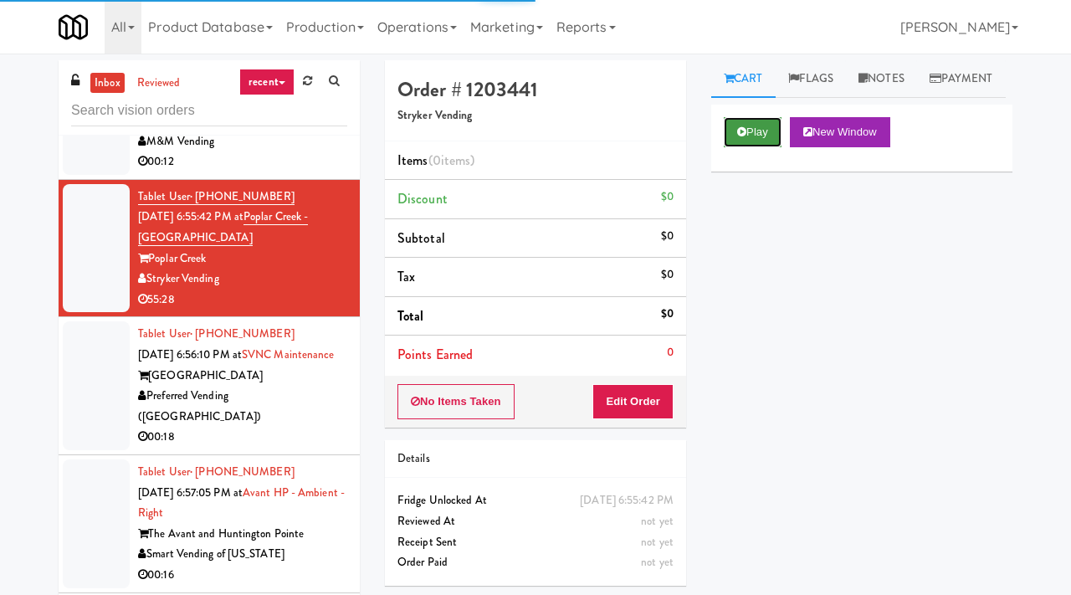
click at [760, 147] on button "Play" at bounding box center [753, 132] width 58 height 30
